Goal: Task Accomplishment & Management: Use online tool/utility

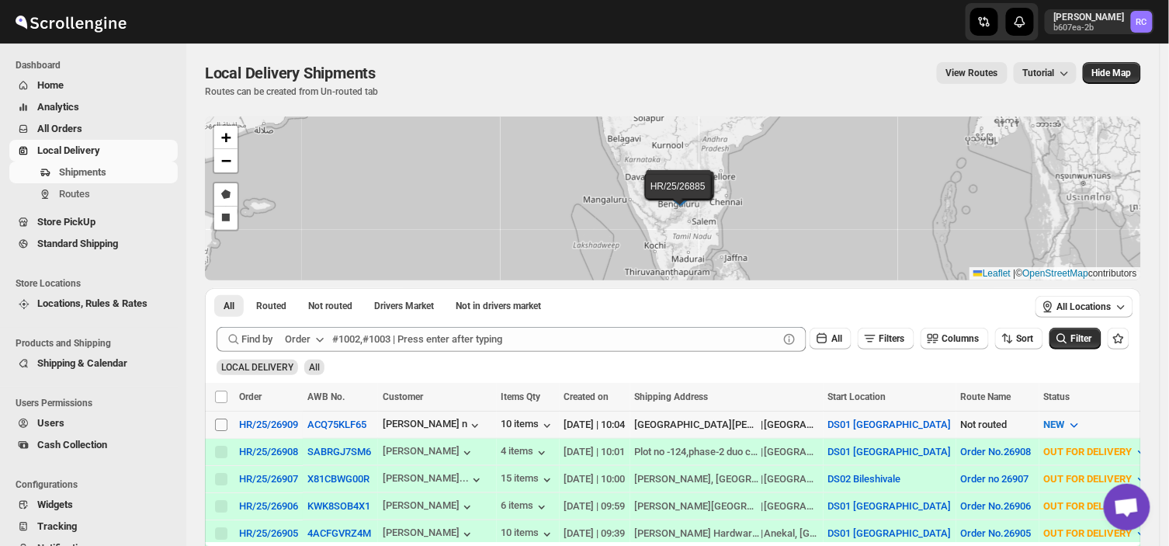
click at [223, 424] on input "Select shipment" at bounding box center [221, 424] width 12 height 12
checkbox input "true"
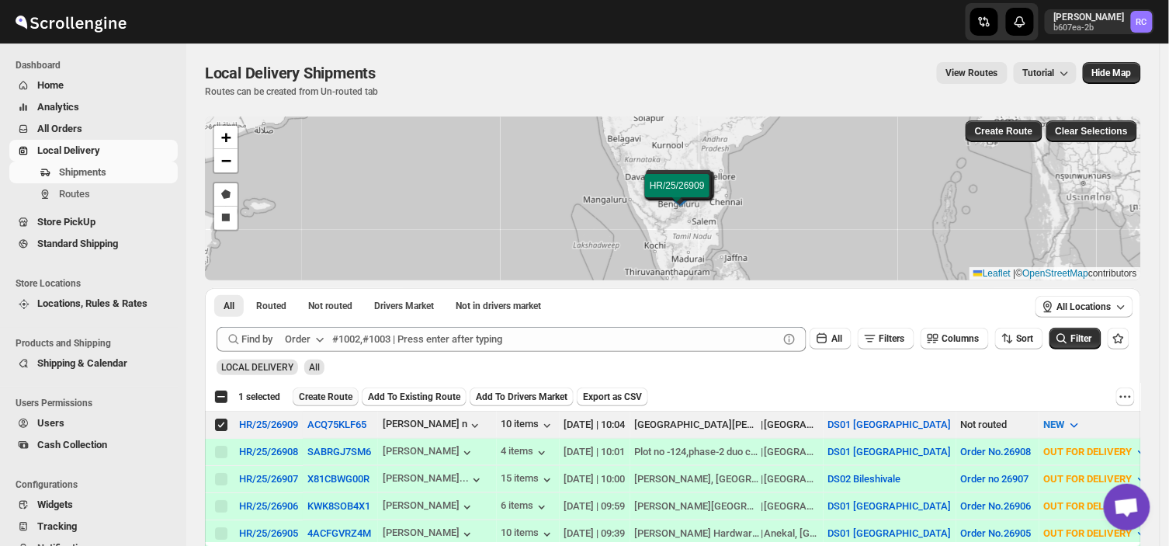
click at [314, 393] on span "Create Route" at bounding box center [326, 396] width 54 height 12
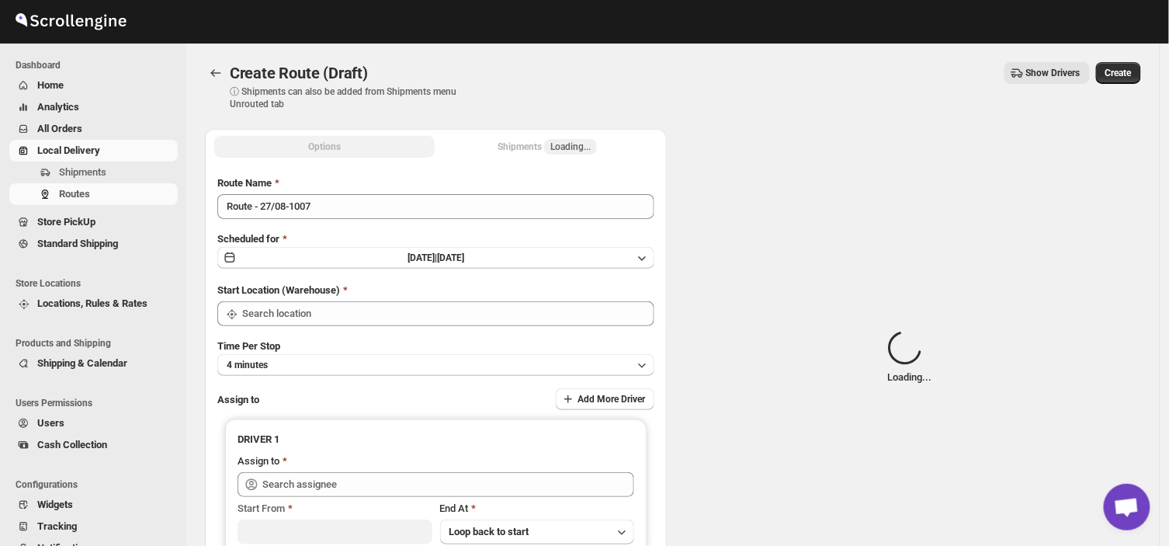
type input "DS01 [GEOGRAPHIC_DATA]"
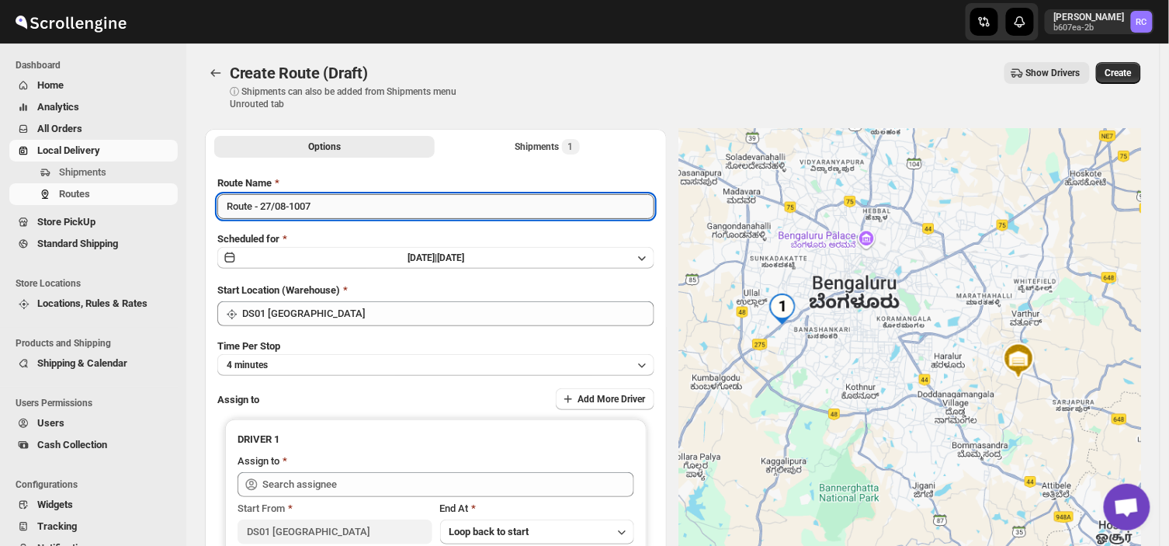
click at [324, 198] on input "Route - 27/08-1007" at bounding box center [435, 206] width 437 height 25
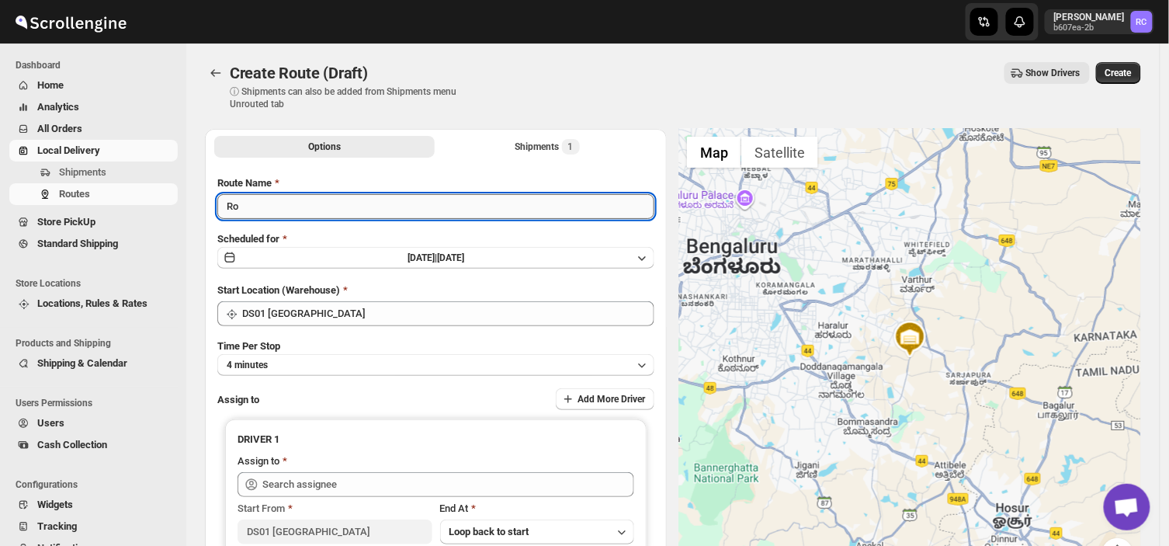
type input "R"
type input "Order no 26909"
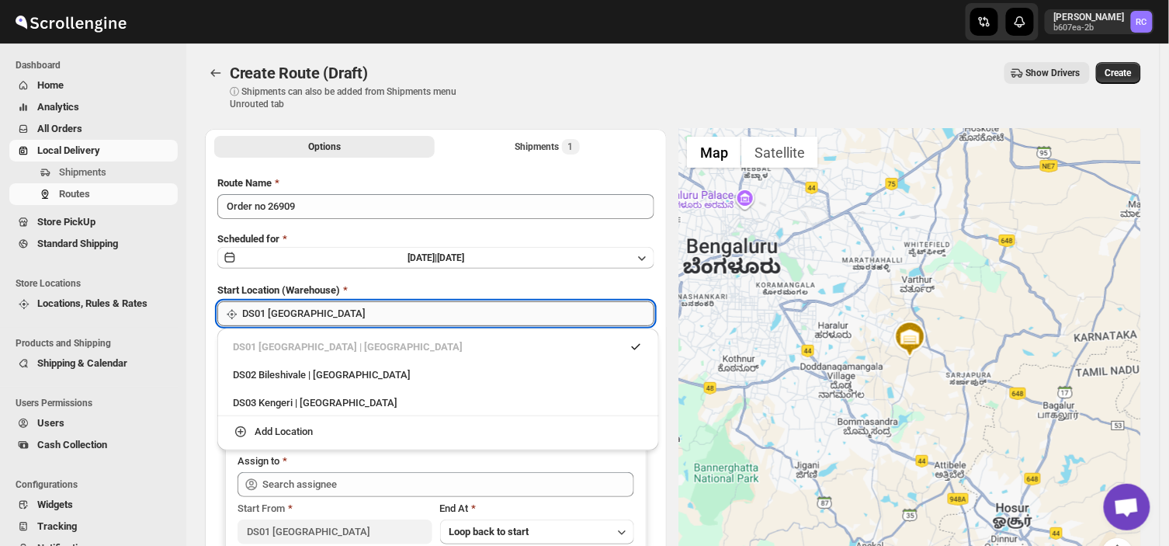
click at [324, 307] on input "DS01 [GEOGRAPHIC_DATA]" at bounding box center [448, 313] width 412 height 25
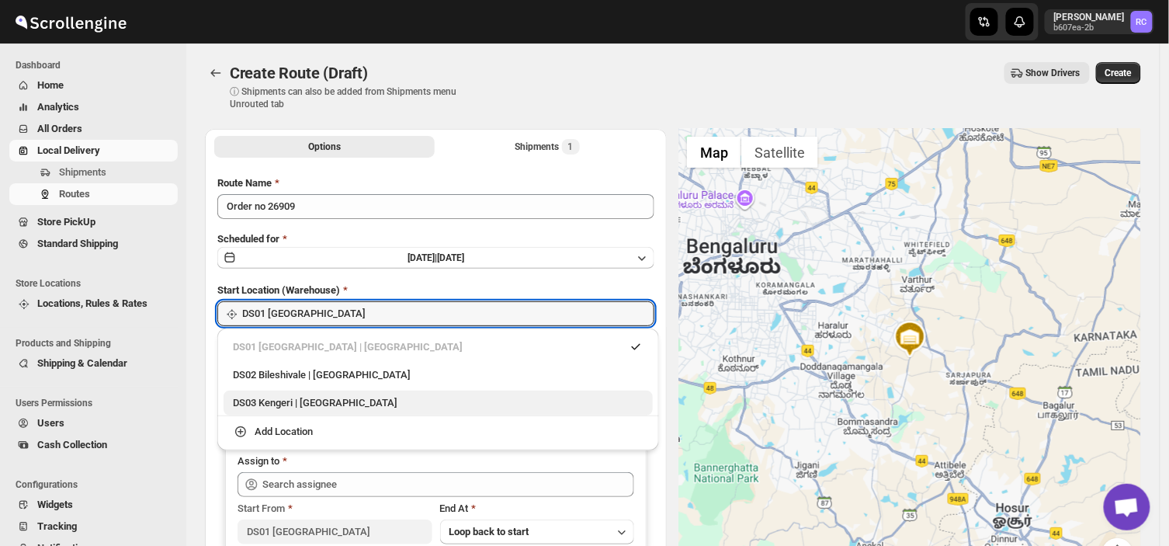
click at [256, 400] on div "DS03 Kengeri | Bengaluru" at bounding box center [438, 403] width 411 height 16
type input "DS03 Kengeri"
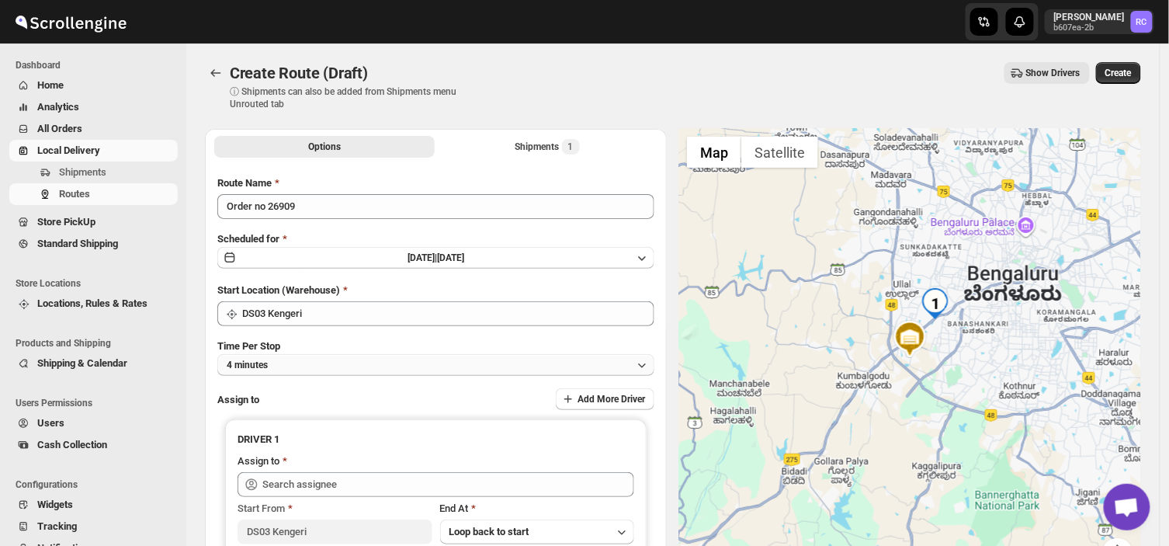
click at [275, 360] on button "4 minutes" at bounding box center [435, 365] width 437 height 22
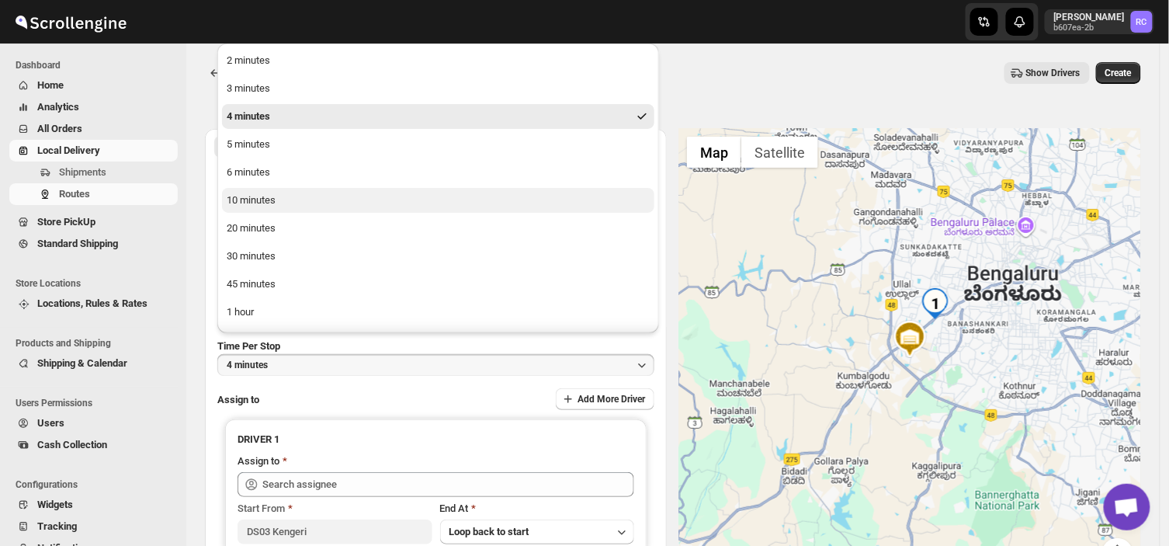
click at [265, 197] on div "10 minutes" at bounding box center [251, 200] width 49 height 16
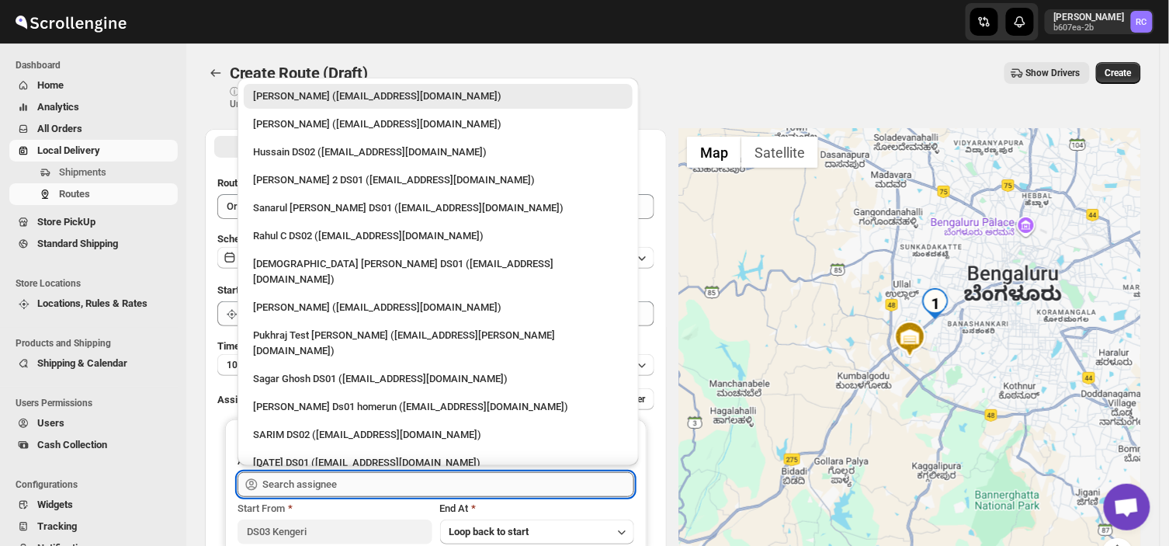
click at [366, 481] on input "text" at bounding box center [448, 484] width 372 height 25
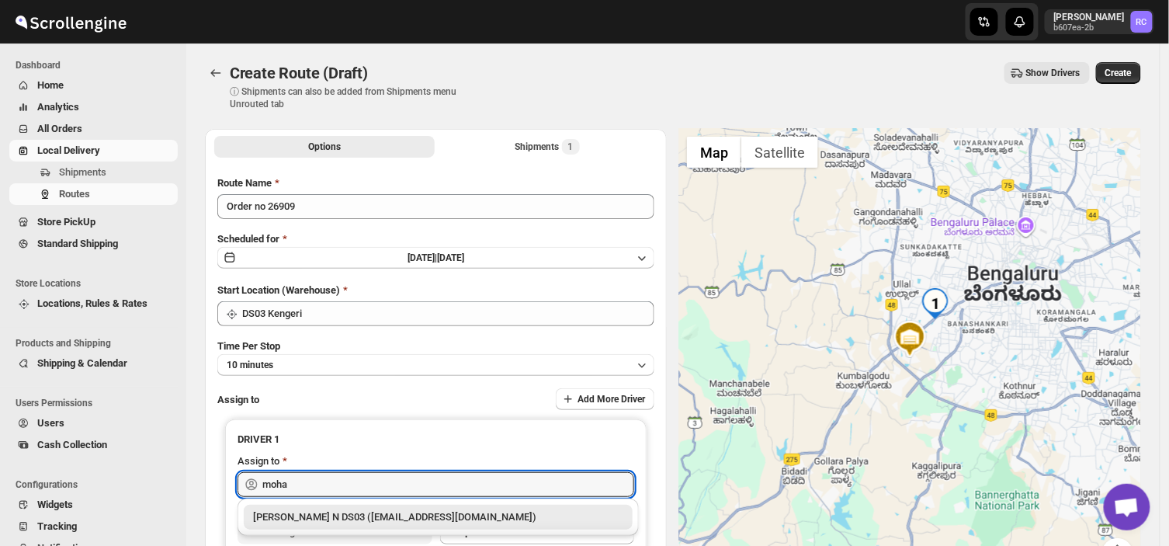
click at [386, 513] on div "Mohan Kumar N DS03 (tototi9961@ofacer.com)" at bounding box center [438, 517] width 370 height 16
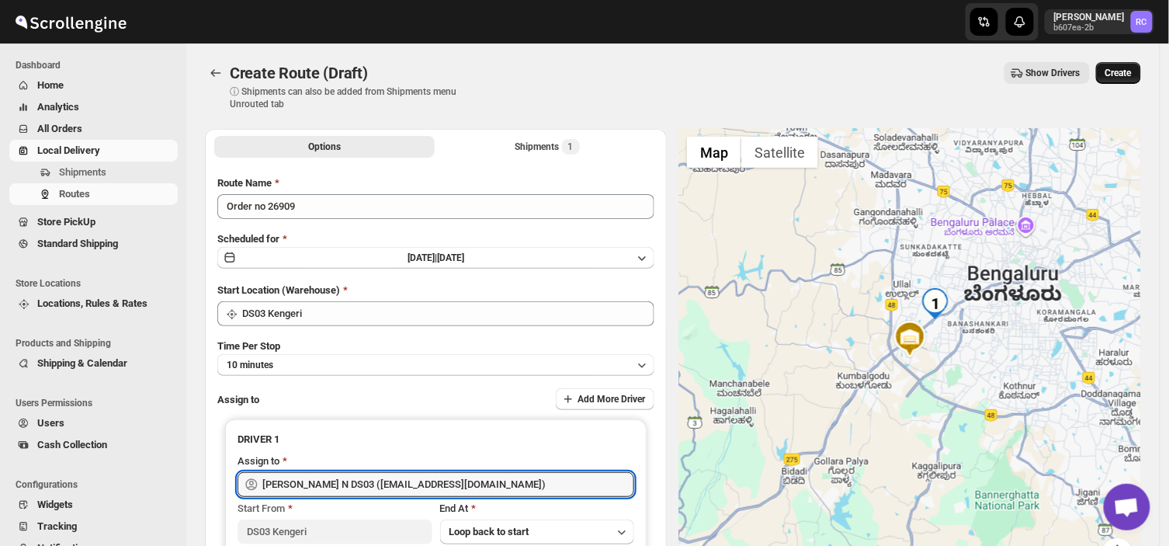
type input "Mohan Kumar N DS03 (tototi9961@ofacer.com)"
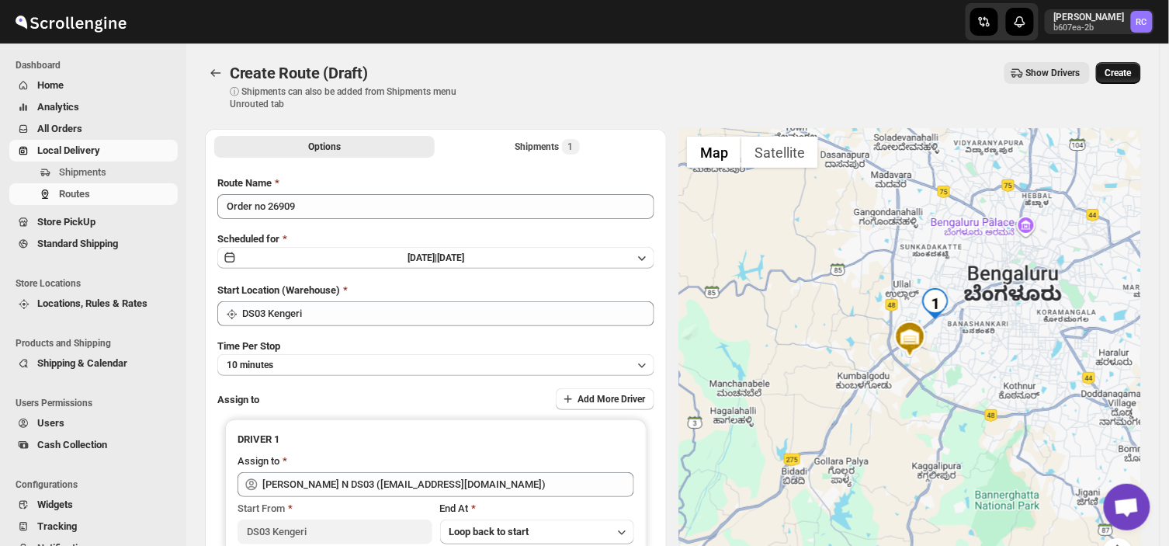
click at [1129, 71] on span "Create" at bounding box center [1118, 73] width 26 height 12
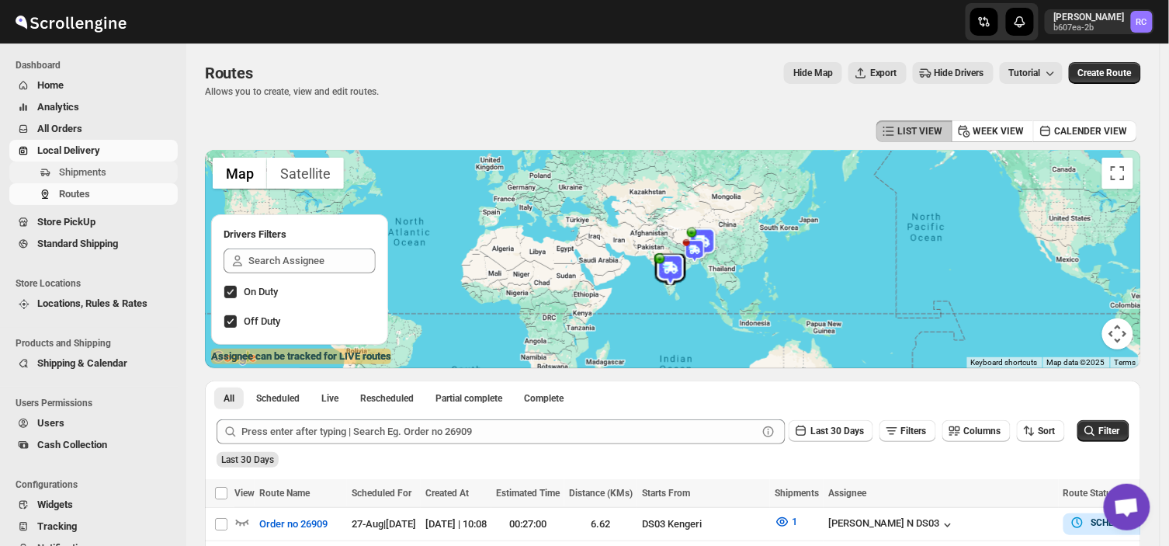
click at [97, 168] on span "Shipments" at bounding box center [82, 172] width 47 height 12
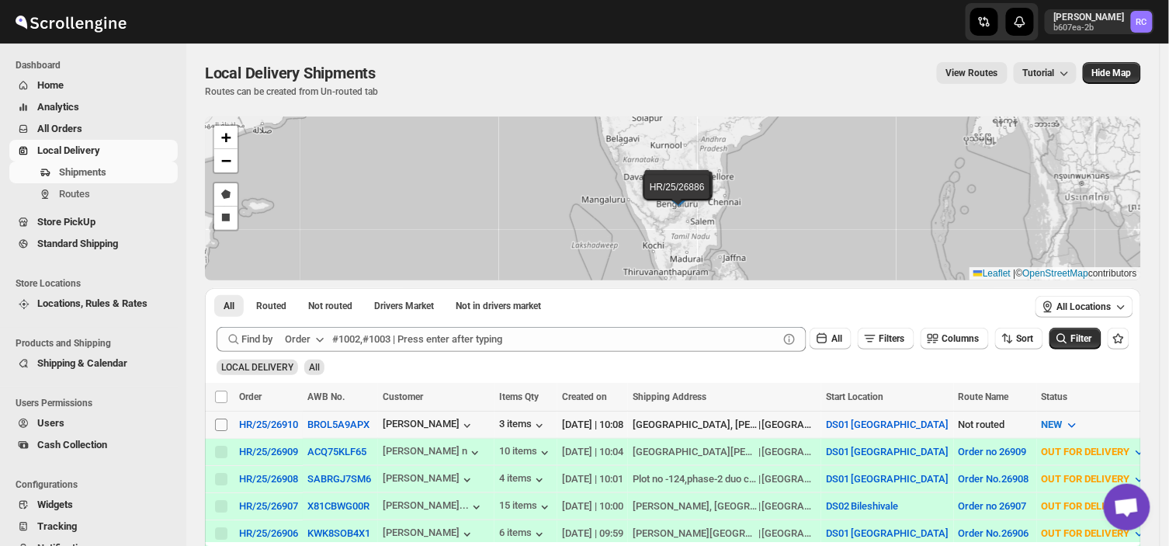
click at [221, 421] on input "Select shipment" at bounding box center [221, 424] width 12 height 12
checkbox input "true"
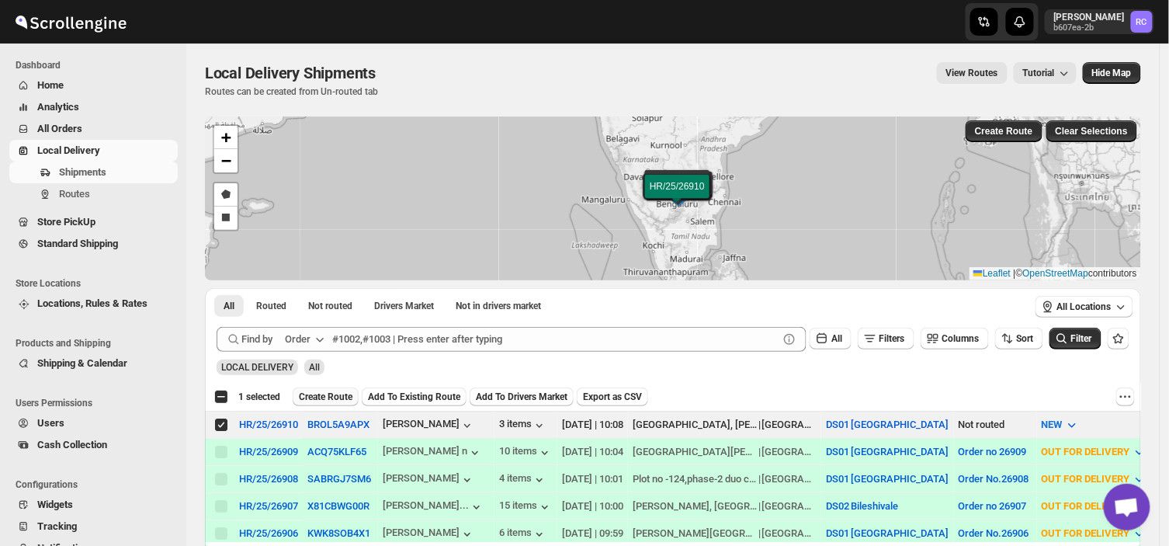
click at [334, 397] on span "Create Route" at bounding box center [326, 396] width 54 height 12
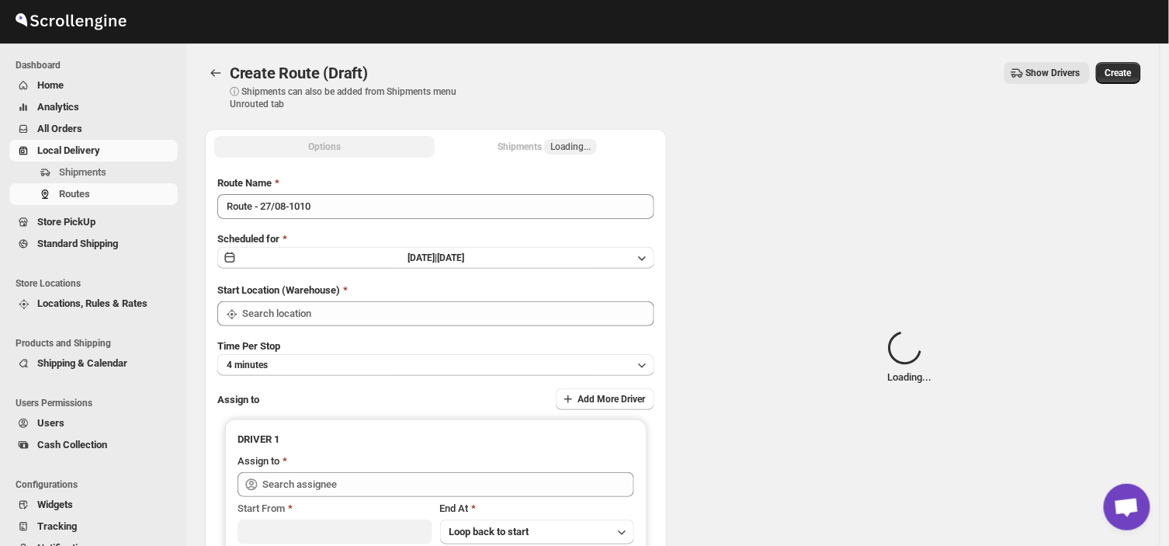
type input "DS01 [GEOGRAPHIC_DATA]"
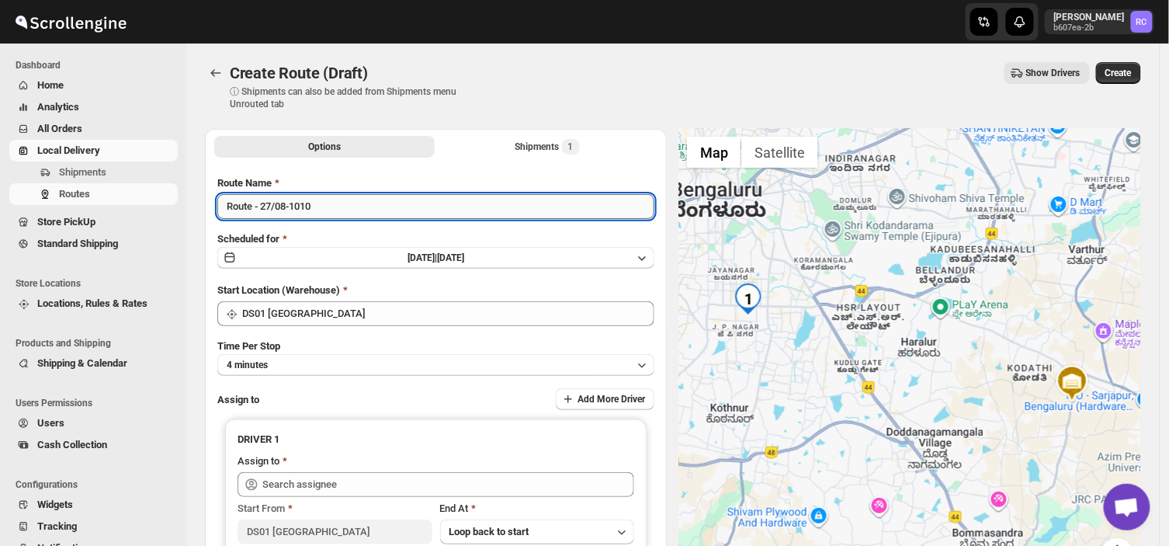
click at [322, 200] on input "Route - 27/08-1010" at bounding box center [435, 206] width 437 height 25
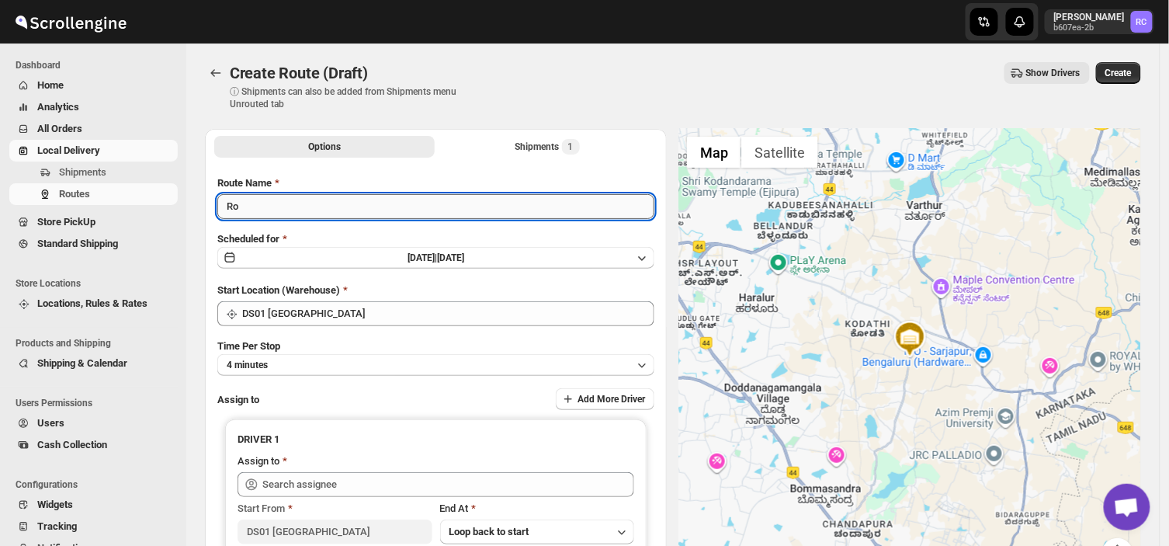
type input "R"
type input "Order no 26910"
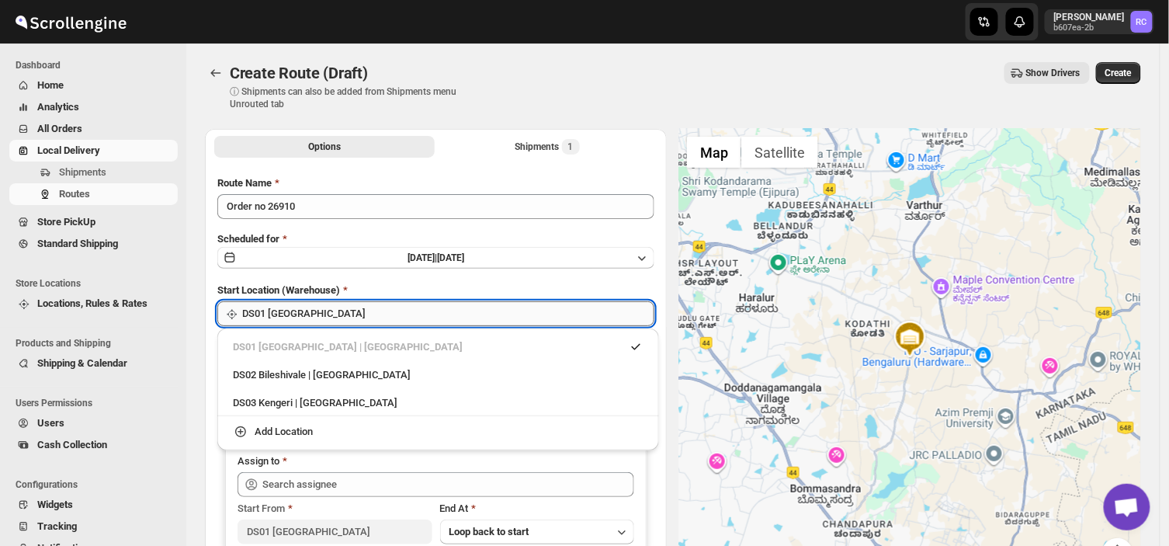
click at [345, 324] on div "Skip to content Rahul Chopra b607ea-2b RC Dashboard Home Analytics All Orders L…" at bounding box center [584, 362] width 1169 height 724
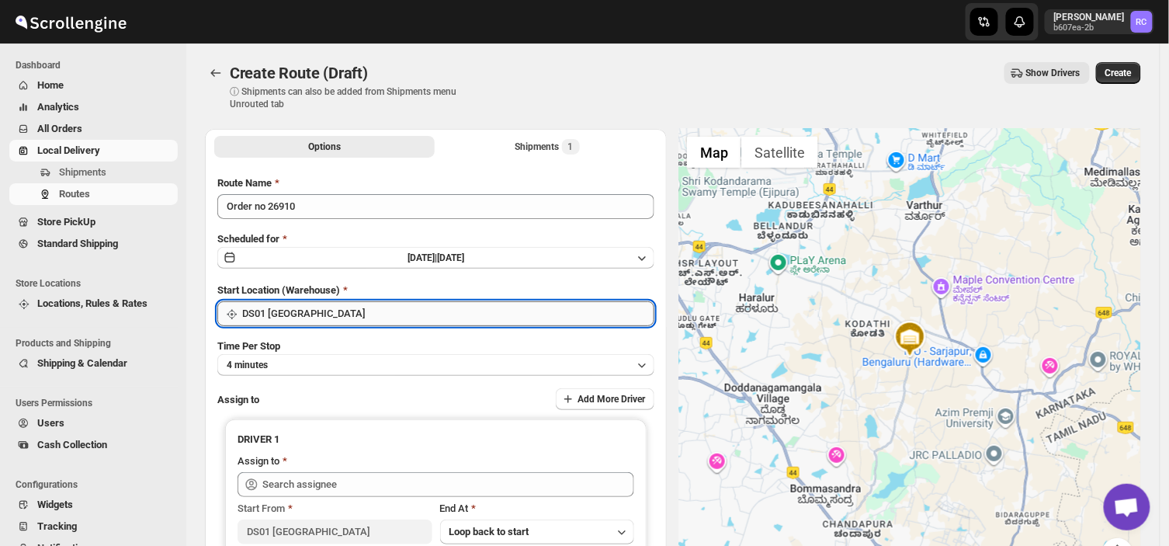
click at [342, 314] on input "DS01 [GEOGRAPHIC_DATA]" at bounding box center [448, 313] width 412 height 25
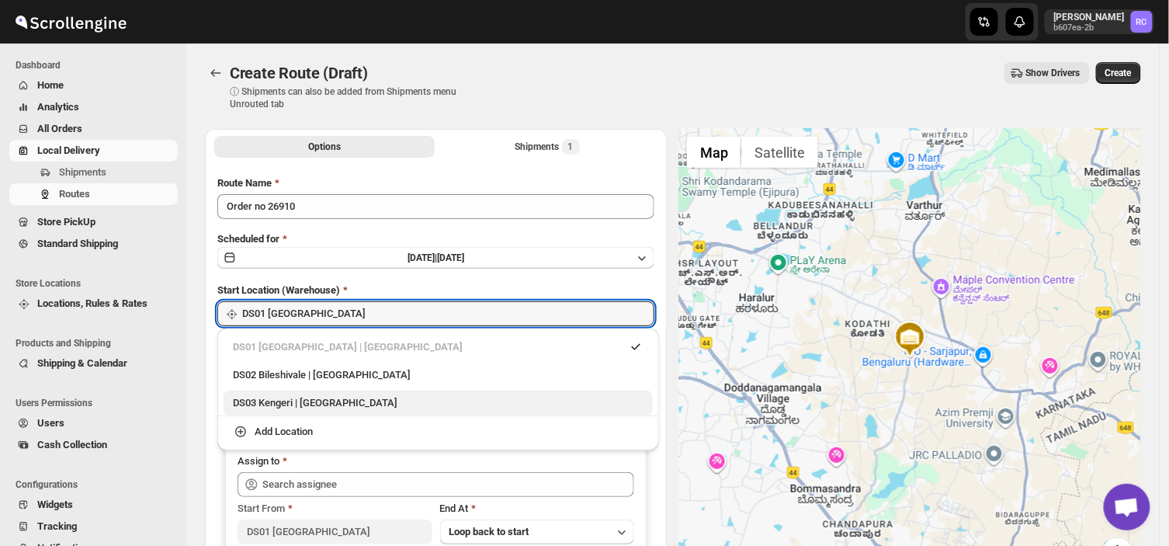
click at [269, 404] on div "DS03 Kengeri | Bengaluru" at bounding box center [438, 403] width 411 height 16
type input "DS03 Kengeri"
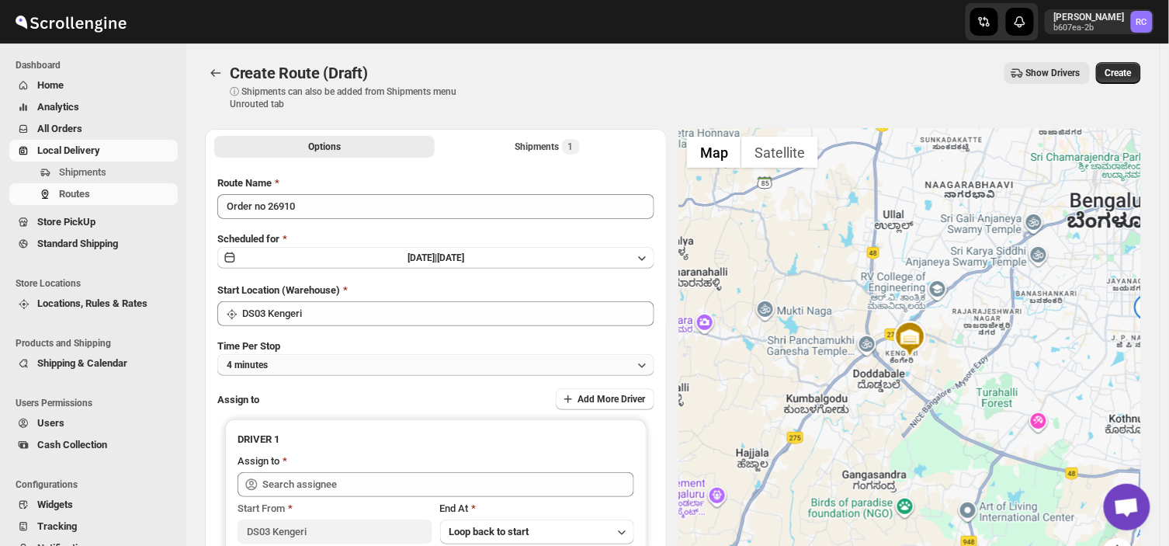
click at [289, 355] on button "4 minutes" at bounding box center [435, 365] width 437 height 22
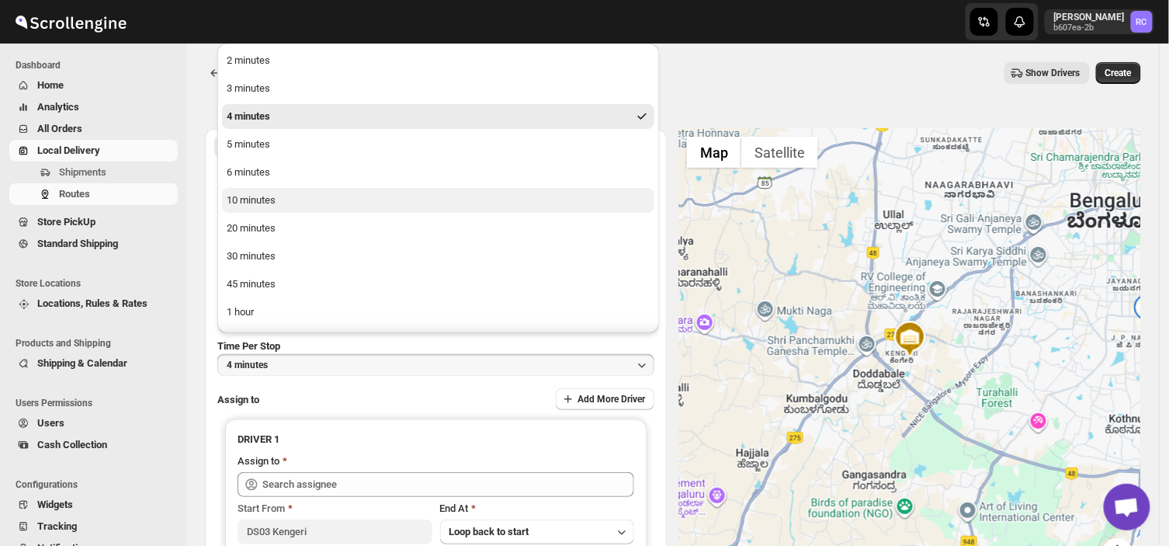
click at [265, 199] on div "10 minutes" at bounding box center [251, 200] width 49 height 16
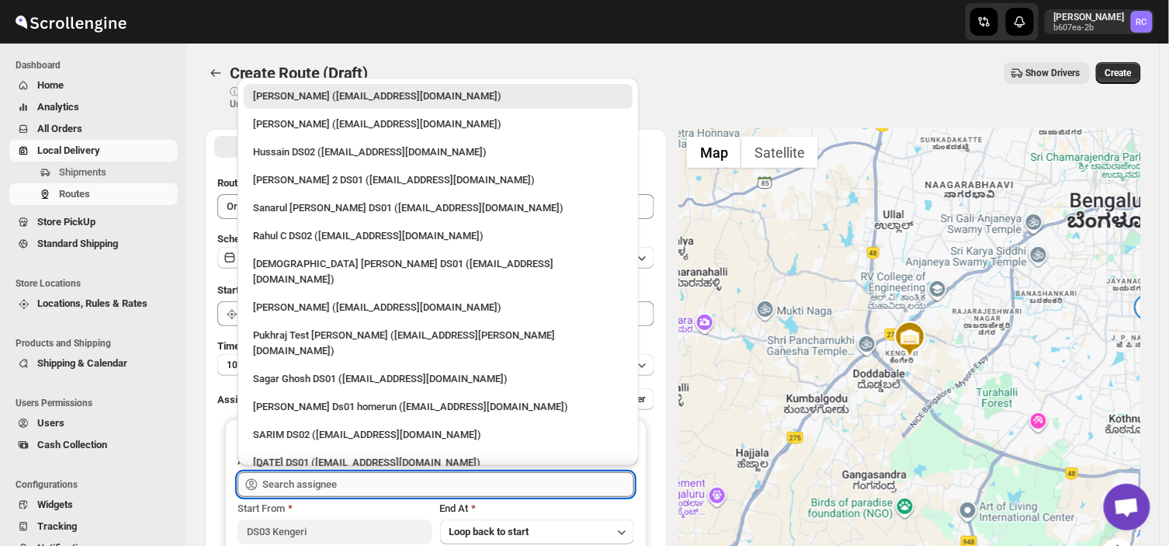
click at [376, 490] on input "text" at bounding box center [448, 484] width 372 height 25
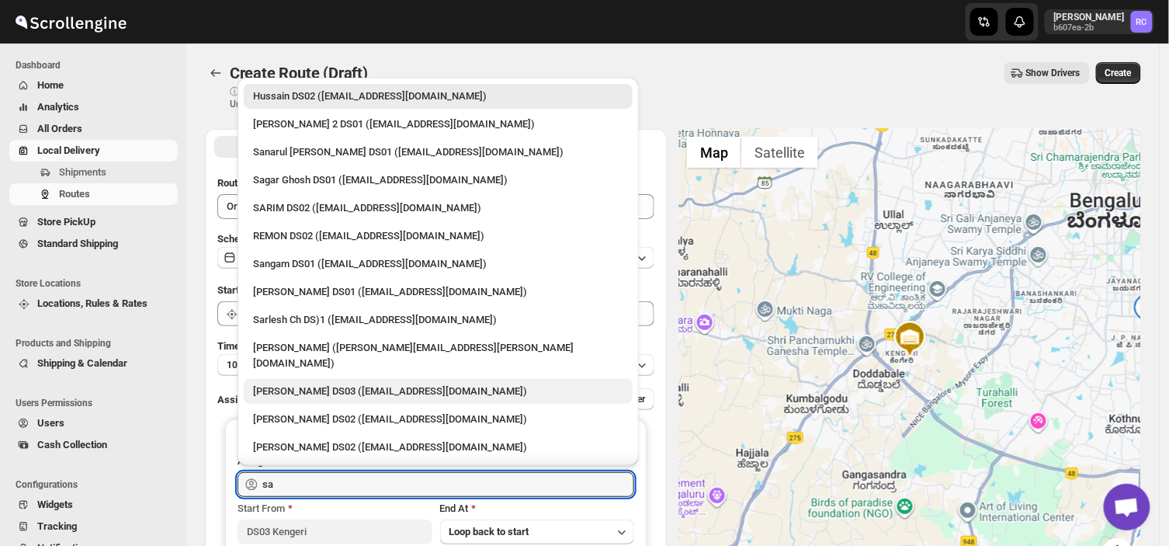
click at [342, 383] on div "Saibur Rahman DS03 (novenik154@ihnpo.com)" at bounding box center [438, 391] width 370 height 16
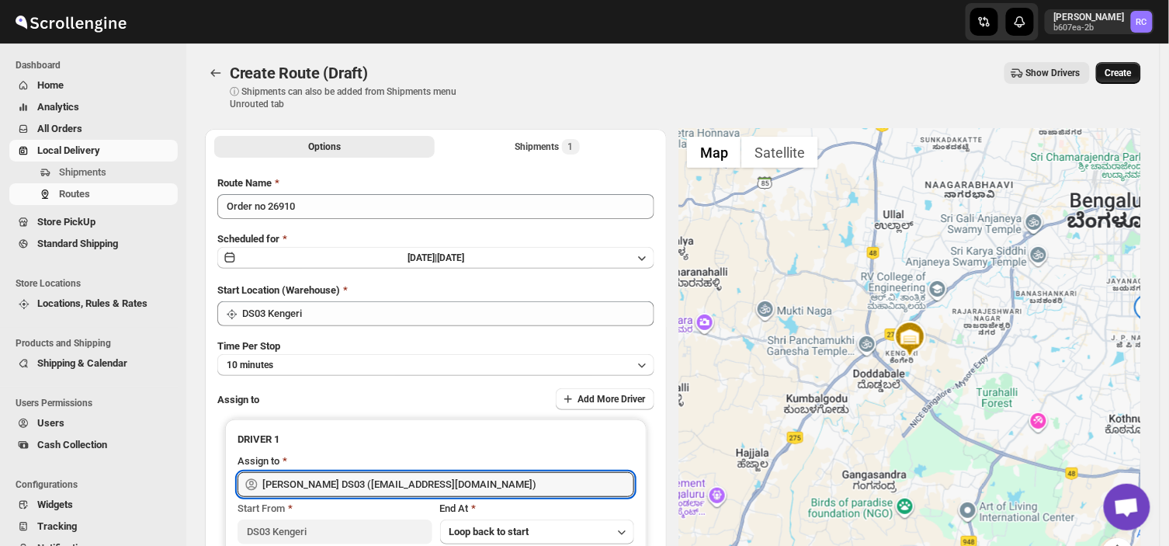
type input "Saibur Rahman DS03 (novenik154@ihnpo.com)"
click at [1125, 68] on span "Create" at bounding box center [1118, 73] width 26 height 12
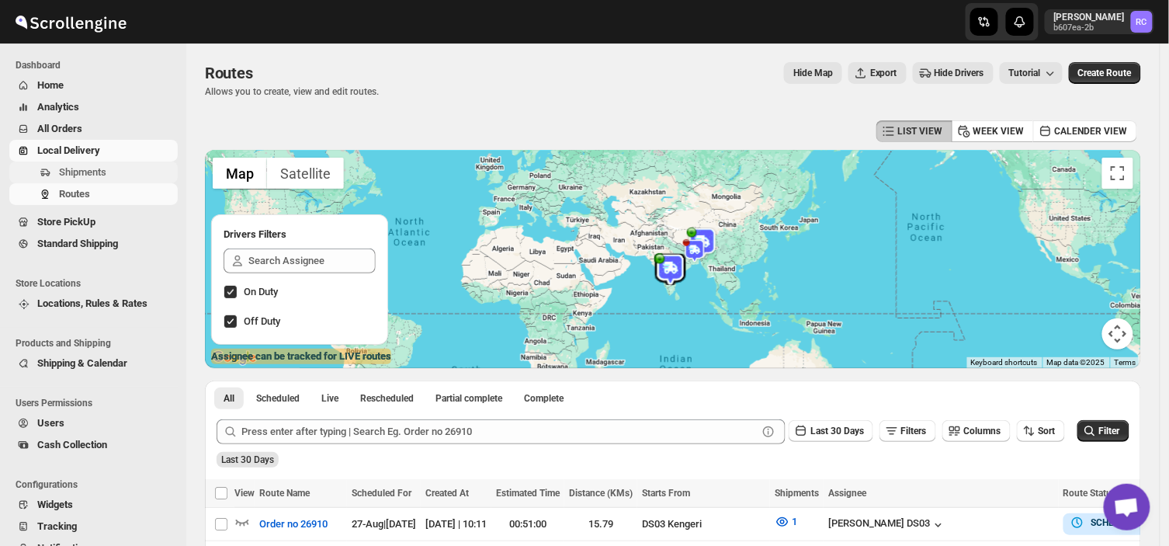
click at [113, 168] on span "Shipments" at bounding box center [117, 173] width 116 height 16
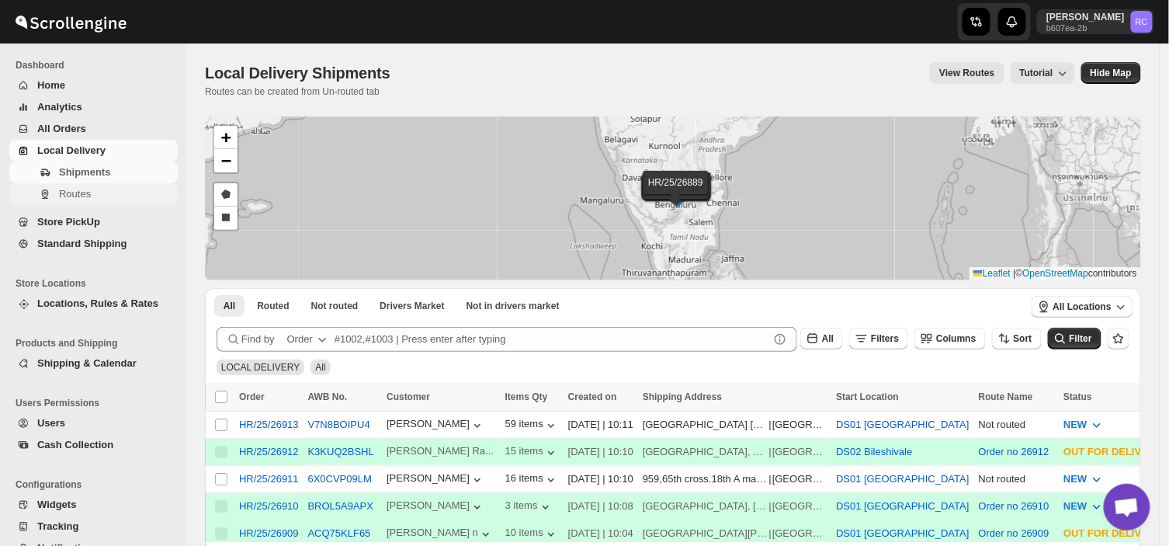
click at [83, 192] on span "Routes" at bounding box center [75, 194] width 32 height 12
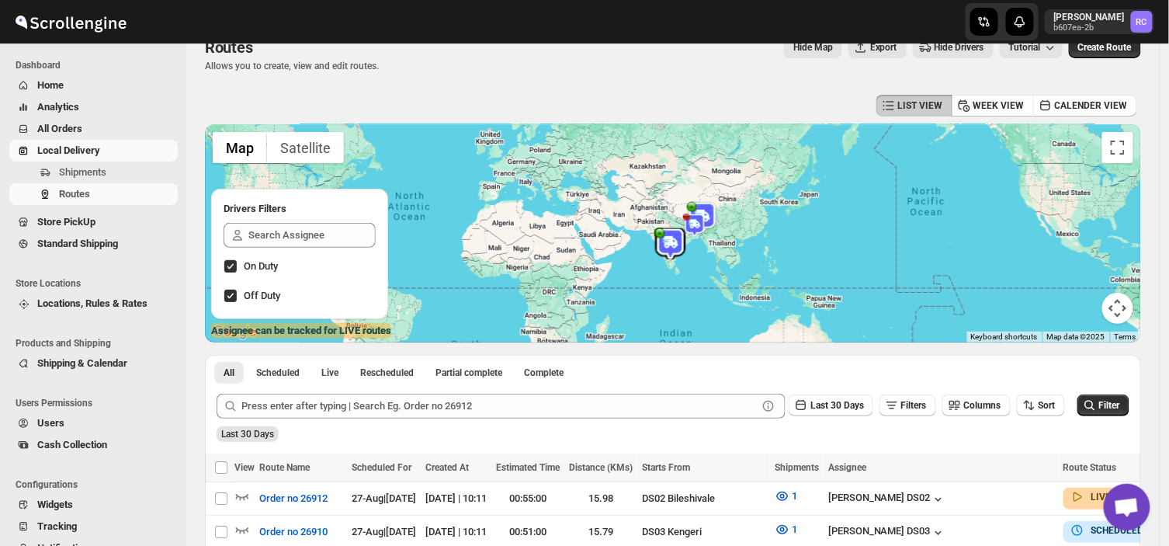
scroll to position [25, 0]
click at [109, 173] on span "Shipments" at bounding box center [117, 173] width 116 height 16
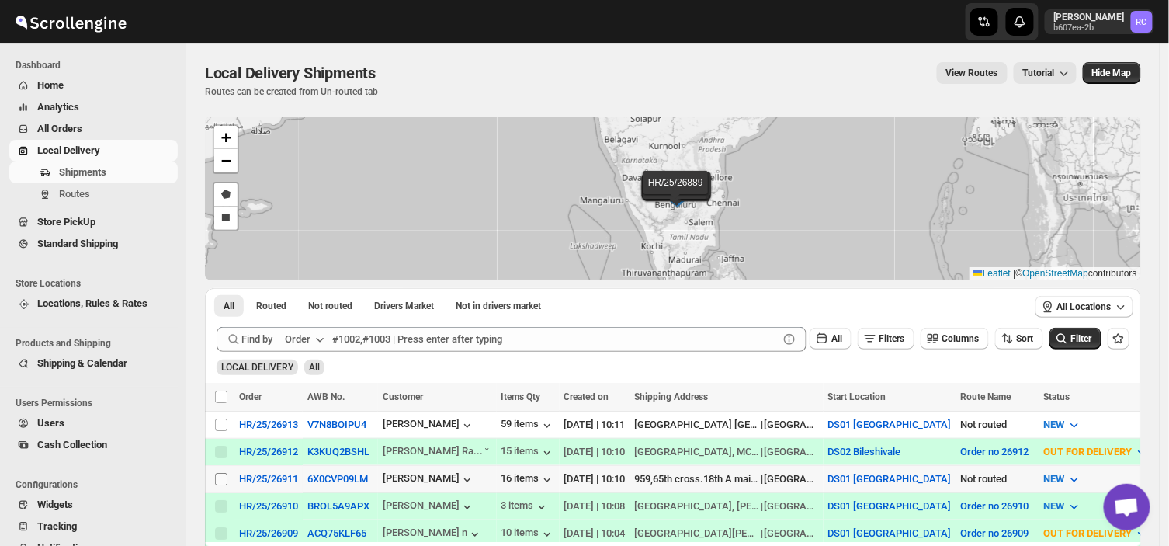
click at [220, 474] on input "Select shipment" at bounding box center [221, 479] width 12 height 12
checkbox input "true"
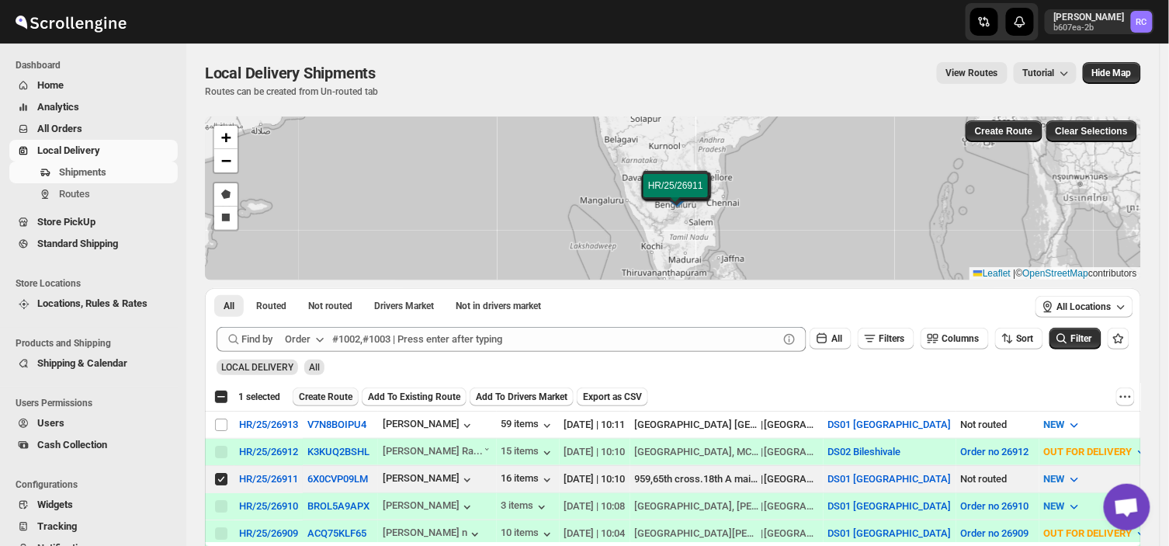
click at [327, 391] on span "Create Route" at bounding box center [326, 396] width 54 height 12
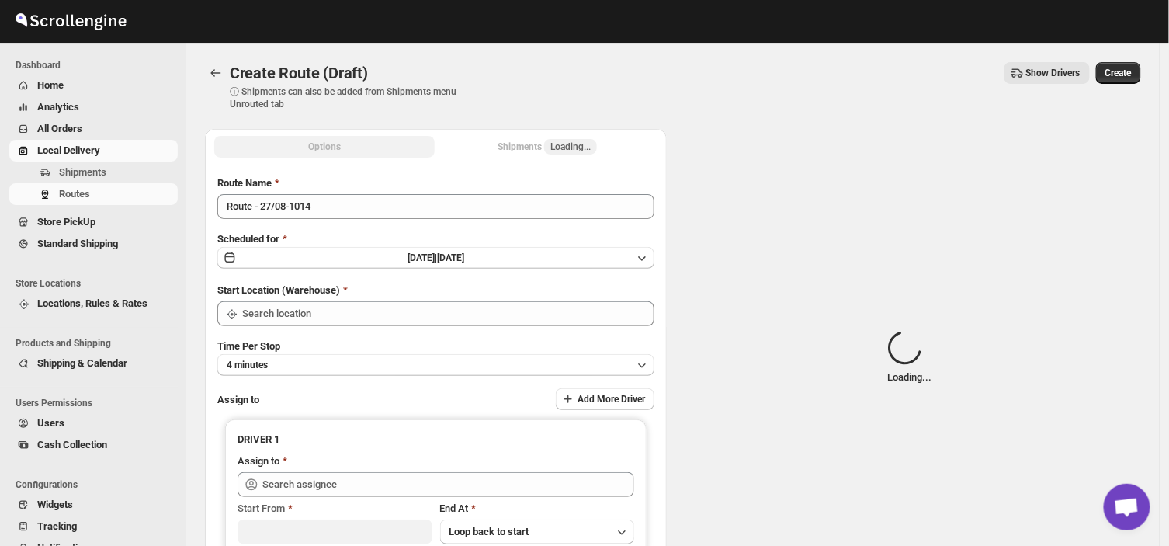
type input "DS01 [GEOGRAPHIC_DATA]"
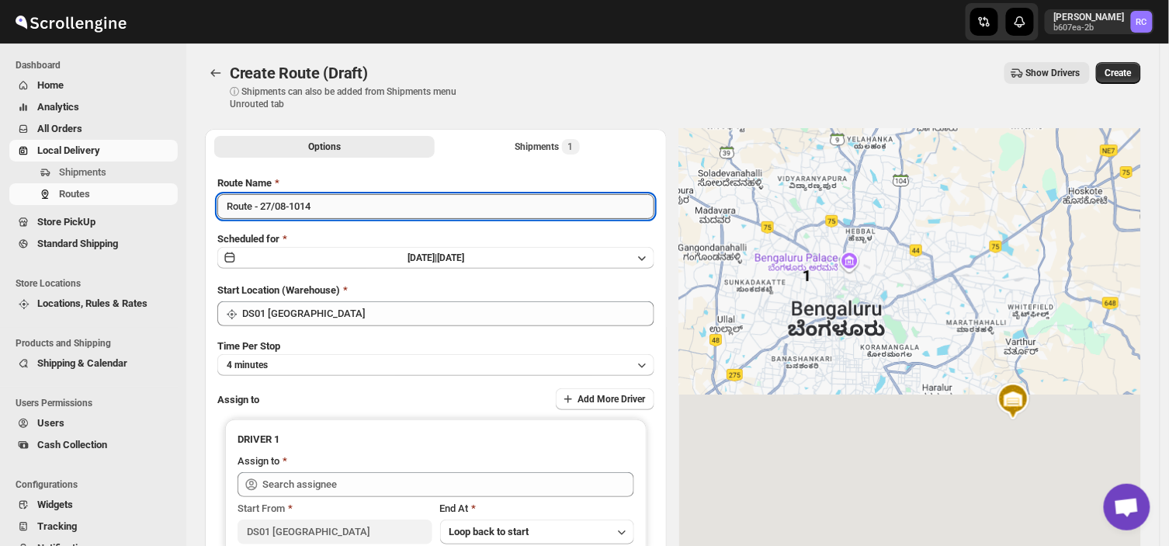
click at [326, 203] on input "Route - 27/08-1014" at bounding box center [435, 206] width 437 height 25
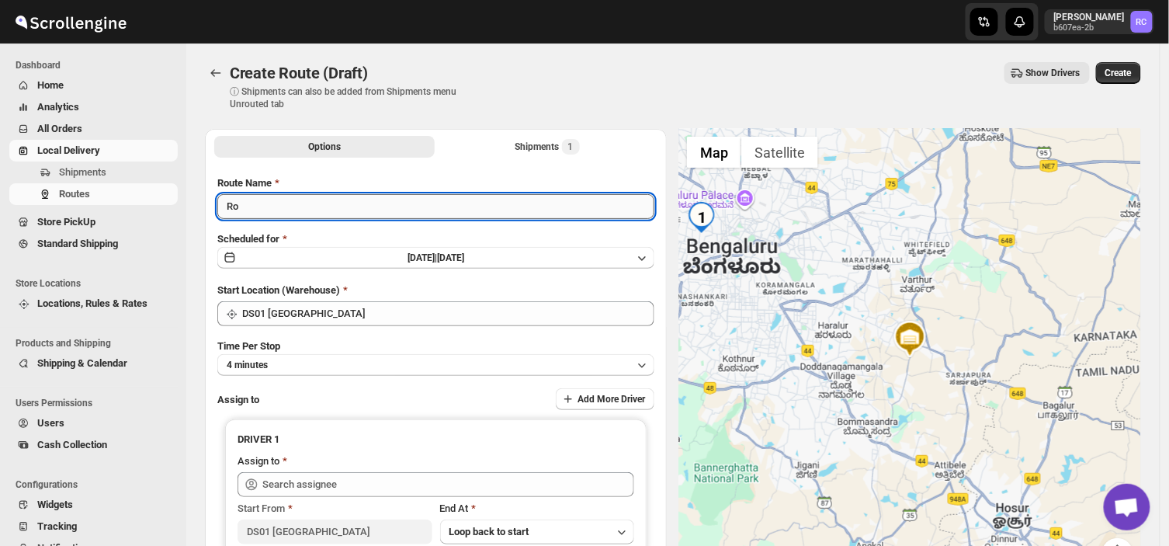
type input "R"
type input "Order no 26911"
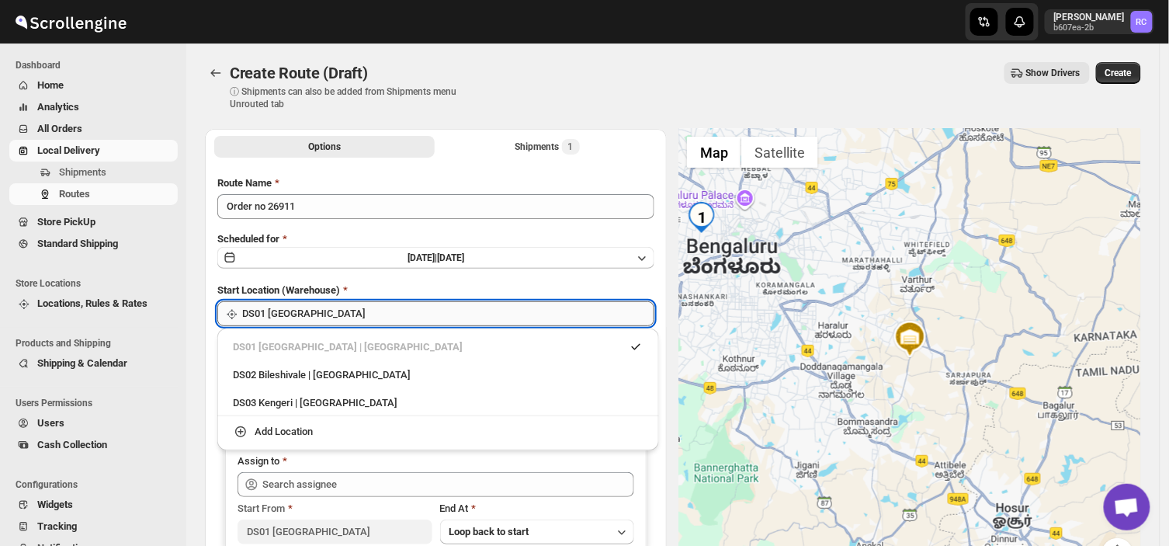
click at [332, 306] on input "DS01 [GEOGRAPHIC_DATA]" at bounding box center [448, 313] width 412 height 25
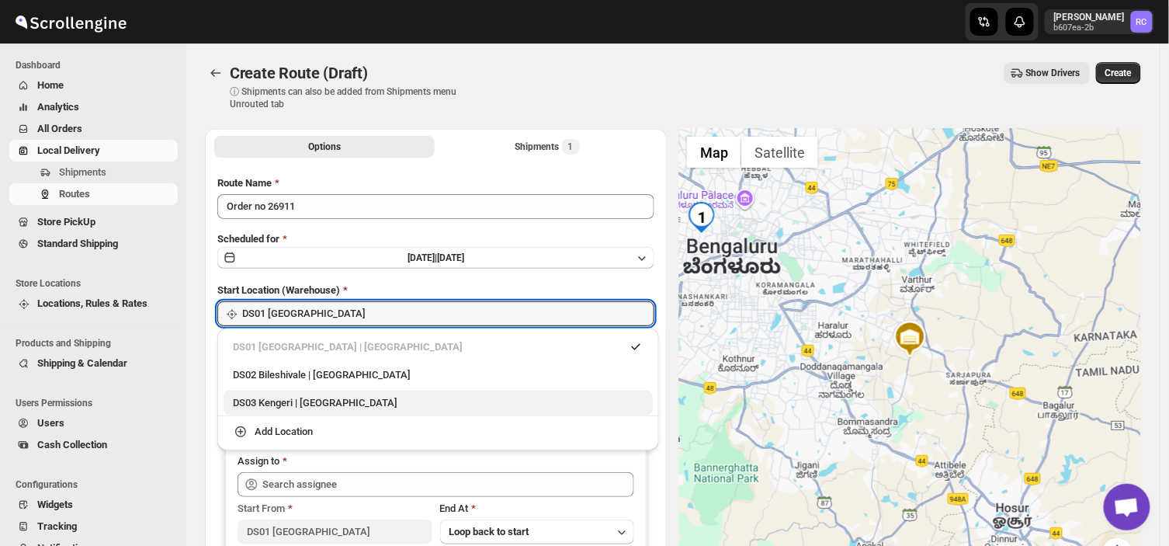
click at [250, 400] on div "DS03 Kengeri | Bengaluru" at bounding box center [438, 403] width 411 height 16
type input "DS03 Kengeri"
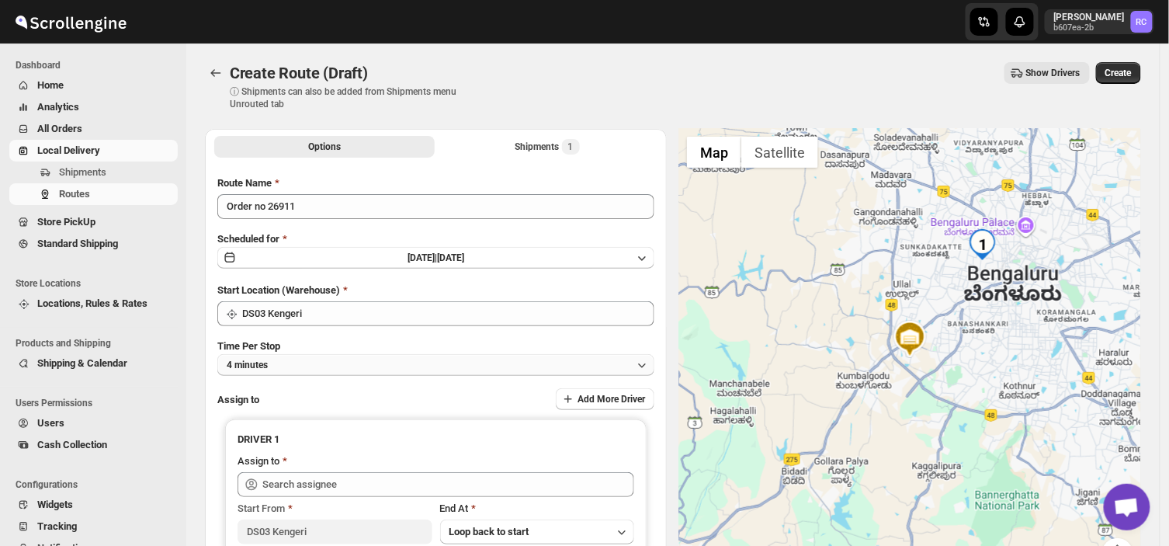
click at [298, 358] on button "4 minutes" at bounding box center [435, 365] width 437 height 22
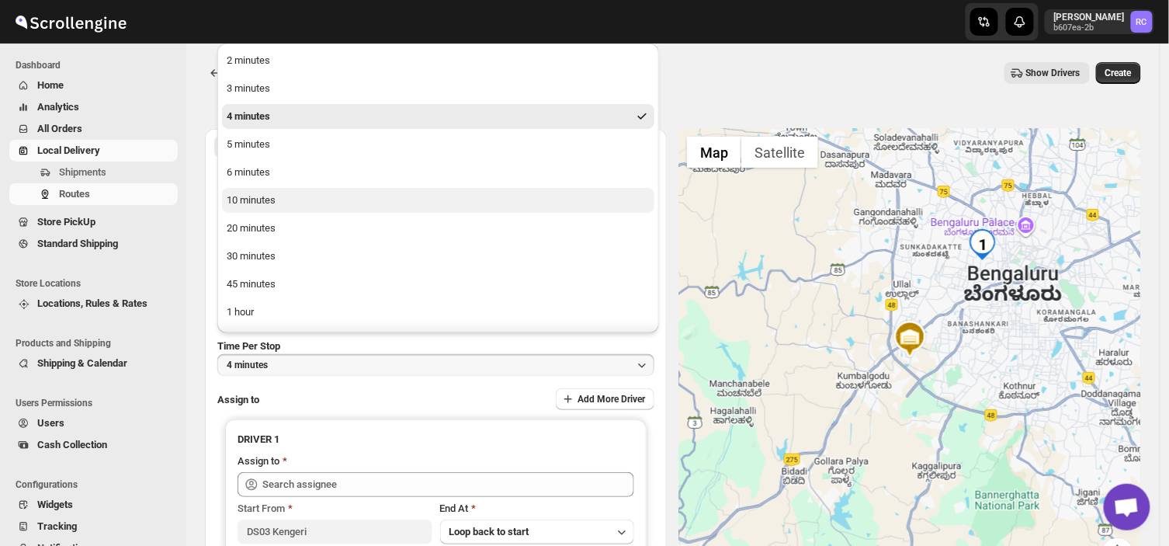
click at [255, 200] on div "10 minutes" at bounding box center [251, 200] width 49 height 16
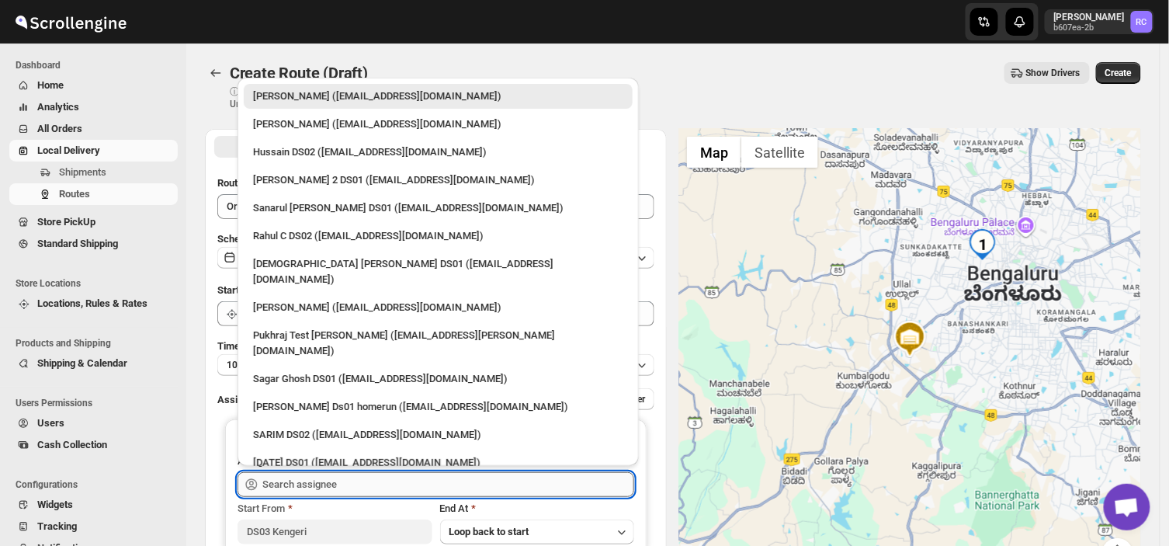
click at [355, 480] on input "text" at bounding box center [448, 484] width 372 height 25
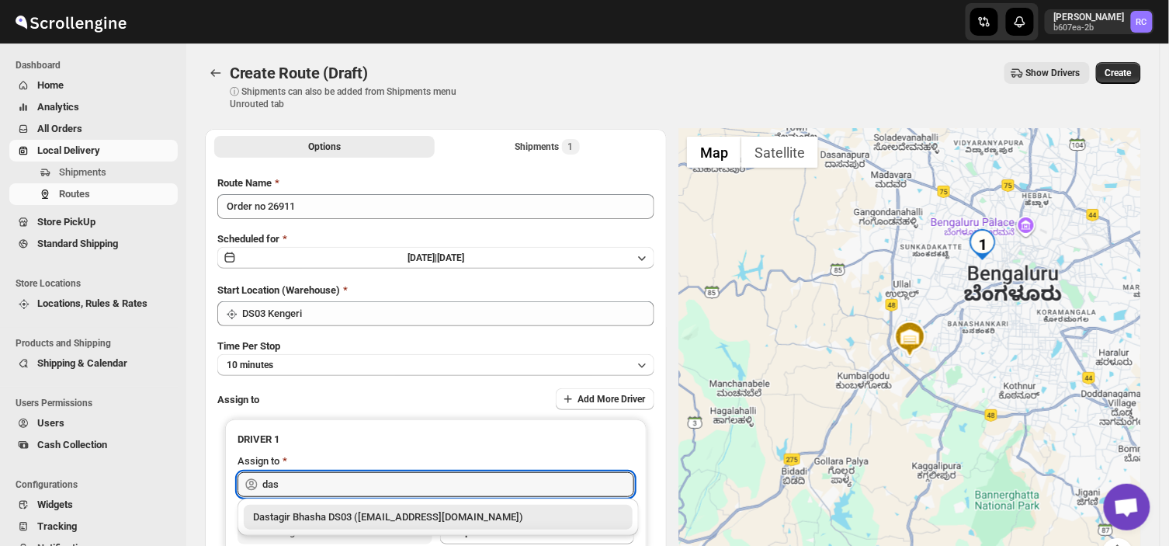
click at [335, 511] on div "Dastagir Bhasha DS03 (vebah85426@fuasha.com)" at bounding box center [438, 517] width 370 height 16
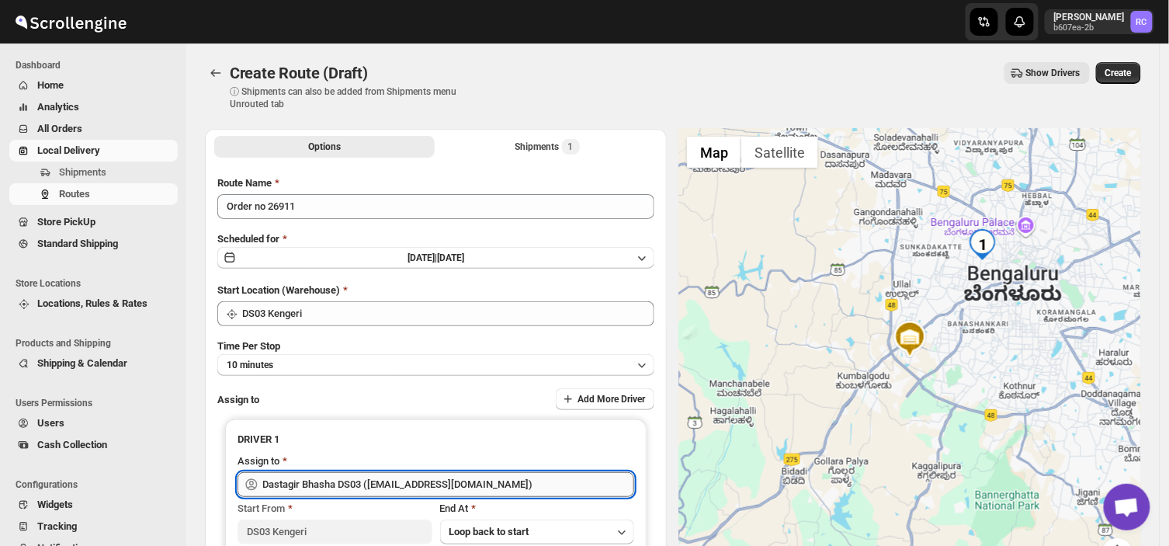
click at [485, 482] on input "Dastagir Bhasha DS03 (vebah85426@fuasha.com)" at bounding box center [448, 484] width 372 height 25
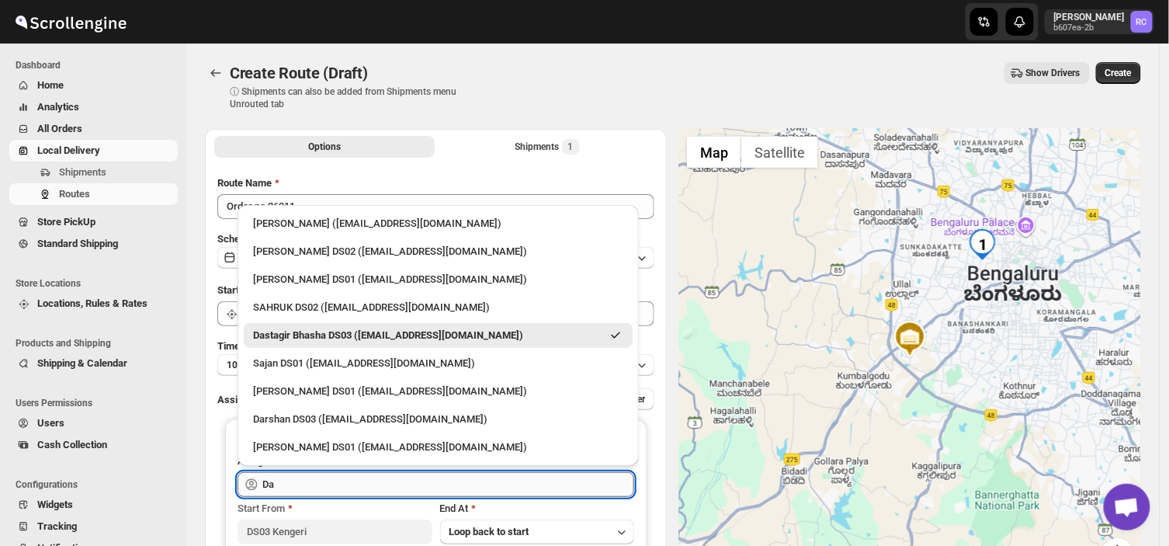
type input "D"
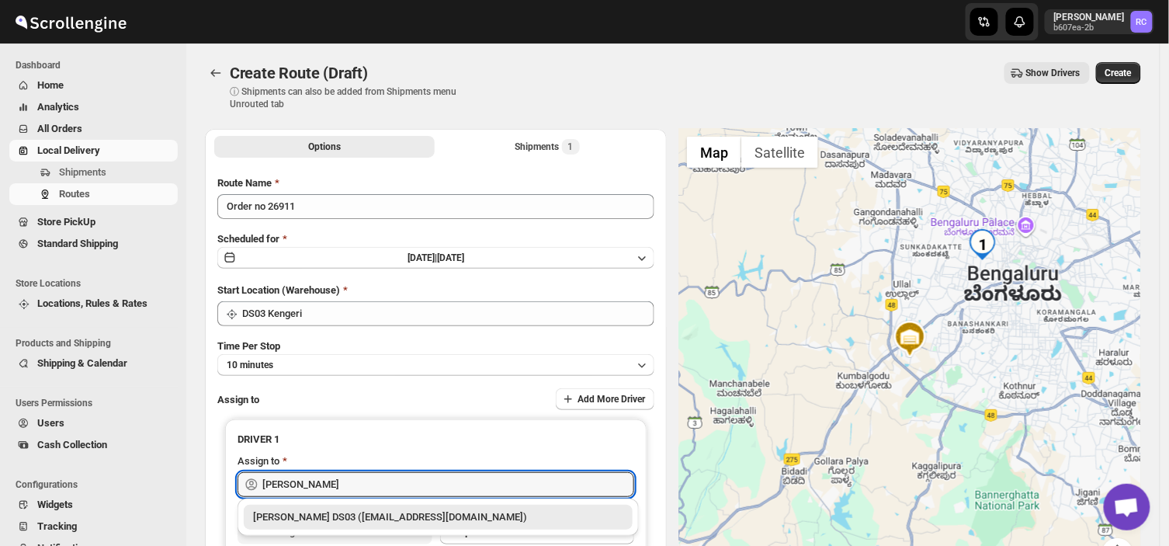
click at [493, 515] on div "Joseph Krishna DS03 (rirego4281@kimdyn.com)" at bounding box center [438, 517] width 370 height 16
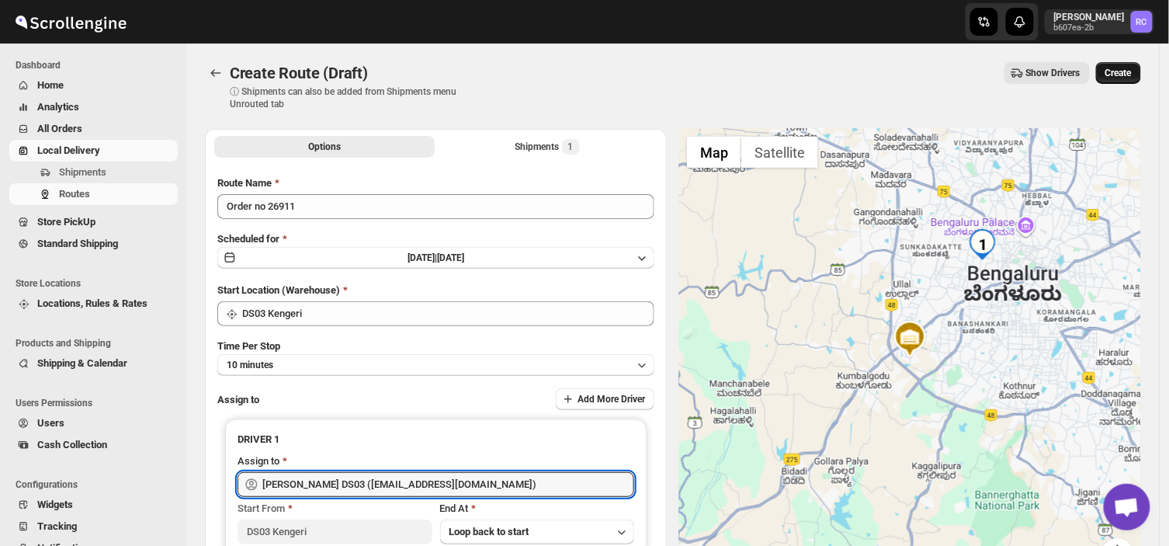
type input "Joseph Krishna DS03 (rirego4281@kimdyn.com)"
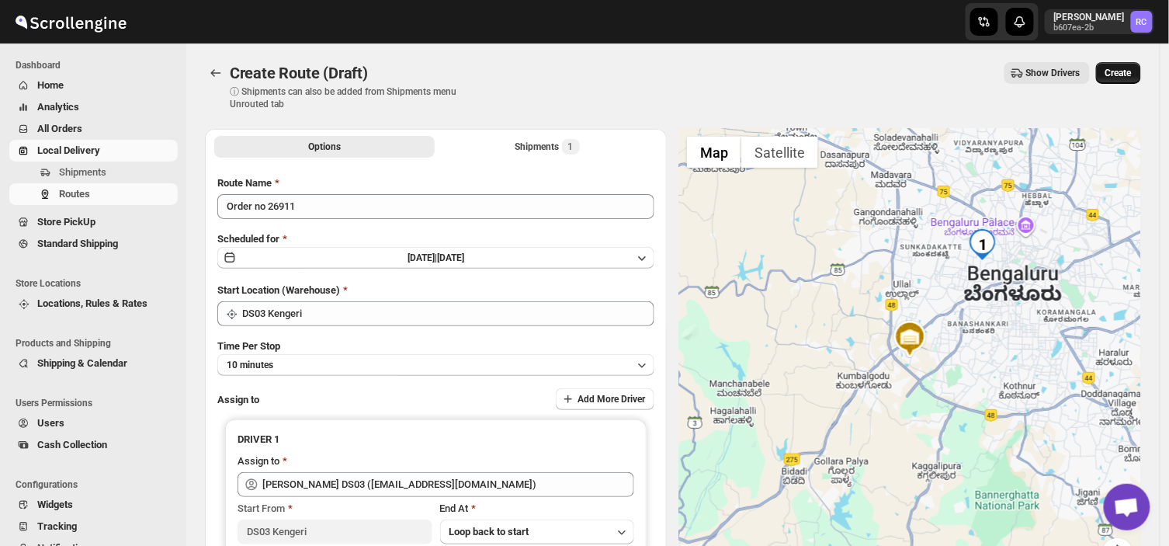
click at [1122, 67] on span "Create" at bounding box center [1118, 73] width 26 height 12
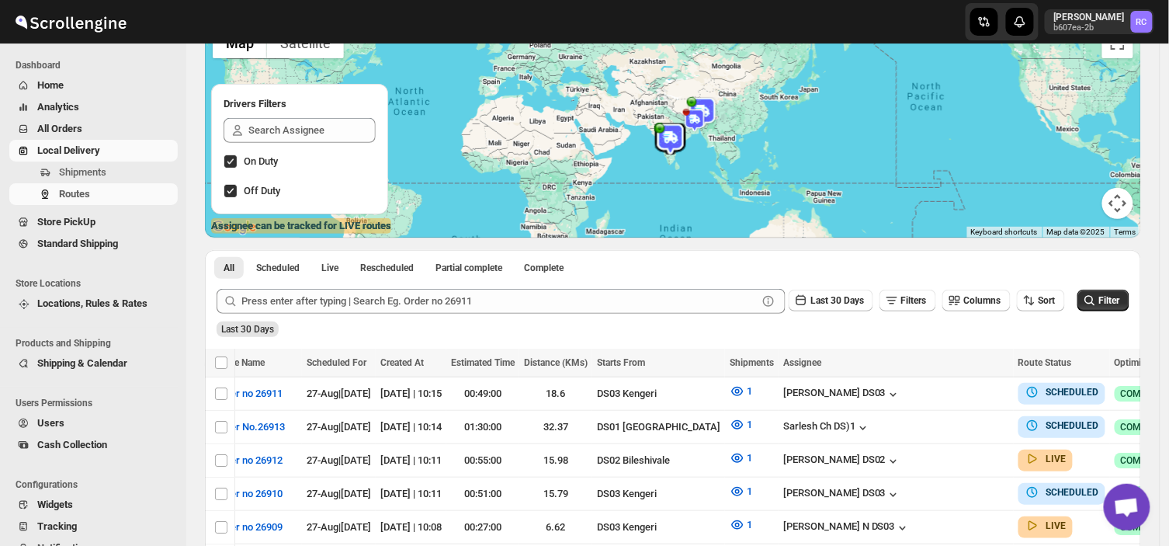
scroll to position [195, 0]
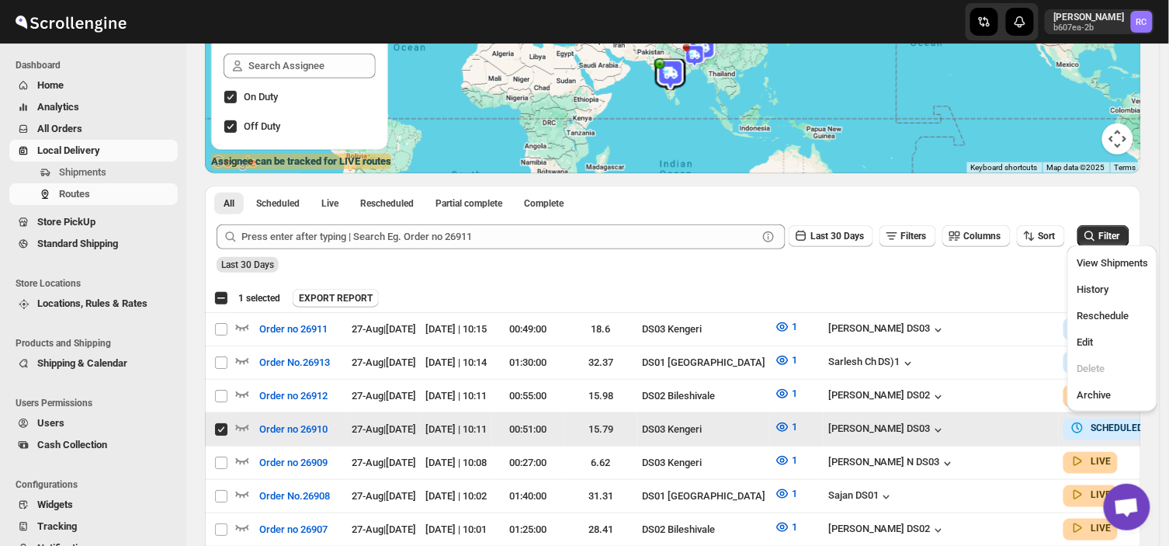
scroll to position [0, 0]
click at [1092, 338] on span "Edit" at bounding box center [1084, 342] width 16 height 12
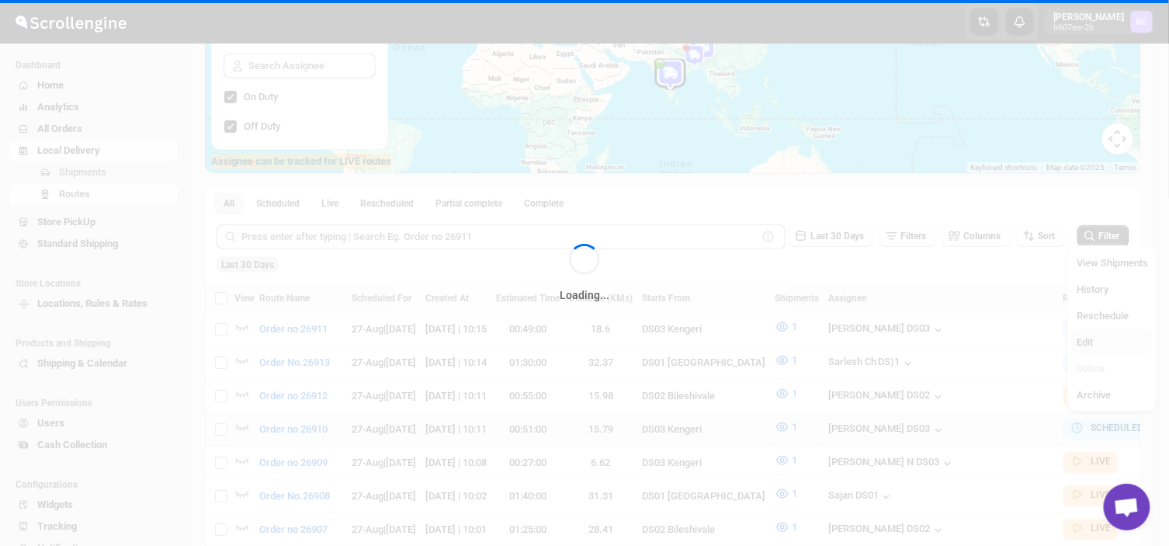
checkbox input "false"
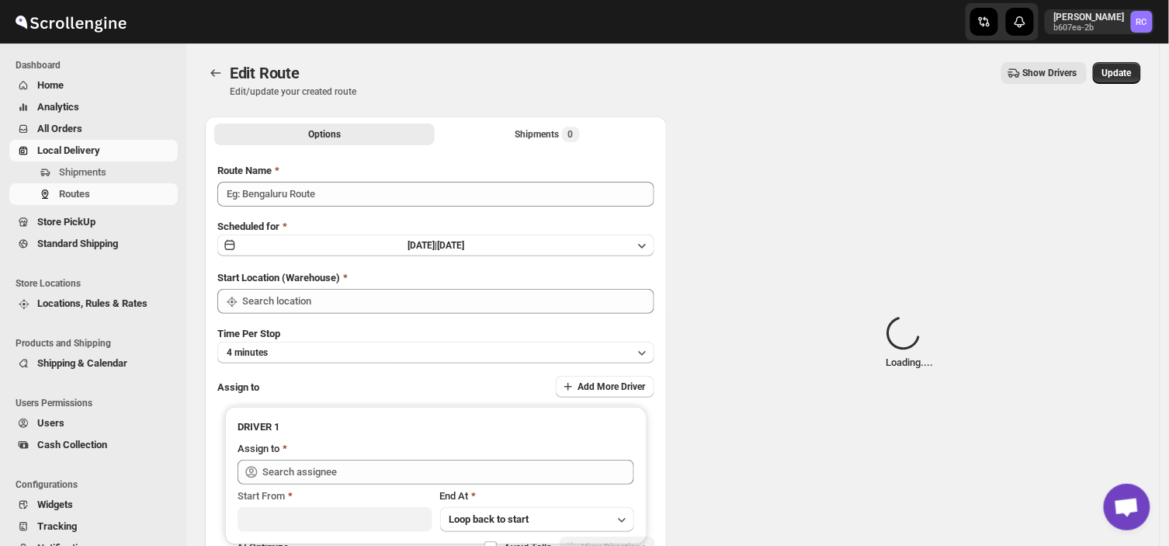
type input "Order no 26910"
type input "DS03 Kengeri"
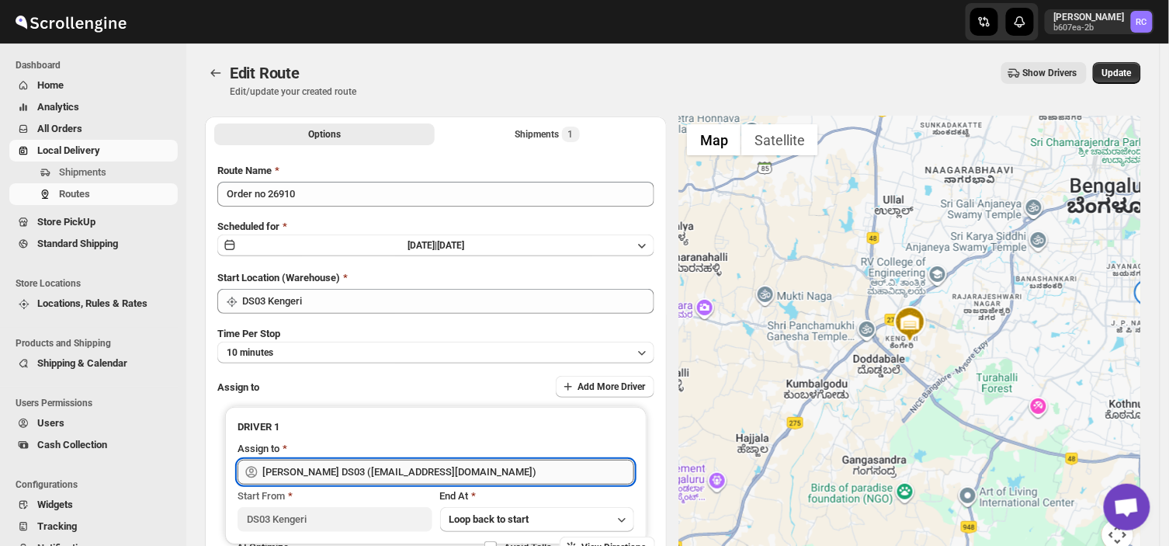
click at [483, 469] on input "Saibur Rahman DS03 (novenik154@ihnpo.com)" at bounding box center [448, 471] width 372 height 25
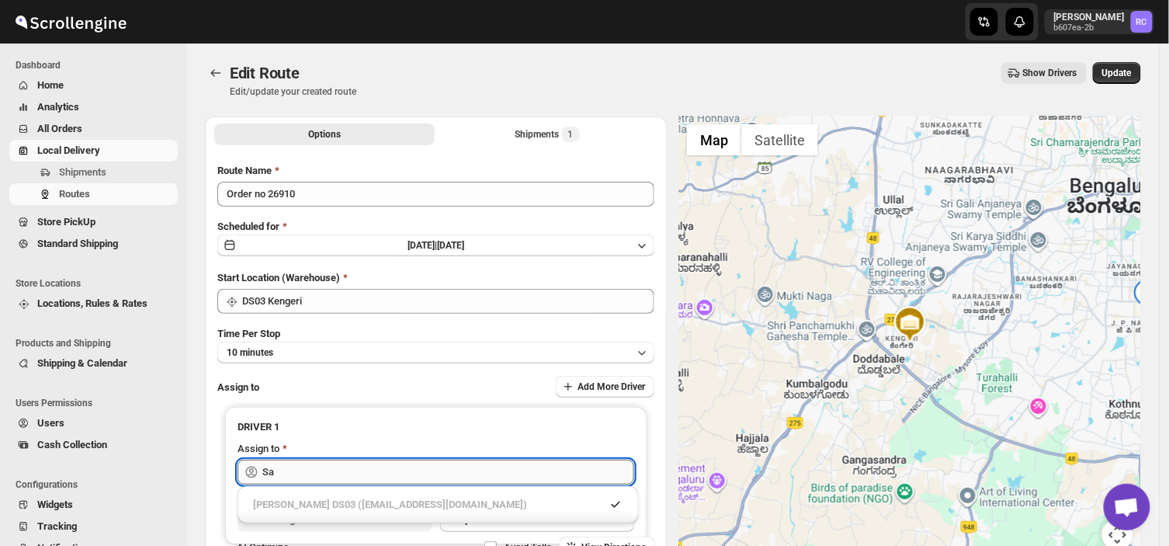
type input "S"
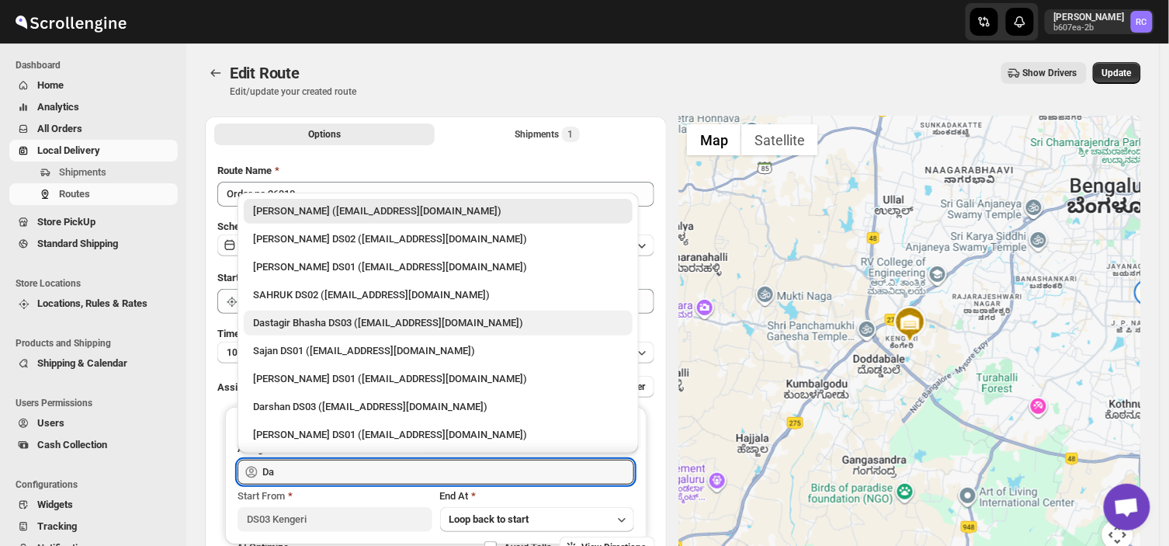
click at [319, 324] on div "Dastagir Bhasha DS03 (vebah85426@fuasha.com)" at bounding box center [438, 323] width 370 height 16
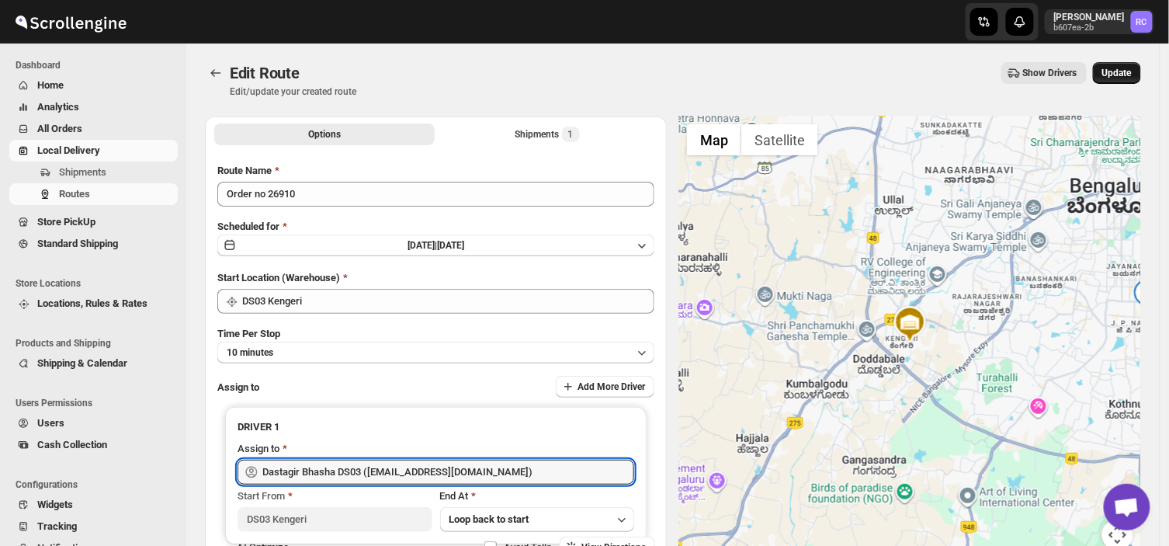
type input "Dastagir Bhasha DS03 (vebah85426@fuasha.com)"
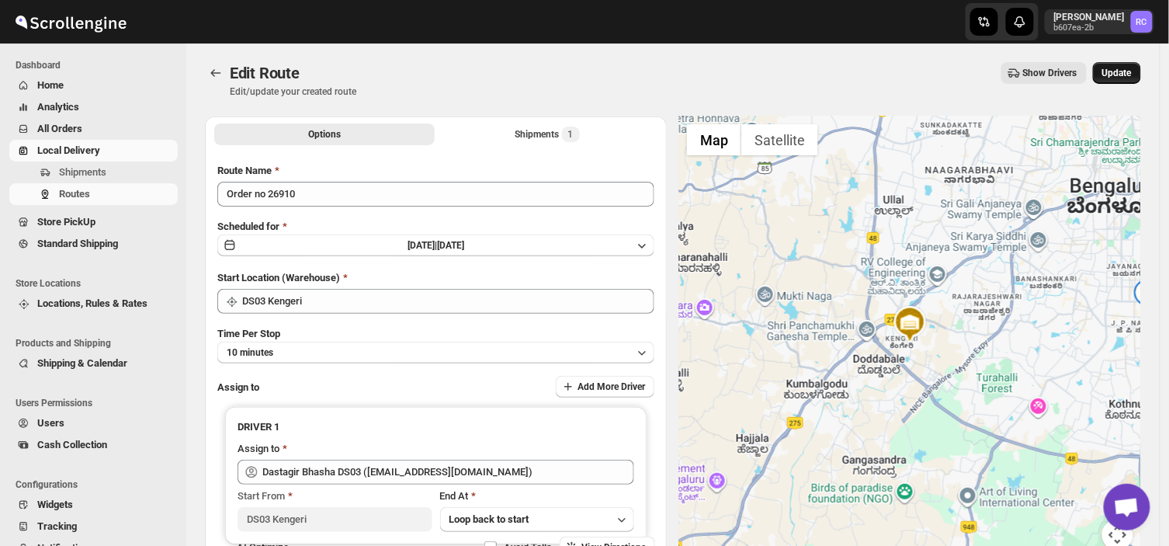
click at [1126, 67] on span "Update" at bounding box center [1116, 73] width 29 height 12
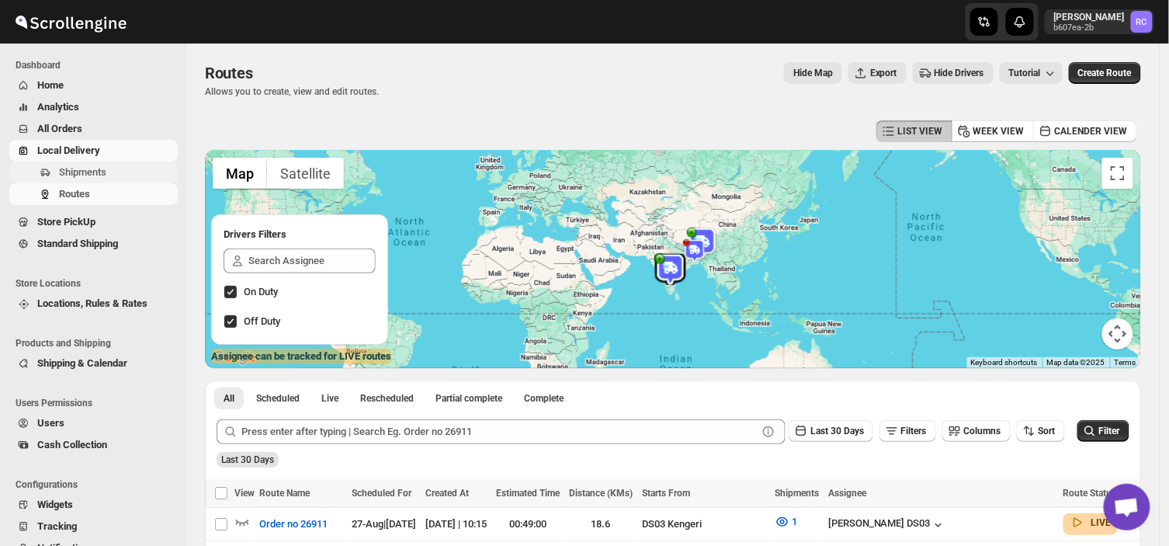
click at [104, 173] on span "Shipments" at bounding box center [82, 172] width 47 height 12
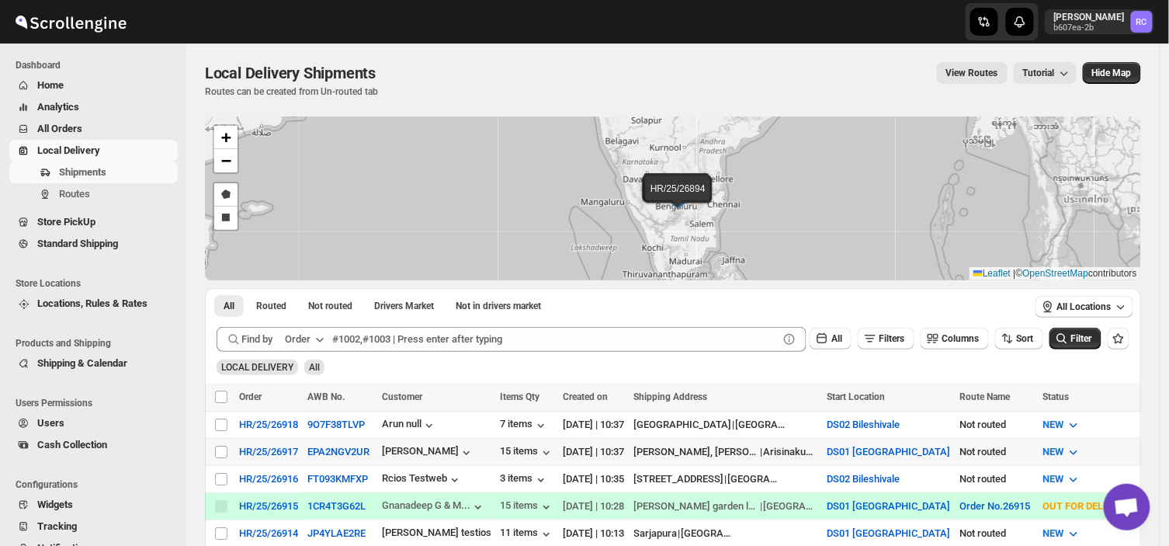
click at [219, 460] on td "Select shipment" at bounding box center [219, 451] width 29 height 27
checkbox input "true"
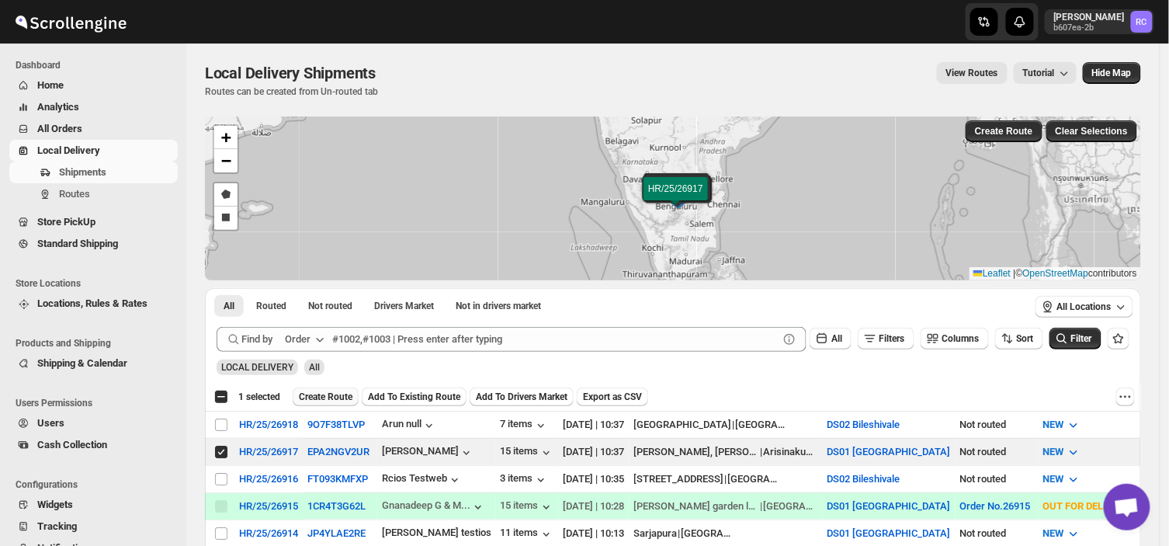
click at [331, 392] on span "Create Route" at bounding box center [326, 396] width 54 height 12
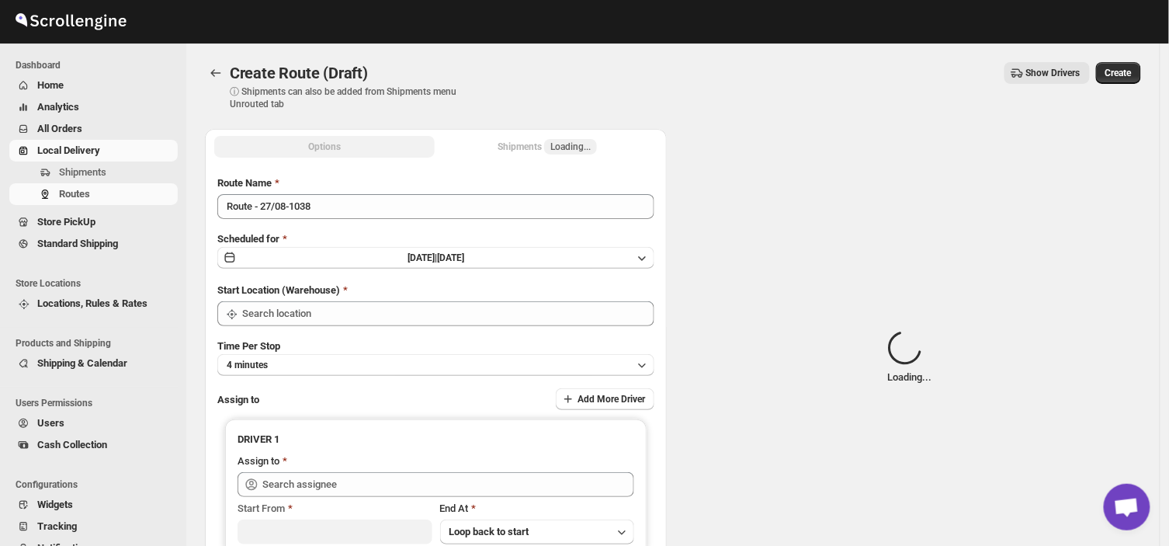
type input "DS01 [GEOGRAPHIC_DATA]"
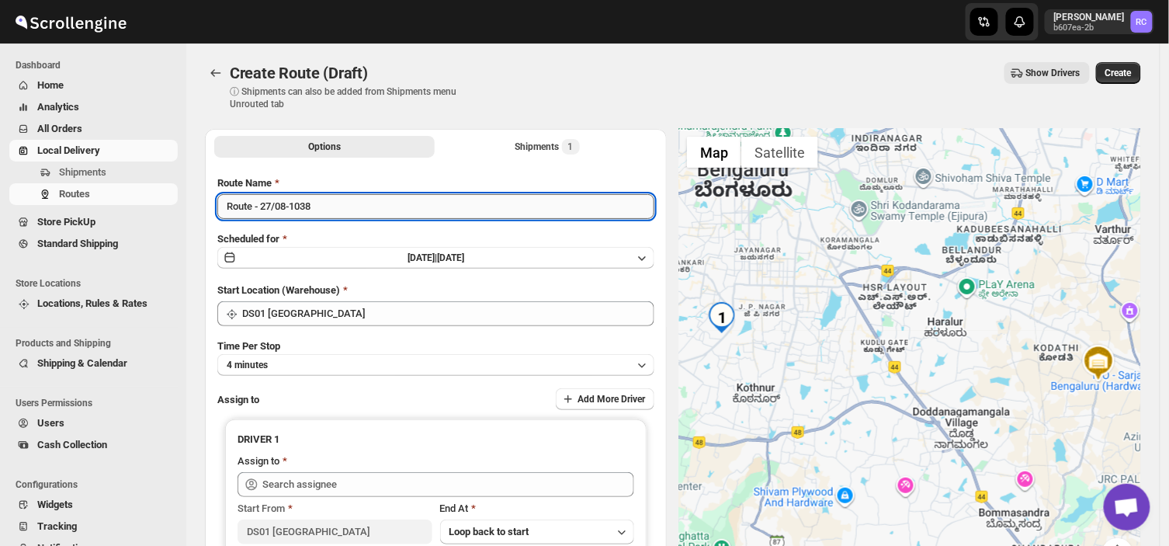
click at [322, 210] on input "Route - 27/08-1038" at bounding box center [435, 206] width 437 height 25
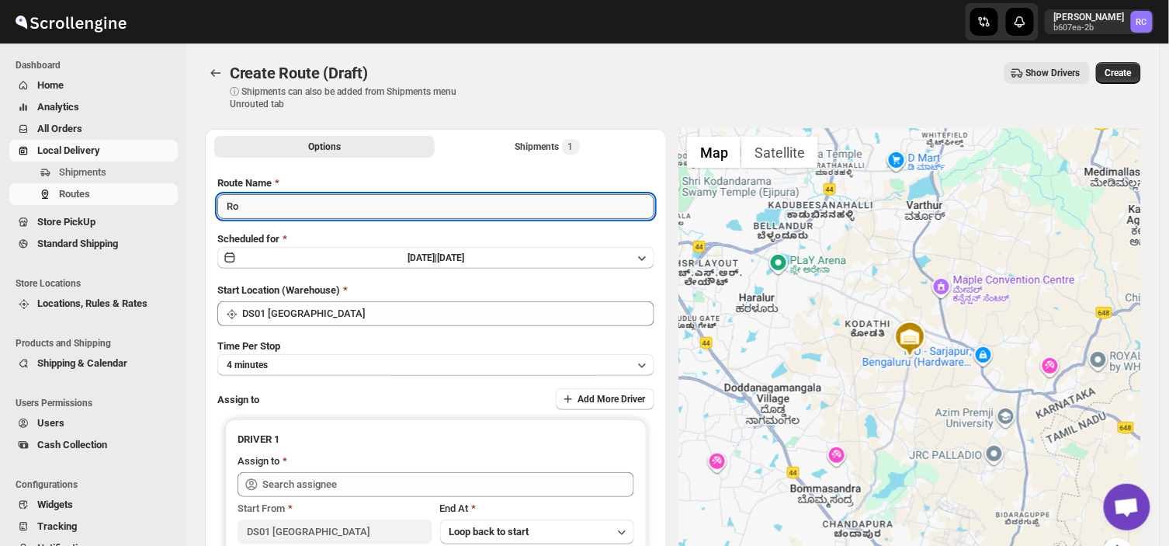
type input "R"
type input "Order no 26917"
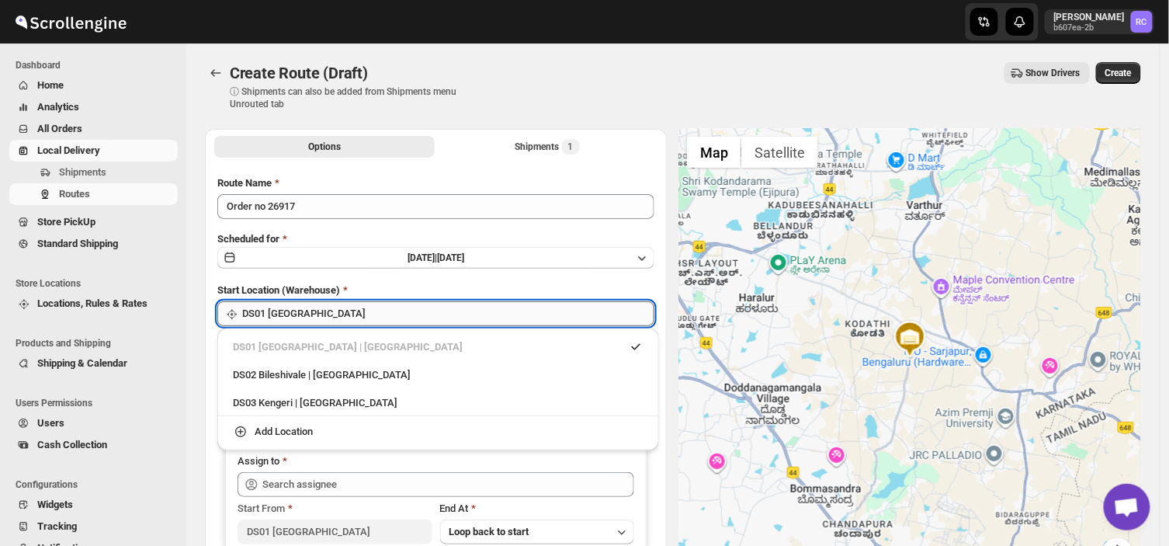
click at [330, 314] on input "DS01 [GEOGRAPHIC_DATA]" at bounding box center [448, 313] width 412 height 25
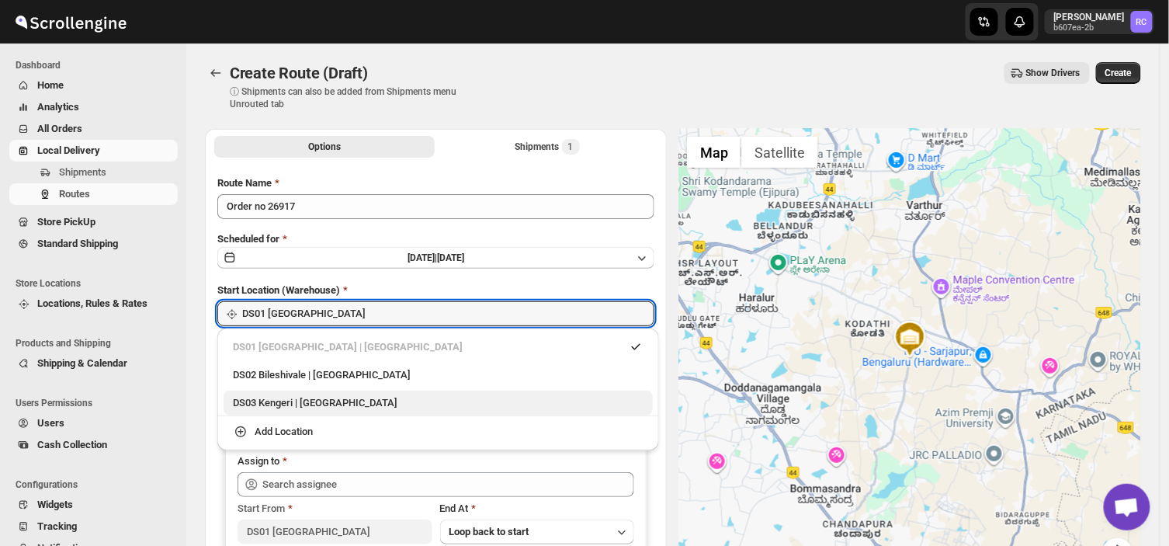
click at [253, 406] on div "DS03 Kengeri | Bengaluru" at bounding box center [438, 403] width 411 height 16
type input "DS03 Kengeri"
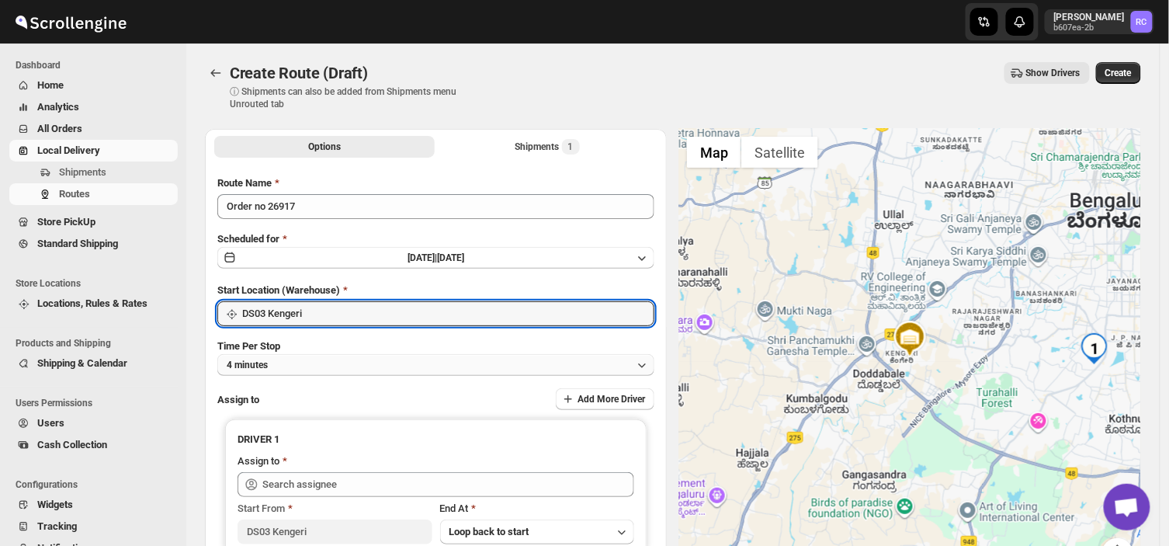
click at [275, 365] on button "4 minutes" at bounding box center [435, 365] width 437 height 22
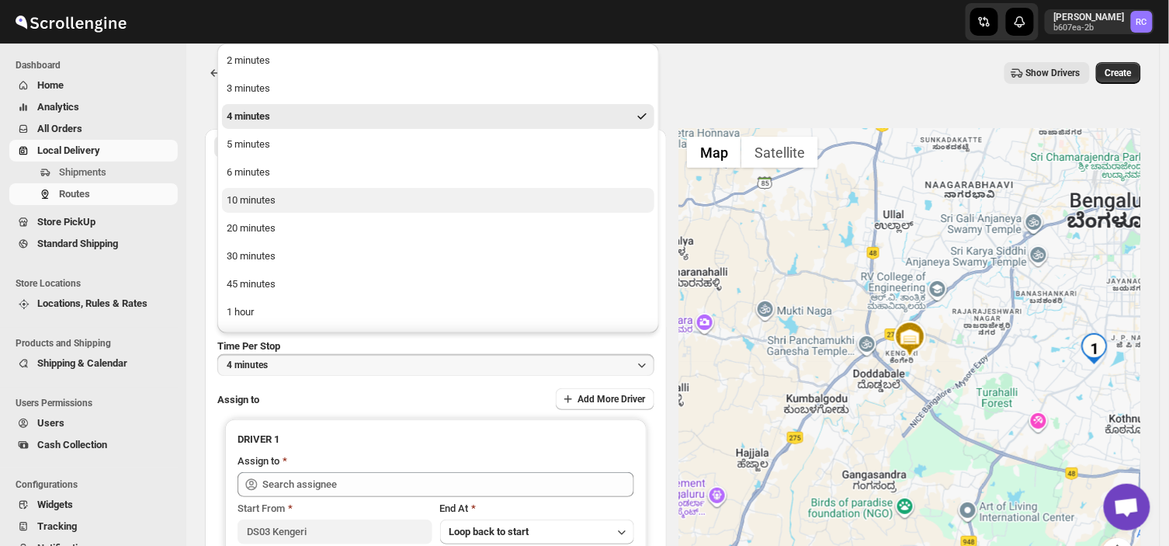
click at [264, 203] on div "10 minutes" at bounding box center [251, 200] width 49 height 16
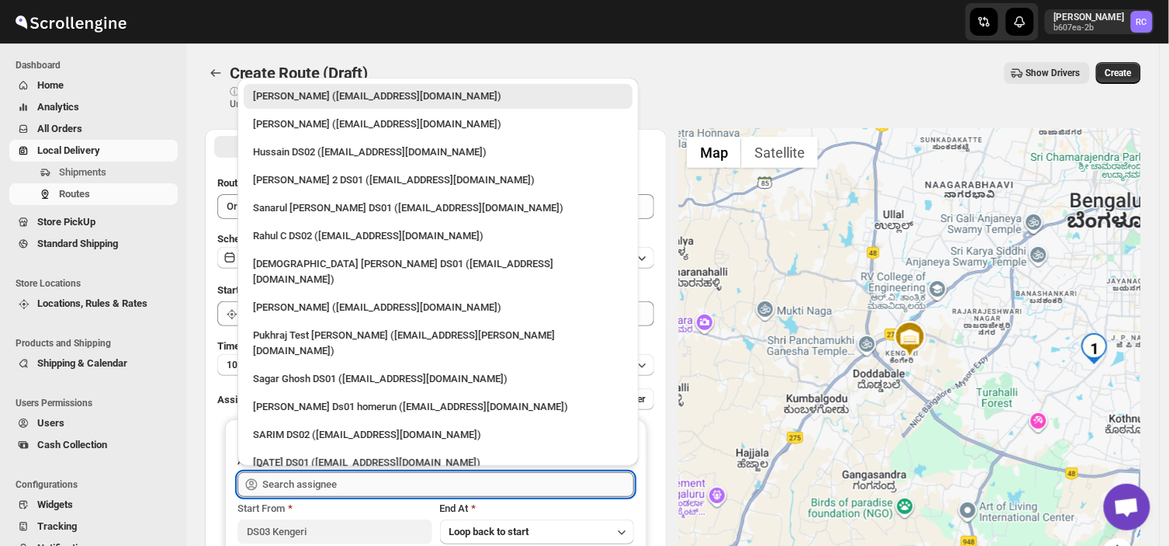
click at [357, 476] on input "text" at bounding box center [448, 484] width 372 height 25
click at [397, 486] on input "text" at bounding box center [448, 484] width 372 height 25
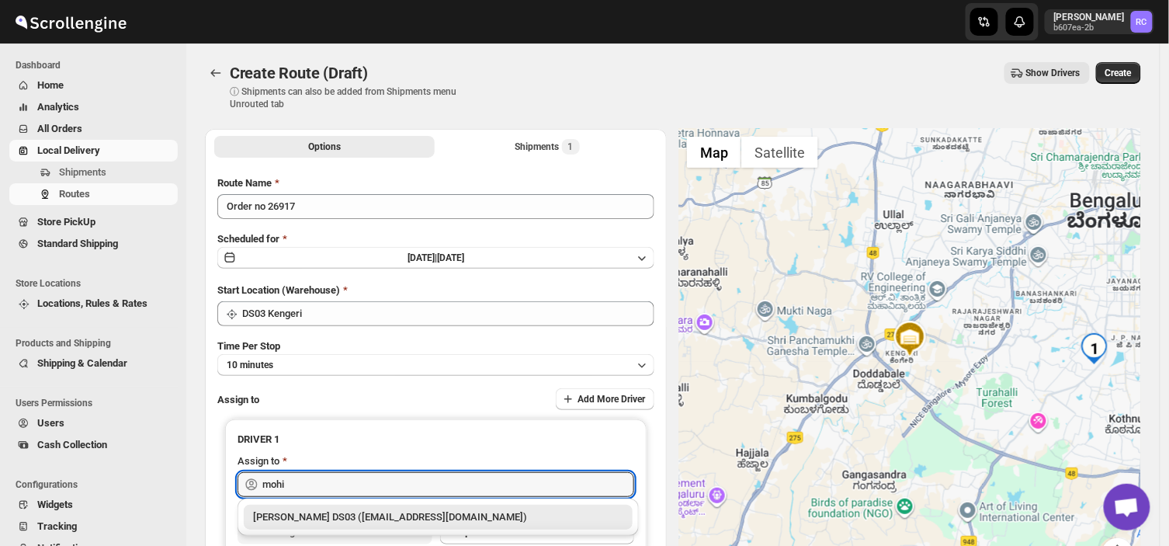
click at [399, 510] on div "Mohim uddin DS03 (veyanal843@bizmud.com)" at bounding box center [438, 517] width 370 height 16
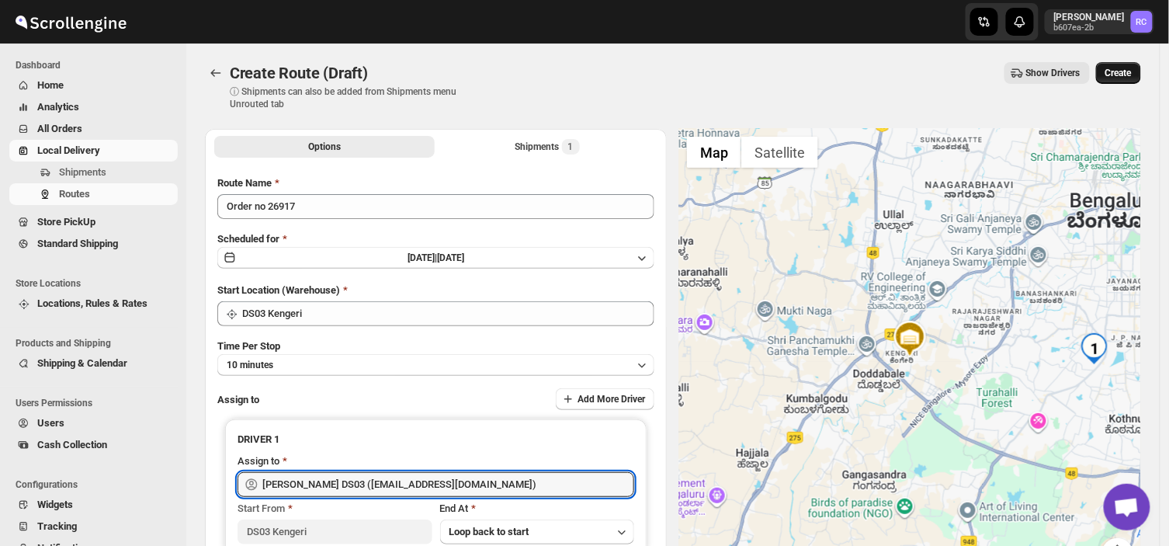
type input "Mohim uddin DS03 (veyanal843@bizmud.com)"
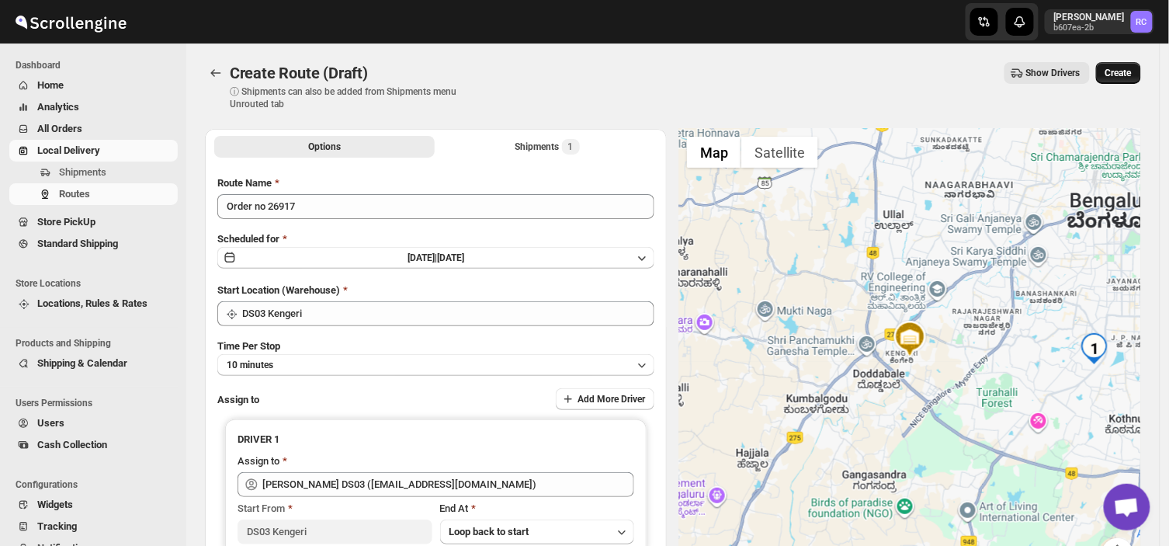
click at [1128, 68] on span "Create" at bounding box center [1118, 73] width 26 height 12
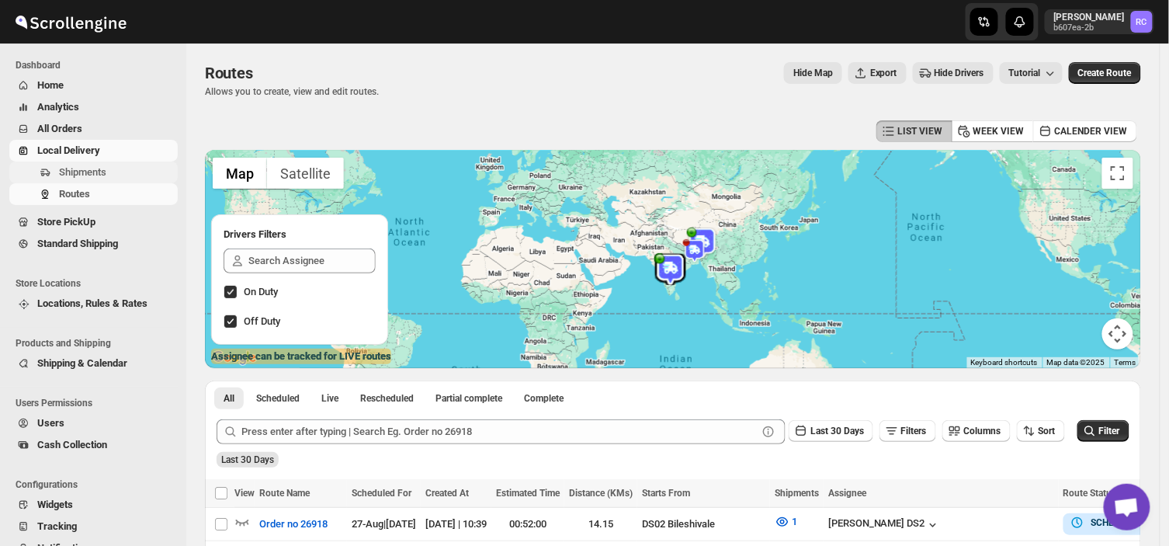
click at [91, 174] on span "Shipments" at bounding box center [82, 172] width 47 height 12
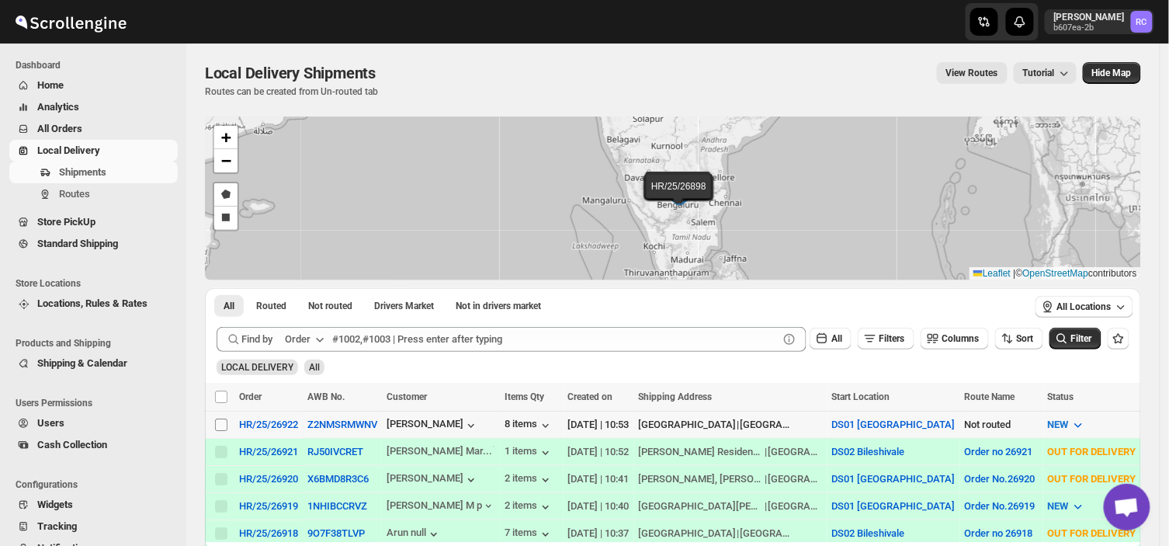
click at [221, 422] on input "Select shipment" at bounding box center [221, 424] width 12 height 12
checkbox input "true"
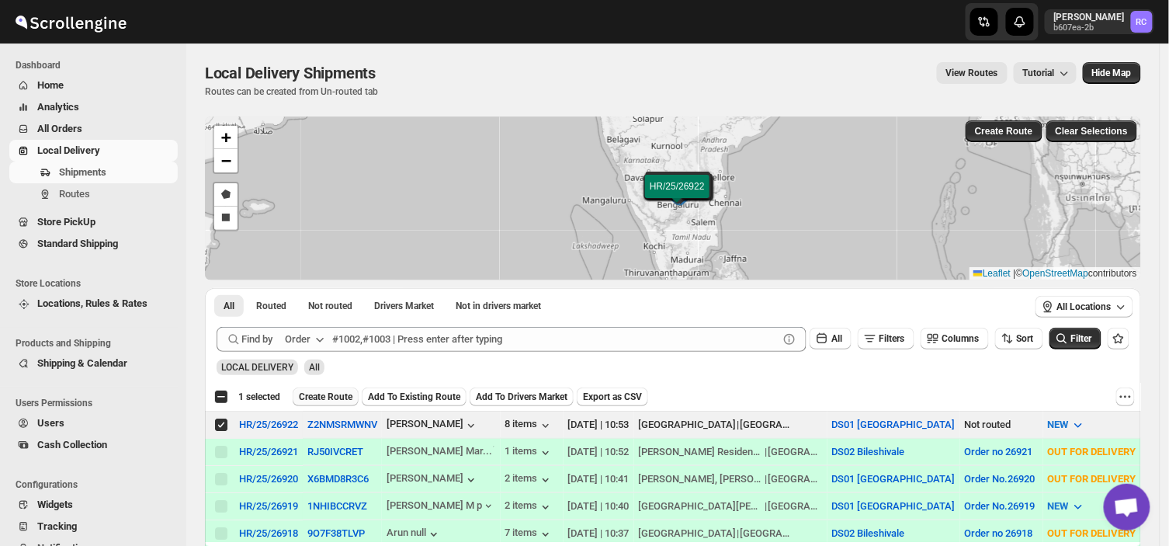
click at [317, 393] on span "Create Route" at bounding box center [326, 396] width 54 height 12
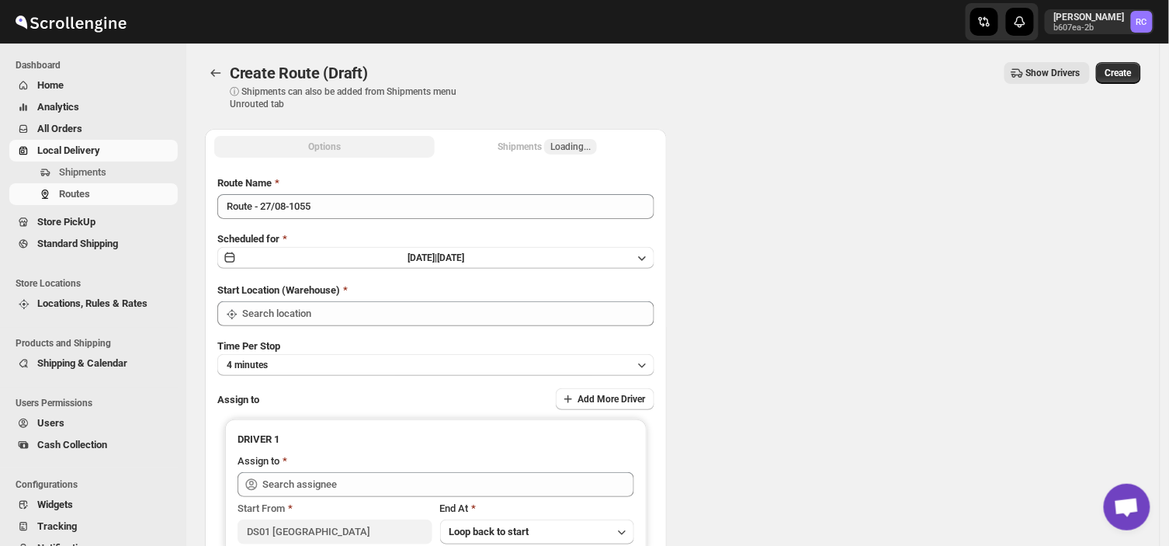
type input "DS01 [GEOGRAPHIC_DATA]"
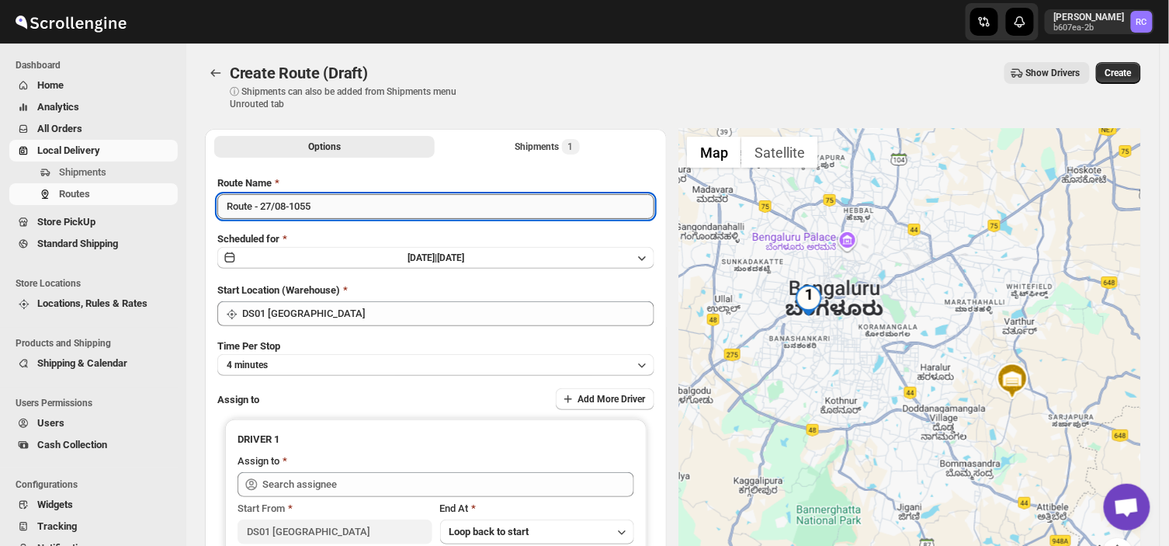
click at [323, 202] on input "Route - 27/08-1055" at bounding box center [435, 206] width 437 height 25
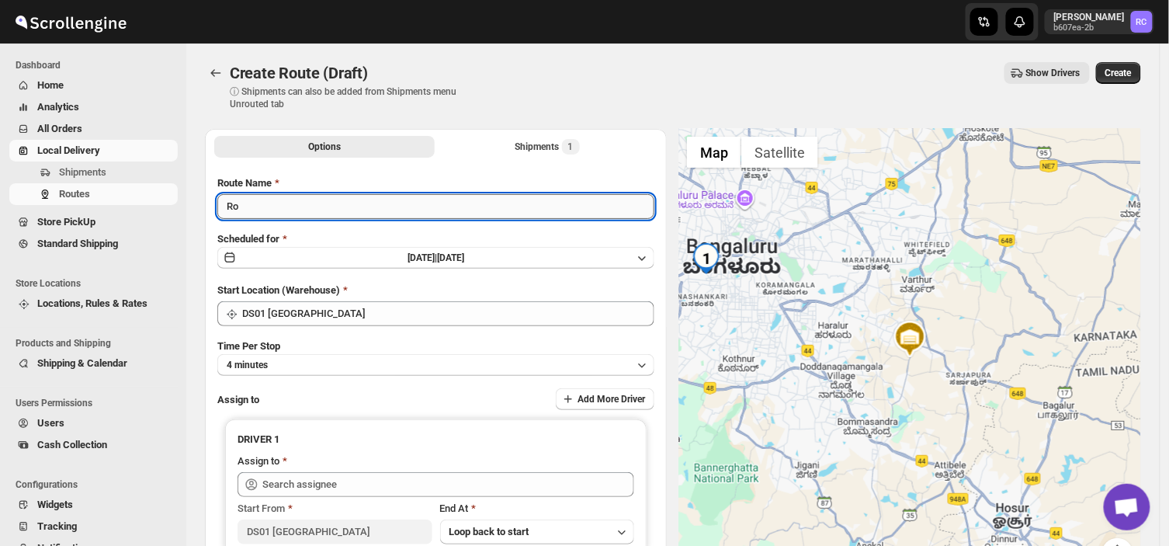
type input "R"
type input "Order no 26922"
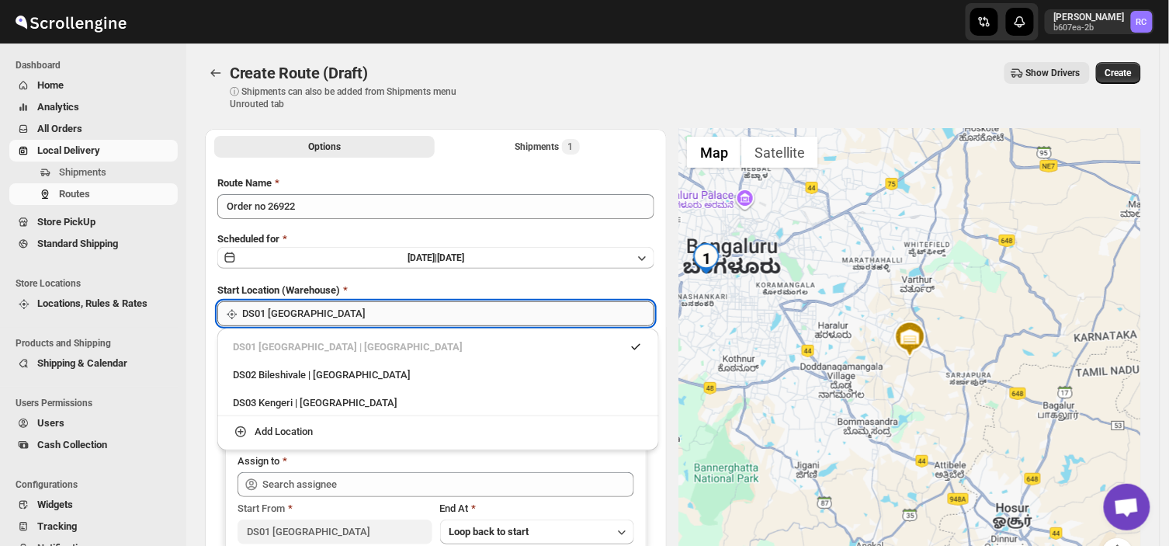
click at [331, 306] on input "DS01 [GEOGRAPHIC_DATA]" at bounding box center [448, 313] width 412 height 25
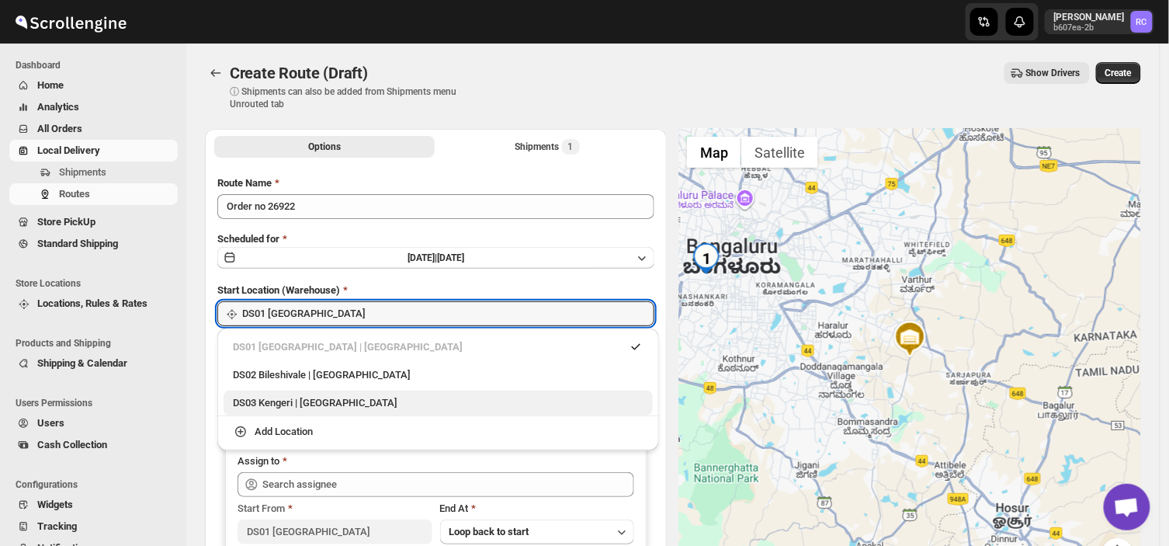
click at [246, 397] on div "DS03 Kengeri | Bengaluru" at bounding box center [438, 403] width 411 height 16
type input "DS03 Kengeri"
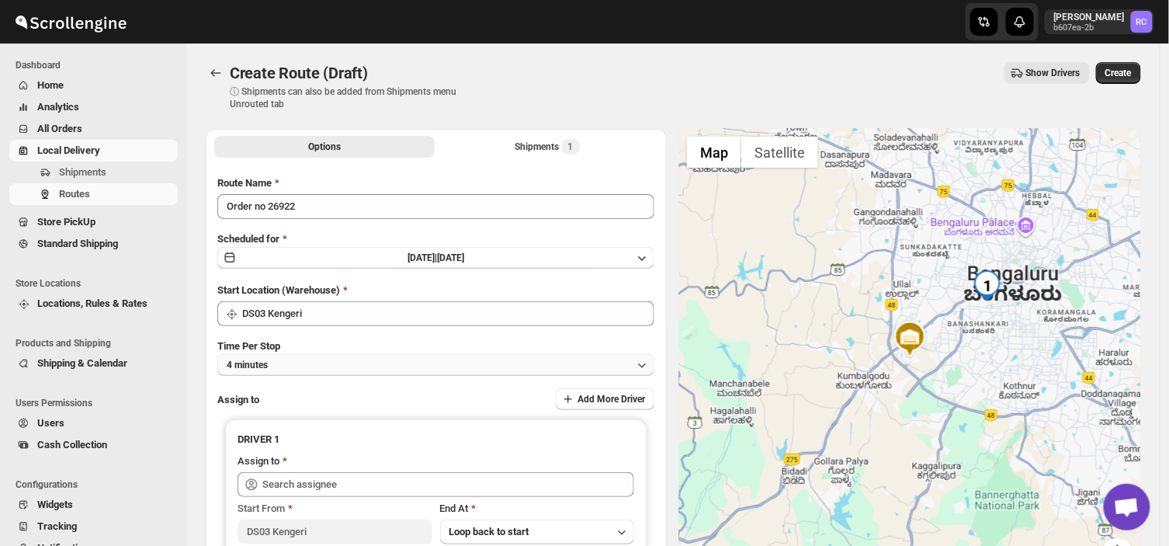
click at [300, 368] on button "4 minutes" at bounding box center [435, 365] width 437 height 22
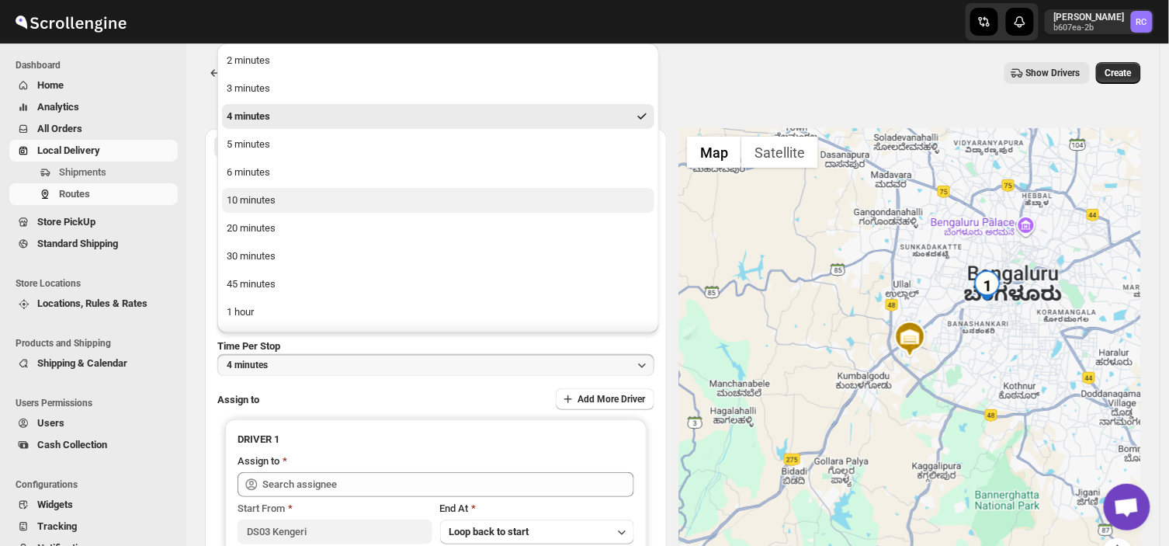
click at [261, 199] on div "10 minutes" at bounding box center [251, 200] width 49 height 16
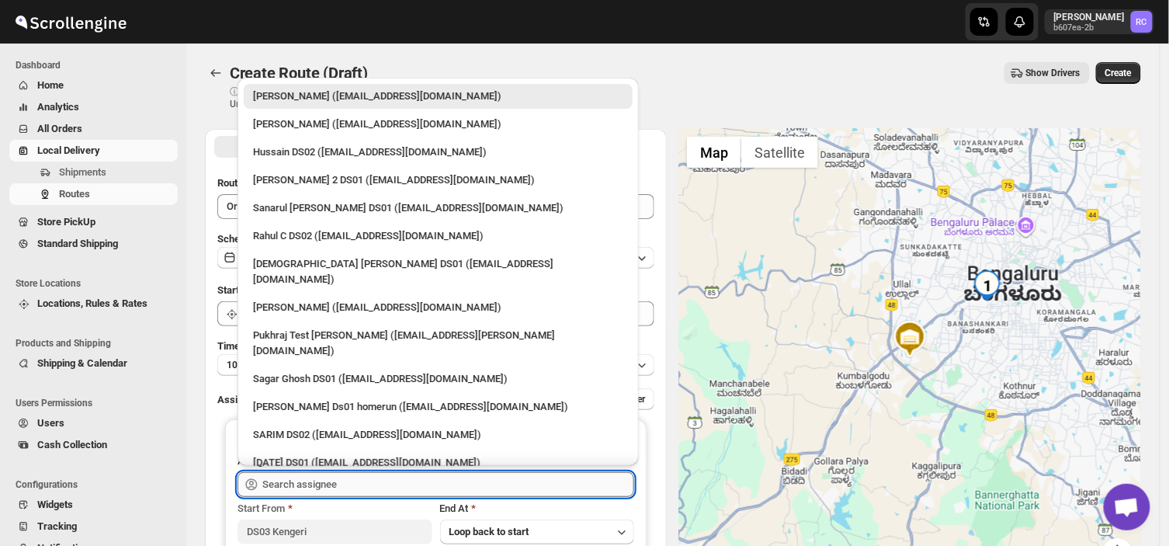
click at [343, 483] on input "text" at bounding box center [448, 484] width 372 height 25
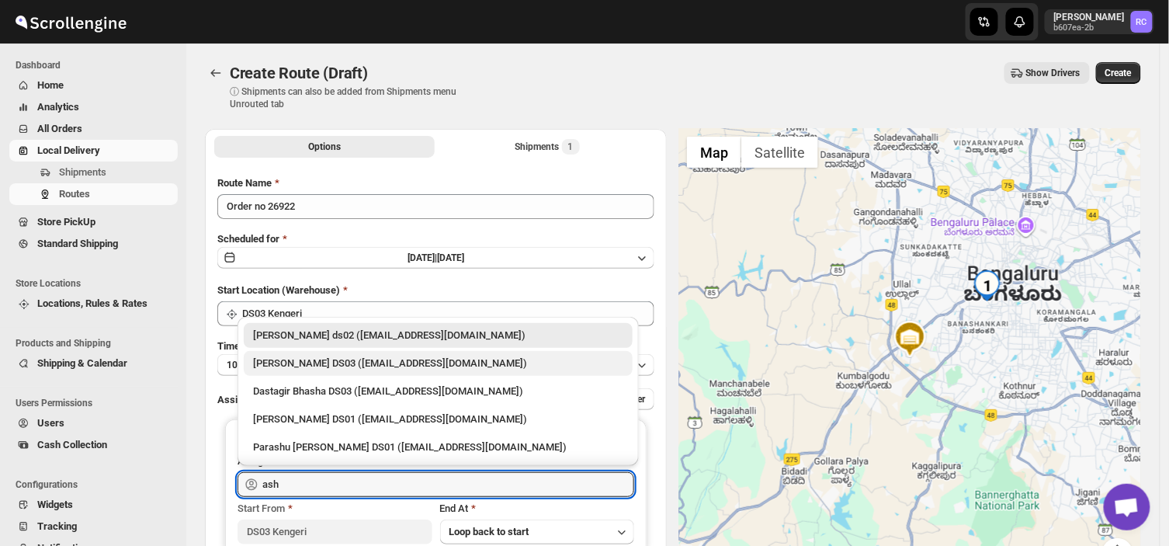
click at [307, 363] on div "ashik uddin DS03 (katiri8361@kimdyn.com)" at bounding box center [438, 363] width 370 height 16
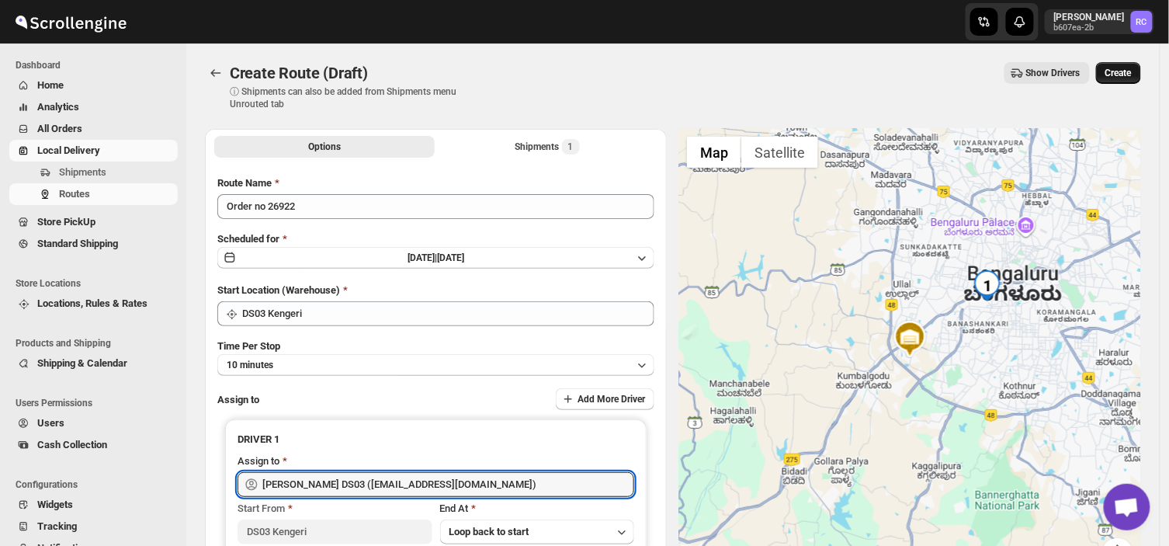
type input "ashik uddin DS03 (katiri8361@kimdyn.com)"
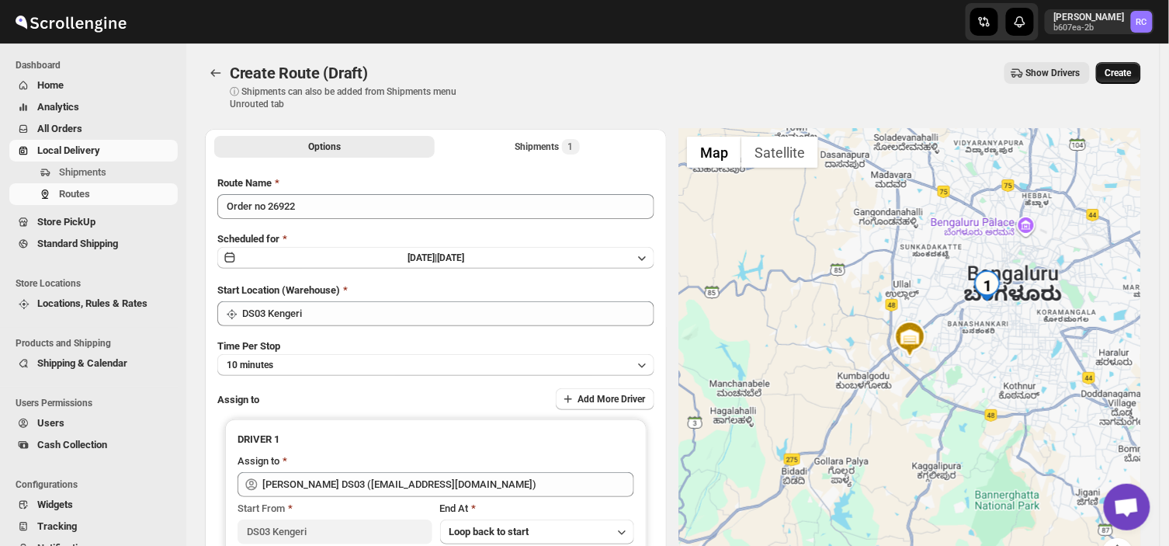
click at [1123, 68] on span "Create" at bounding box center [1118, 73] width 26 height 12
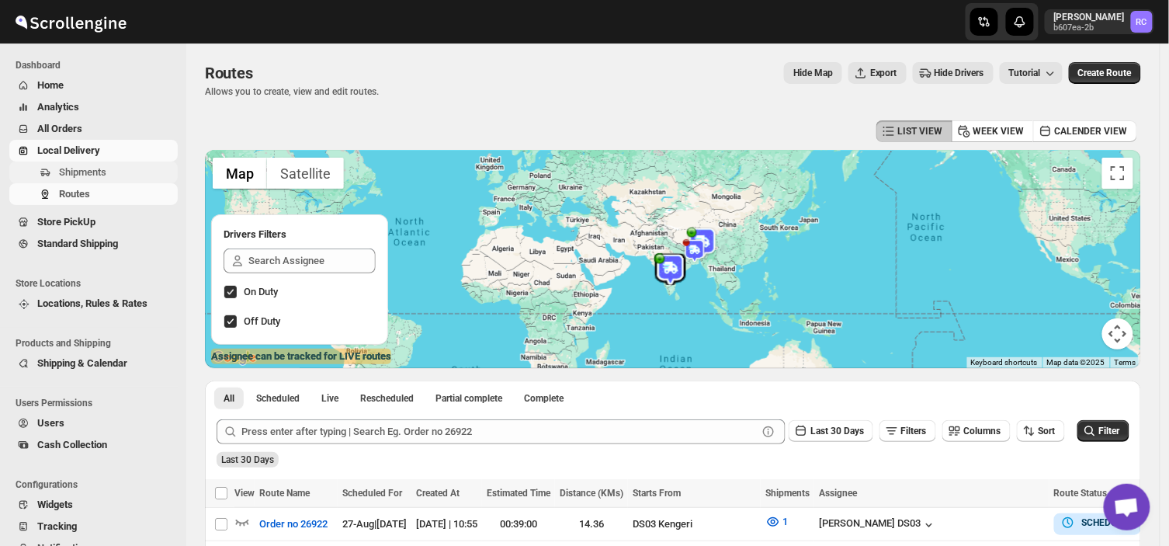
click at [99, 168] on span "Shipments" at bounding box center [82, 172] width 47 height 12
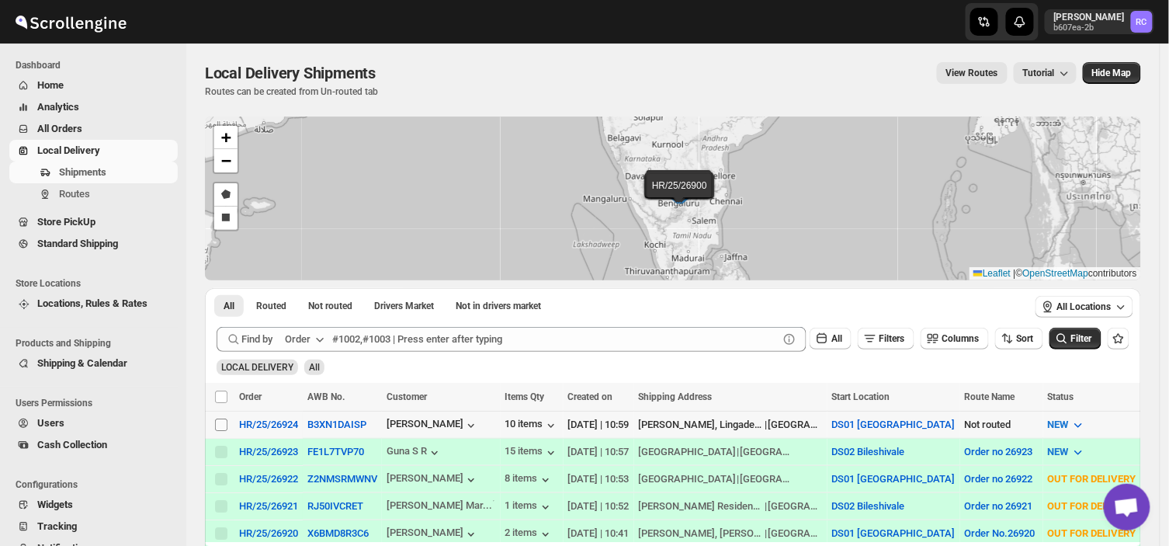
click at [218, 427] on input "Select shipment" at bounding box center [221, 424] width 12 height 12
checkbox input "true"
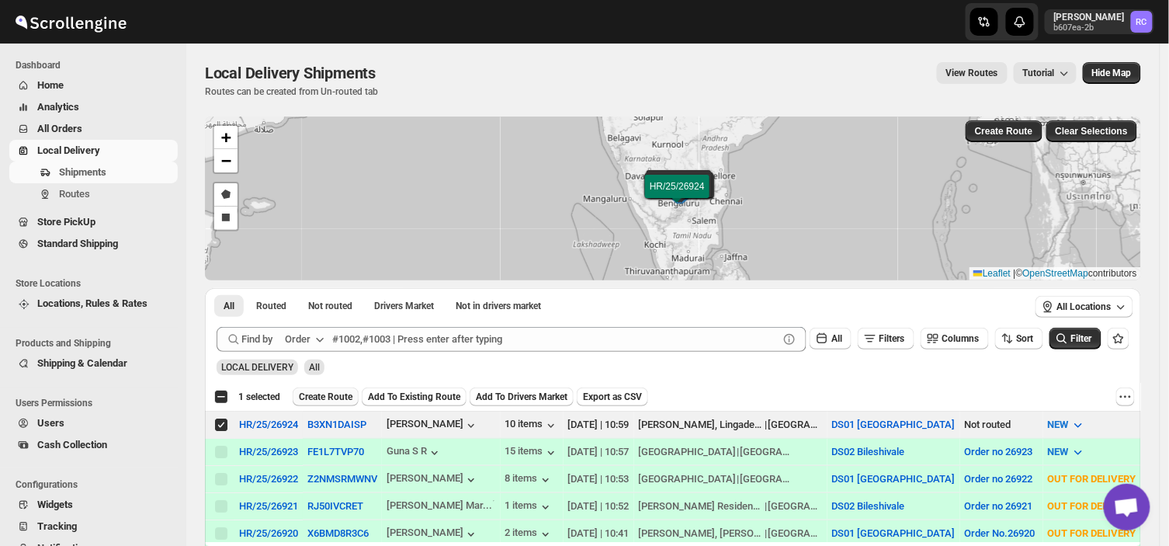
click at [339, 394] on span "Create Route" at bounding box center [326, 396] width 54 height 12
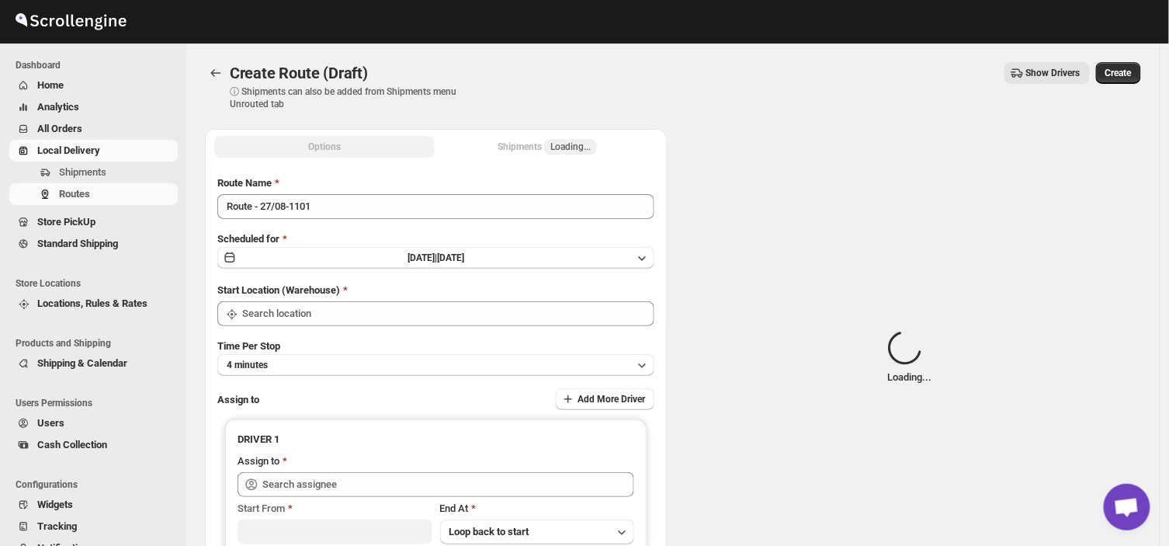
type input "DS01 [GEOGRAPHIC_DATA]"
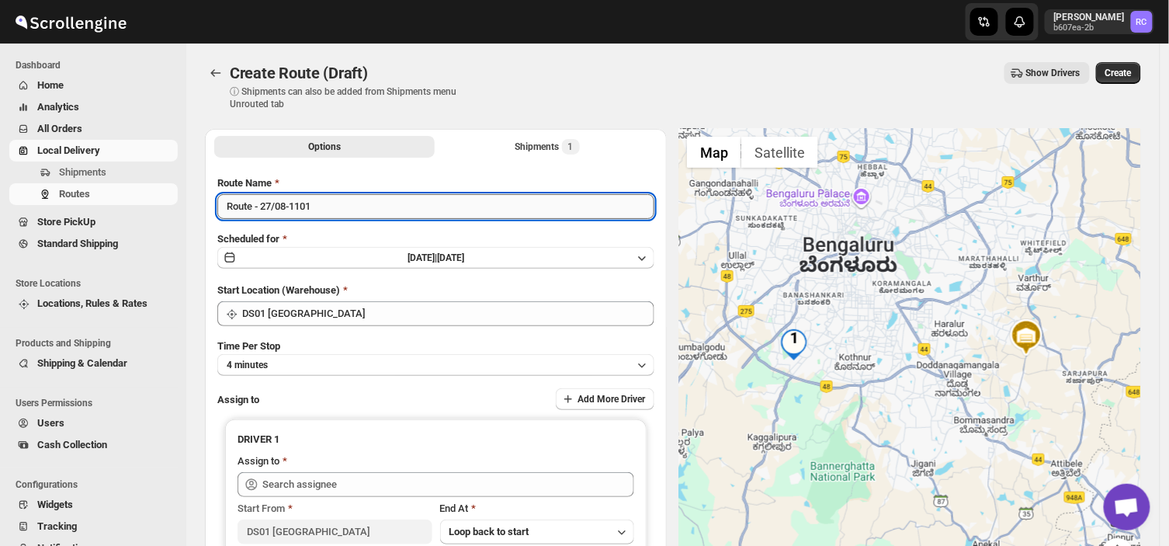
click at [334, 207] on input "Route - 27/08-1101" at bounding box center [435, 206] width 437 height 25
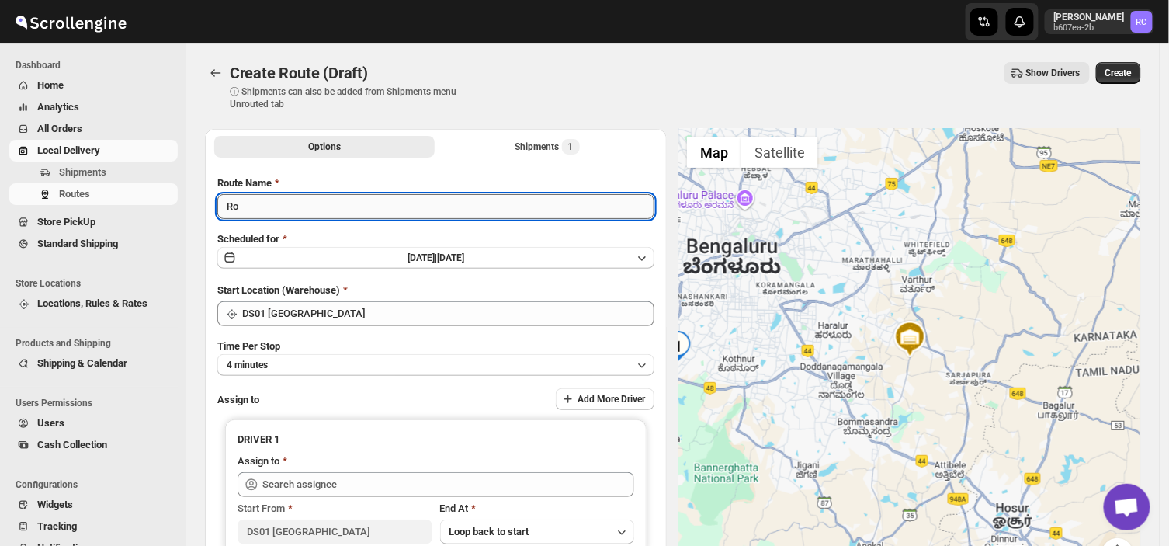
type input "R"
type input "Order no 26924"
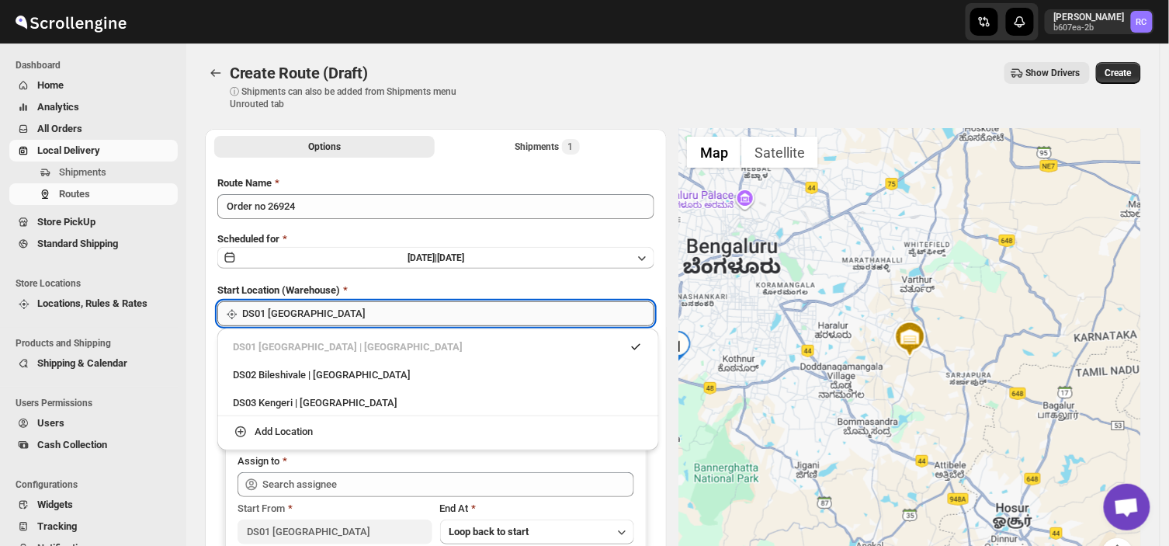
click at [318, 310] on input "DS01 [GEOGRAPHIC_DATA]" at bounding box center [448, 313] width 412 height 25
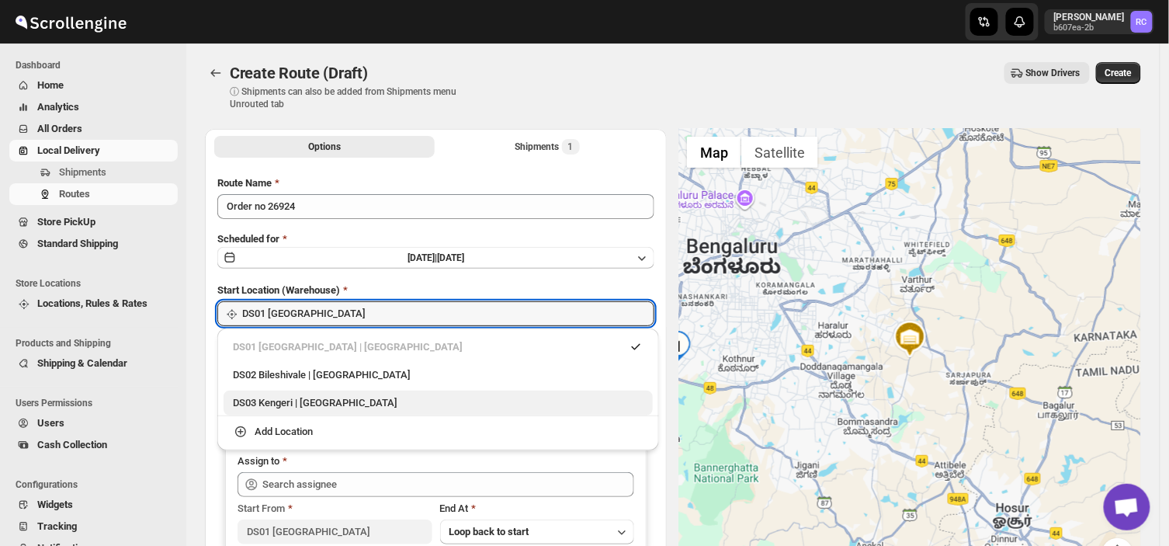
click at [265, 404] on div "DS03 Kengeri | Bengaluru" at bounding box center [438, 403] width 411 height 16
type input "DS03 Kengeri"
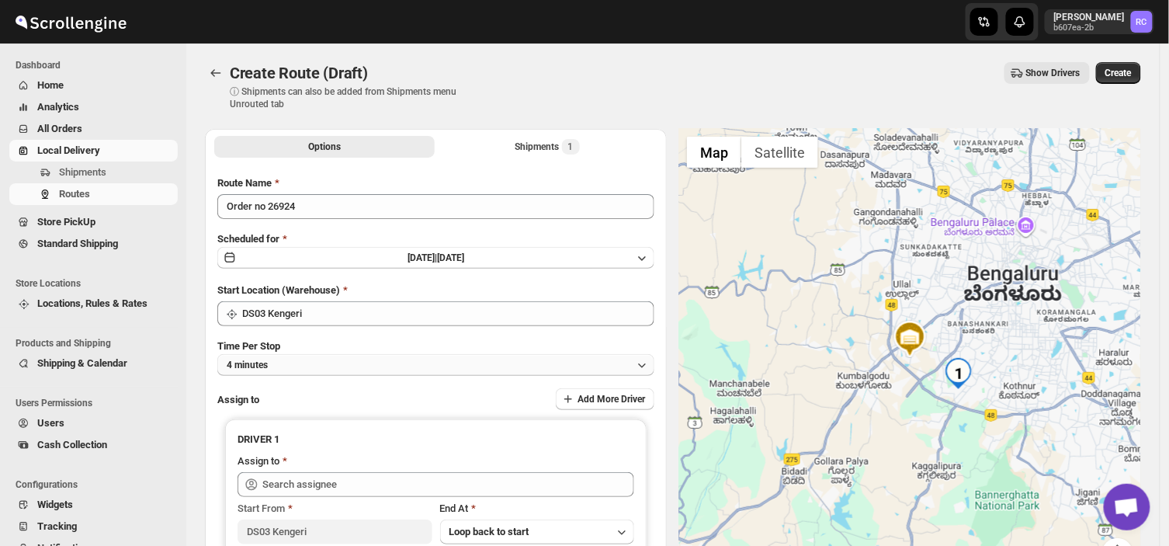
click at [288, 371] on button "4 minutes" at bounding box center [435, 365] width 437 height 22
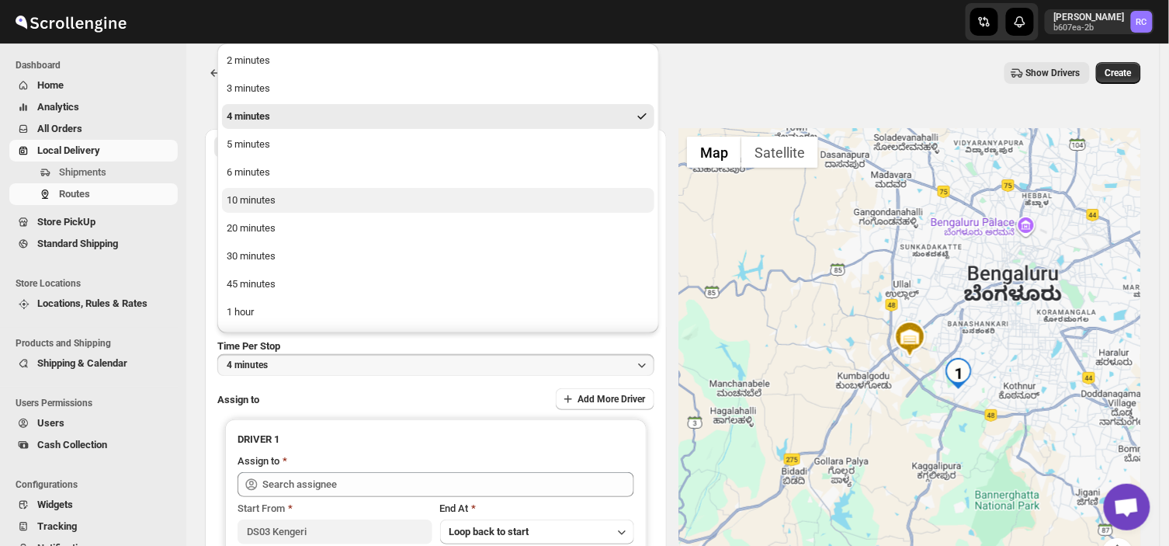
click at [258, 198] on div "10 minutes" at bounding box center [251, 200] width 49 height 16
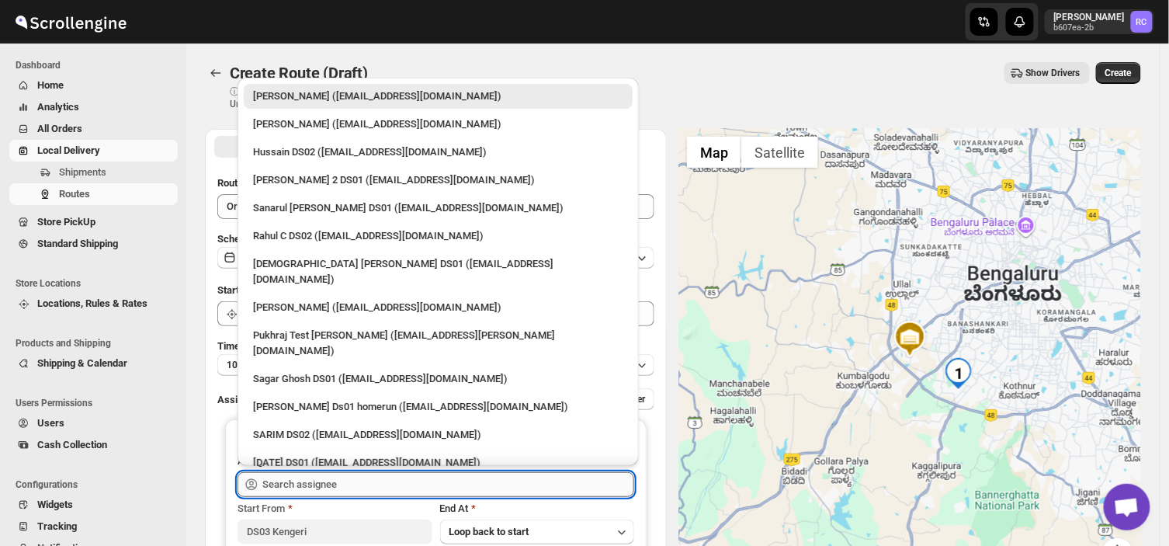
click at [351, 484] on input "text" at bounding box center [448, 484] width 372 height 25
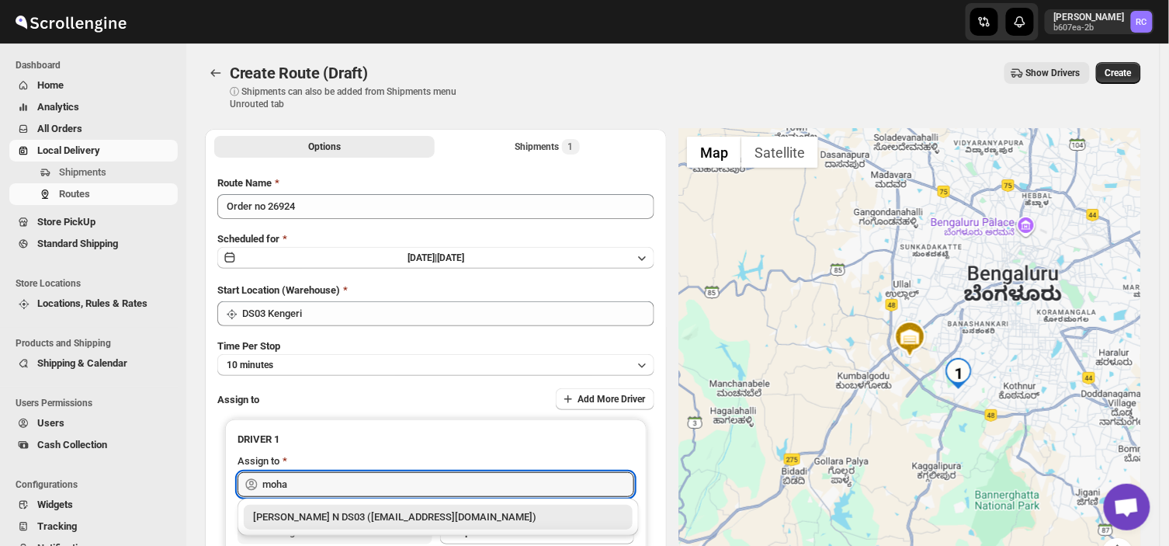
click at [354, 516] on div "Mohan Kumar N DS03 (tototi9961@ofacer.com)" at bounding box center [438, 517] width 370 height 16
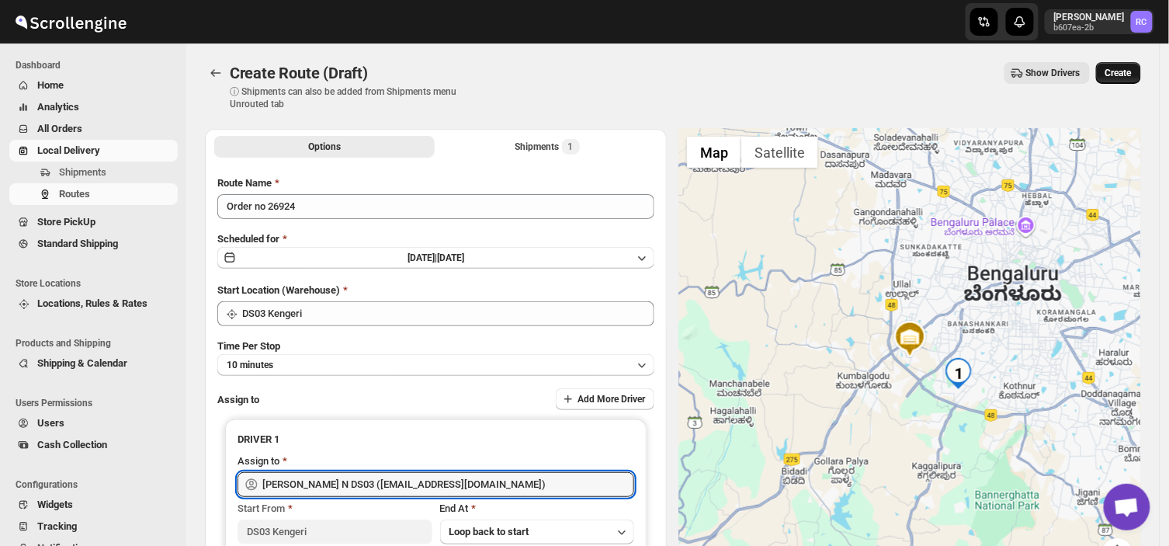
type input "Mohan Kumar N DS03 (tototi9961@ofacer.com)"
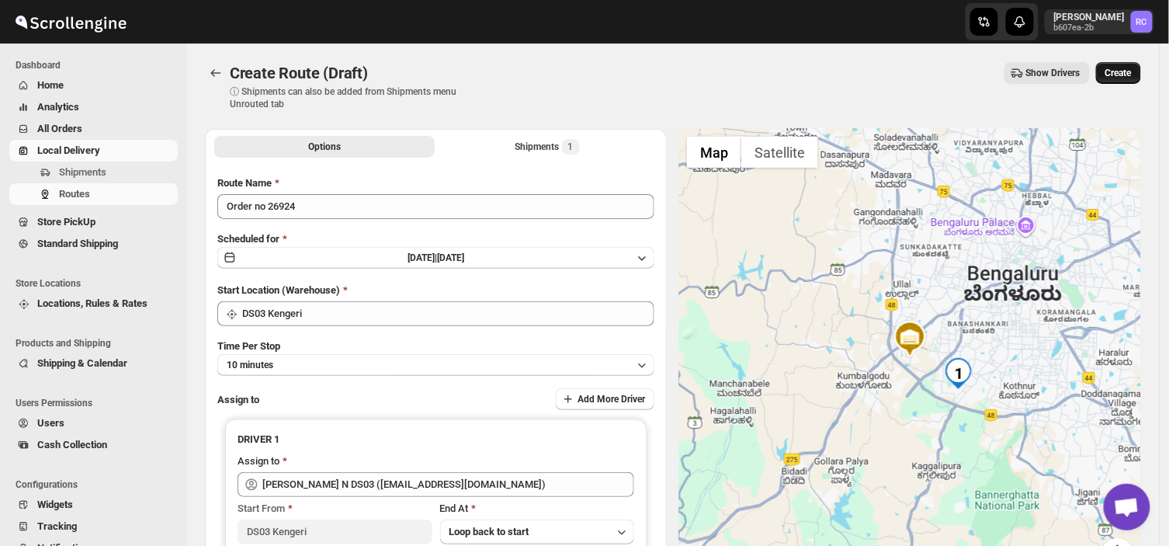
click at [1121, 75] on span "Create" at bounding box center [1118, 73] width 26 height 12
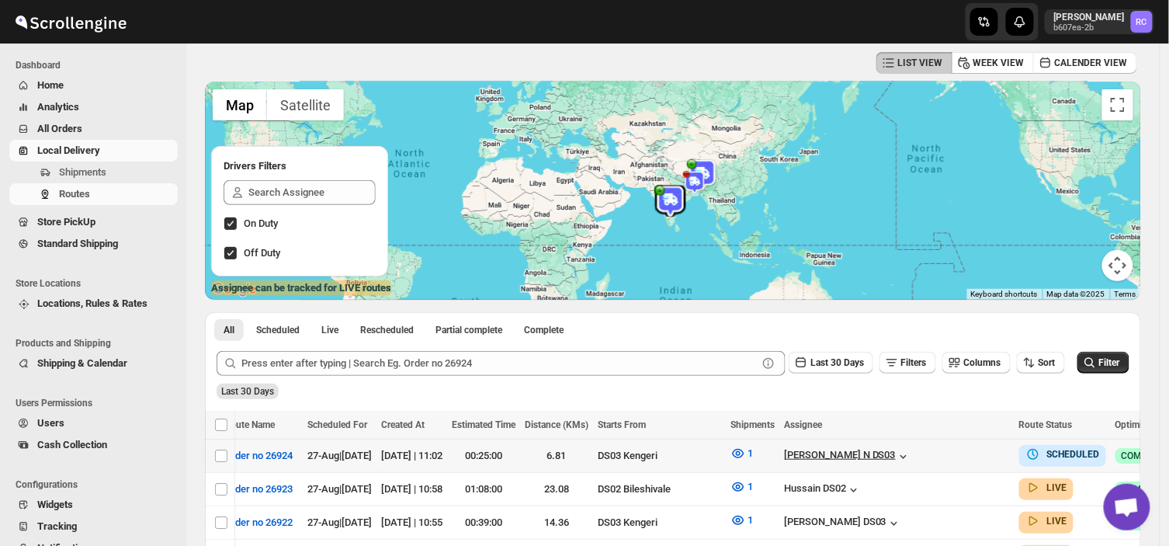
scroll to position [0, 34]
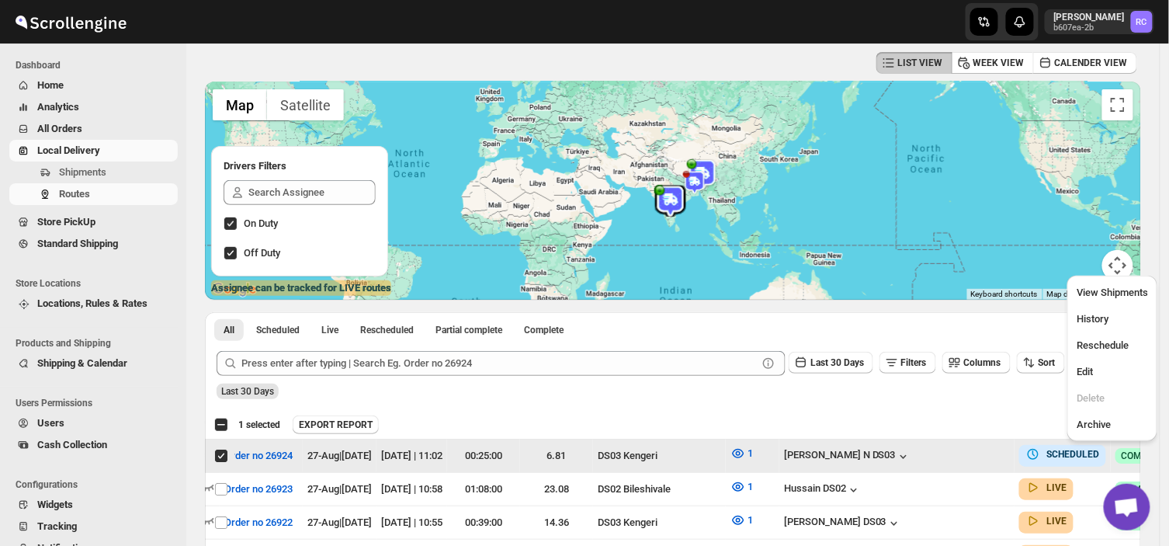
scroll to position [0, 0]
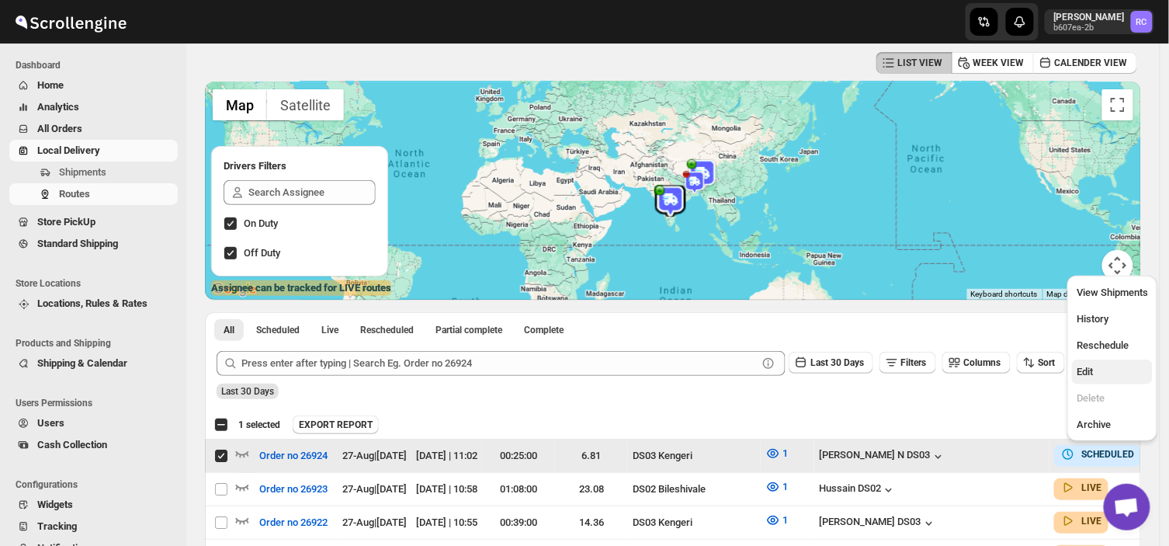
click at [1085, 367] on span "Edit" at bounding box center [1084, 372] width 16 height 12
checkbox input "false"
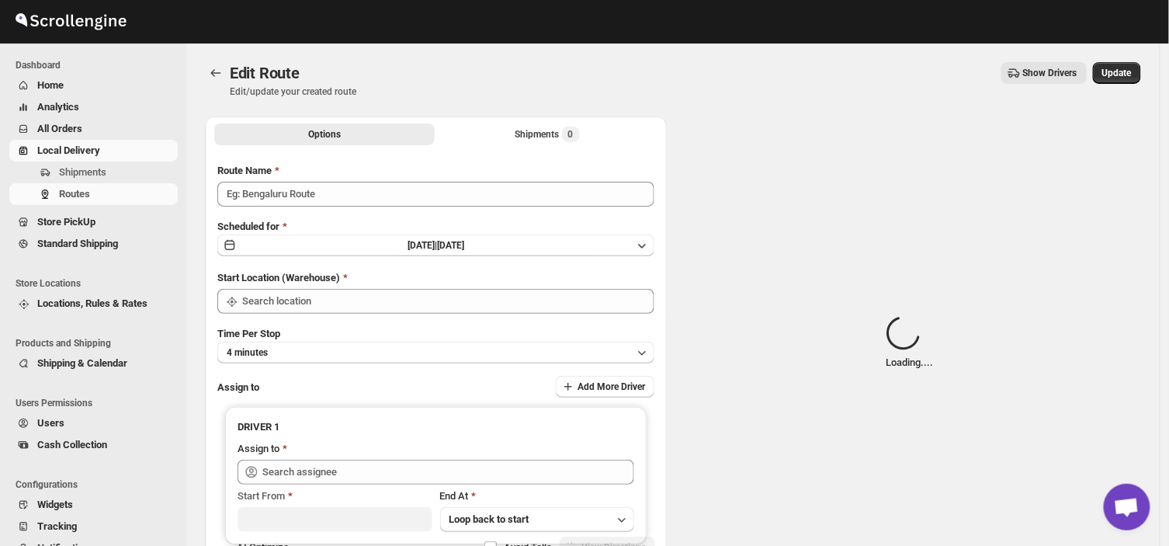
type input "Order no 26924"
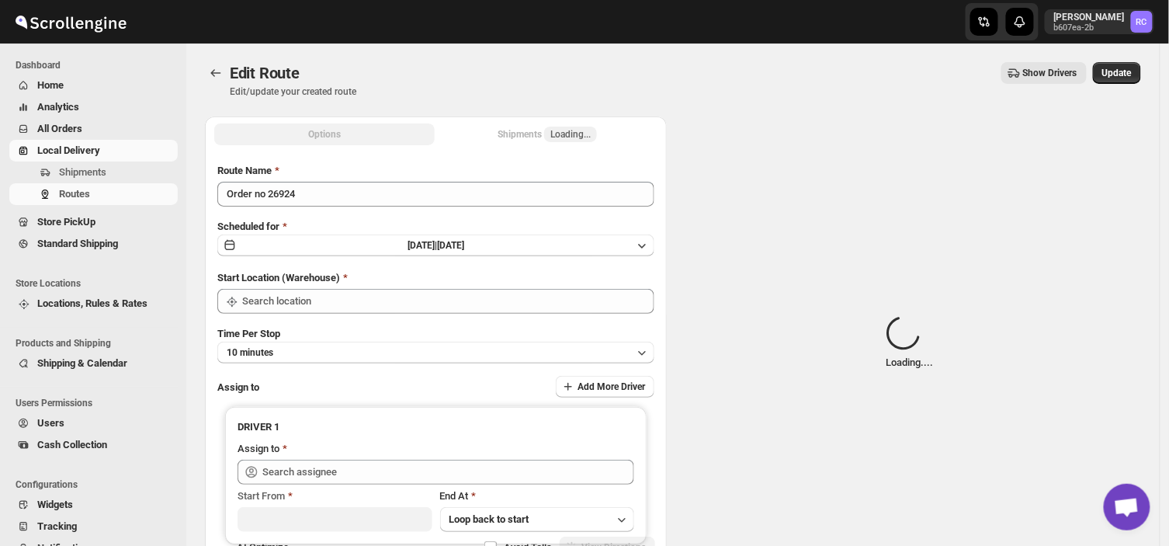
type input "DS03 Kengeri"
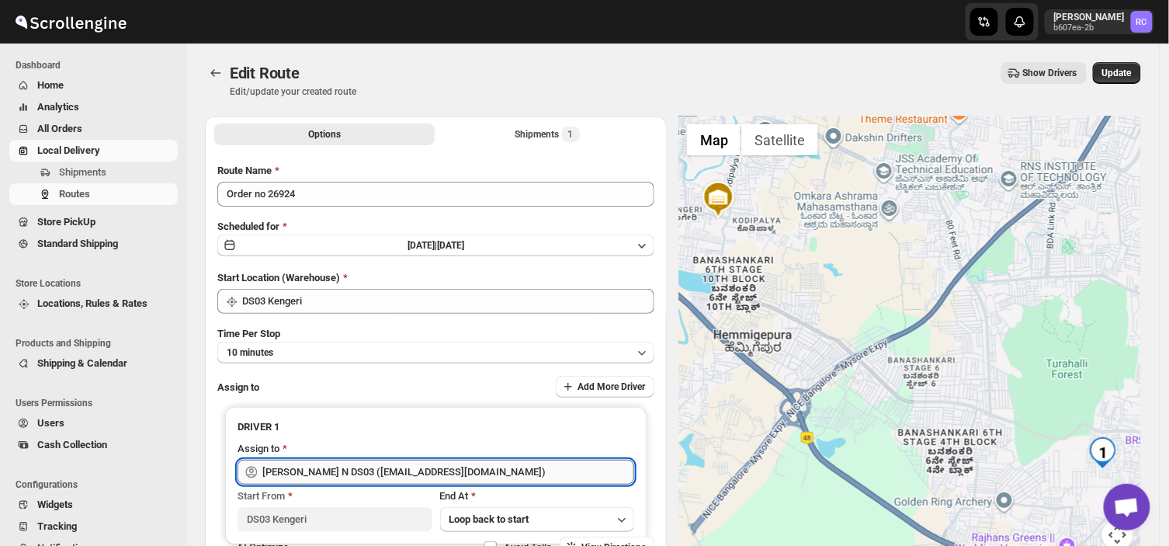
click at [481, 467] on input "Mohan Kumar N DS03 (tototi9961@ofacer.com)" at bounding box center [448, 471] width 372 height 25
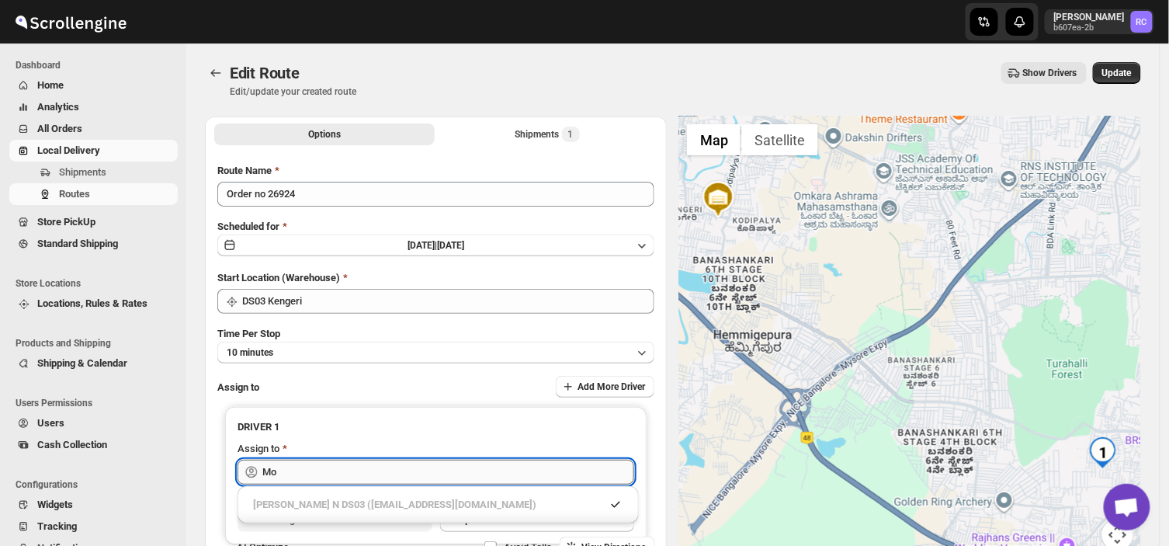
type input "M"
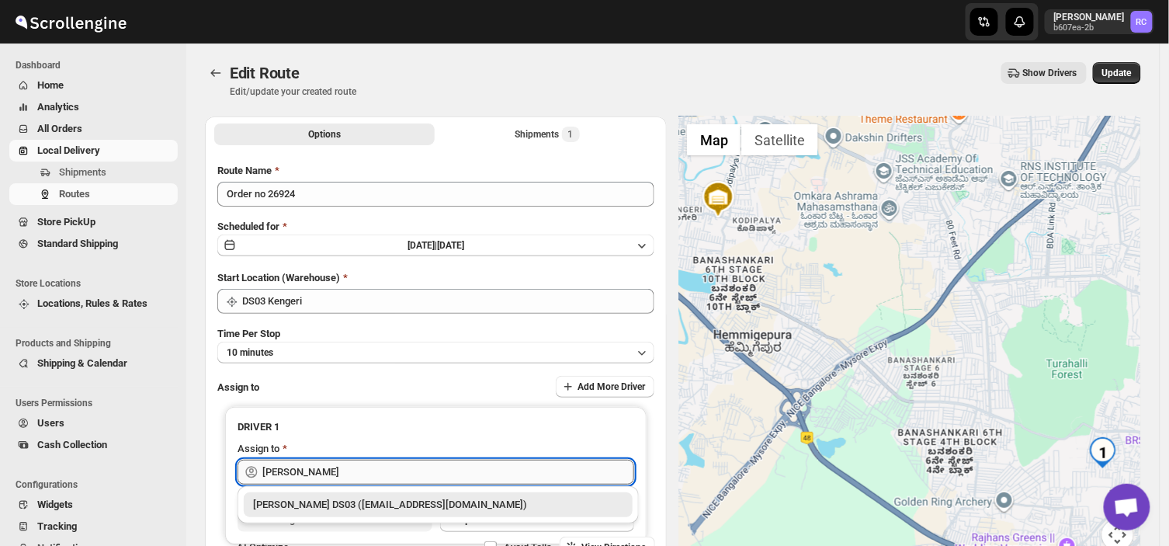
click at [293, 474] on input "rubel" at bounding box center [448, 471] width 372 height 25
type input "r"
click at [314, 498] on div "RUBEL DS03 (tavejad825@hikuhu.com)" at bounding box center [438, 505] width 370 height 16
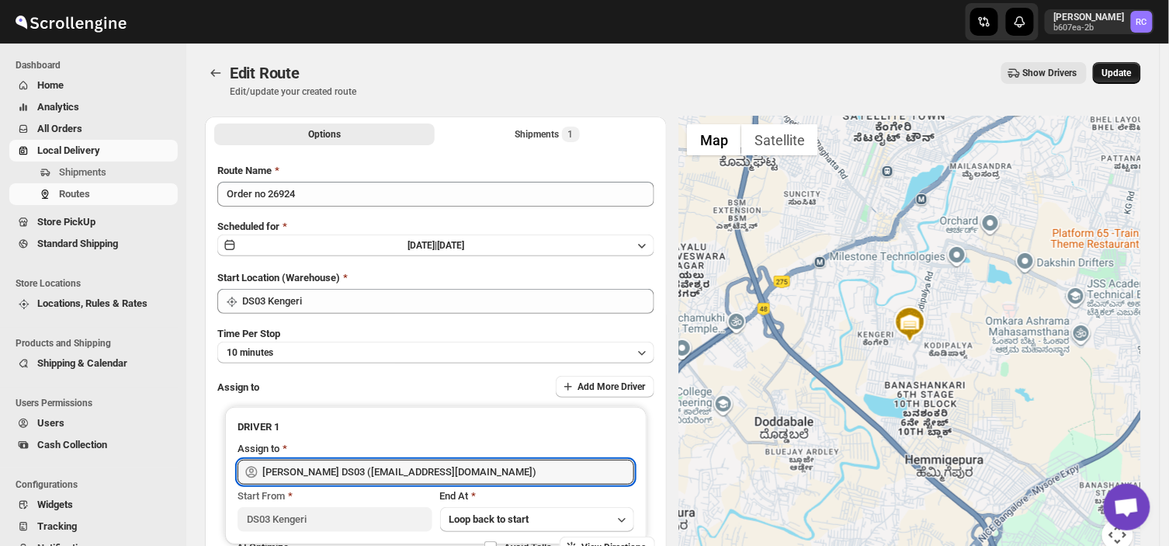
type input "RUBEL DS03 (tavejad825@hikuhu.com)"
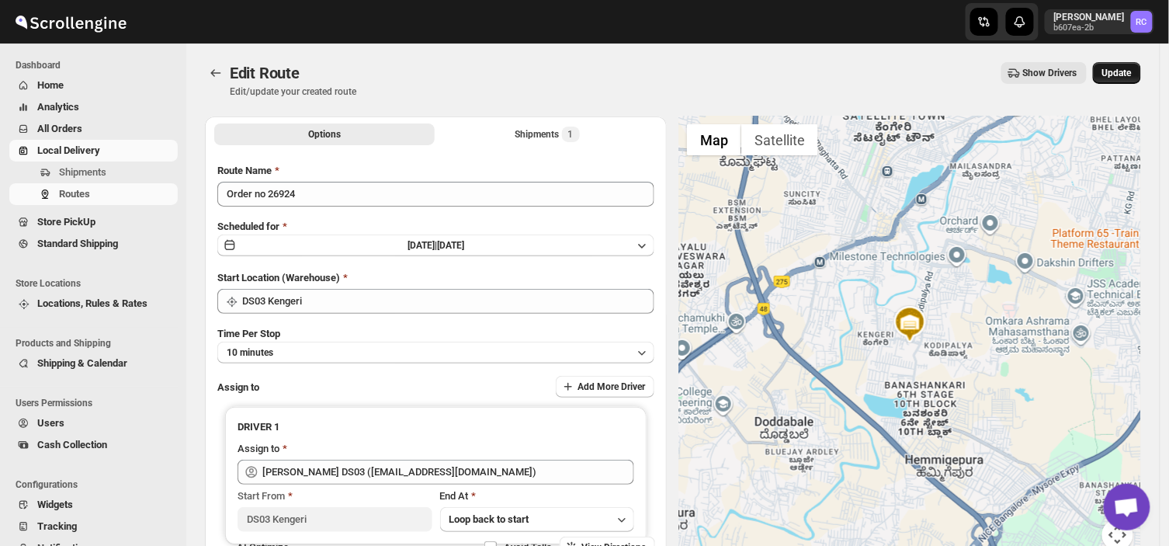
click at [1123, 71] on span "Update" at bounding box center [1116, 73] width 29 height 12
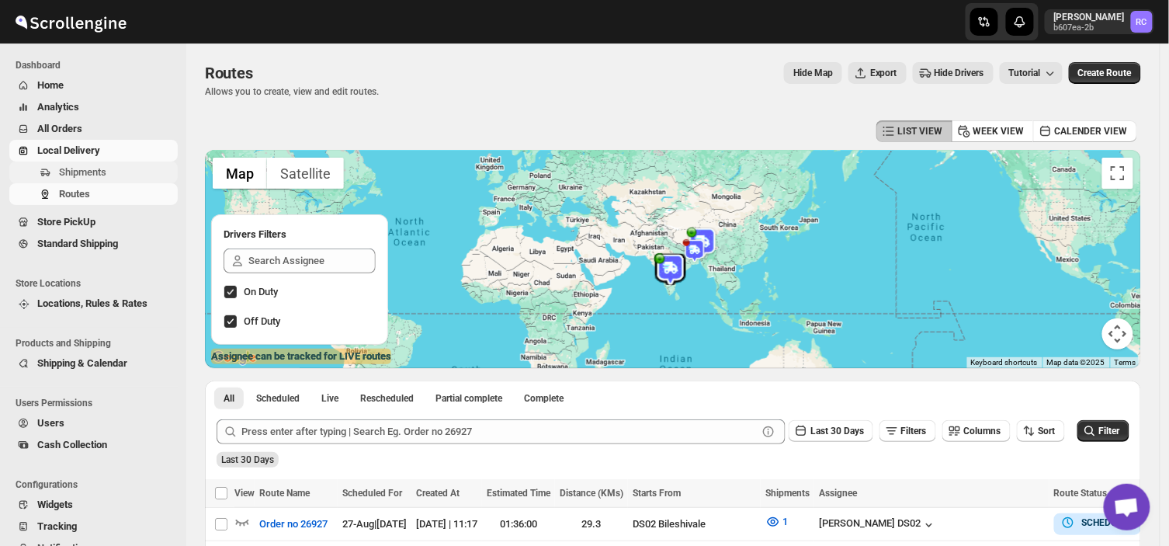
click at [96, 174] on span "Shipments" at bounding box center [82, 172] width 47 height 12
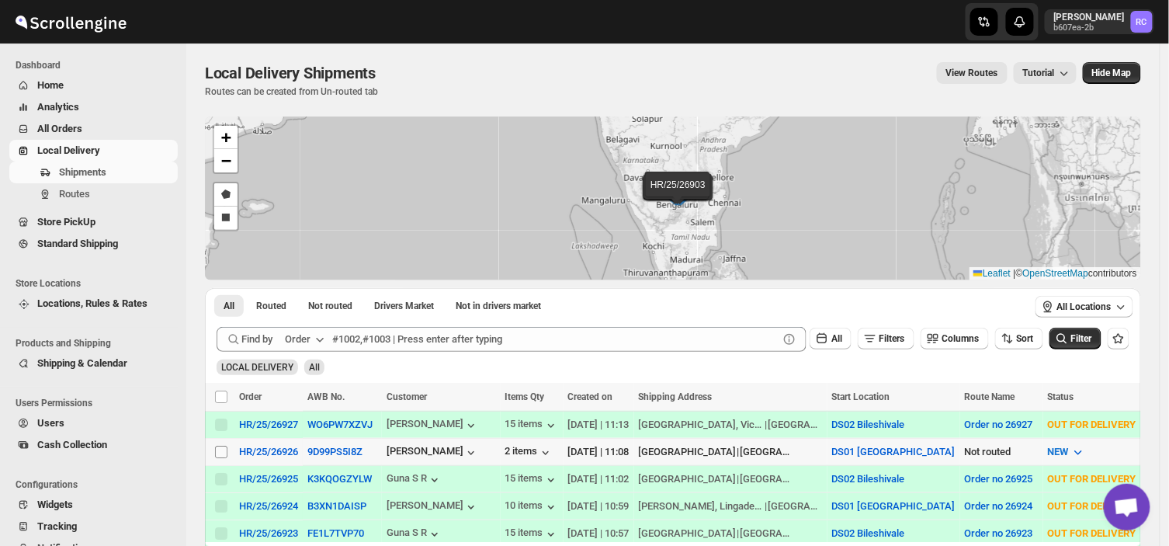
click at [220, 452] on input "Select shipment" at bounding box center [221, 451] width 12 height 12
checkbox input "true"
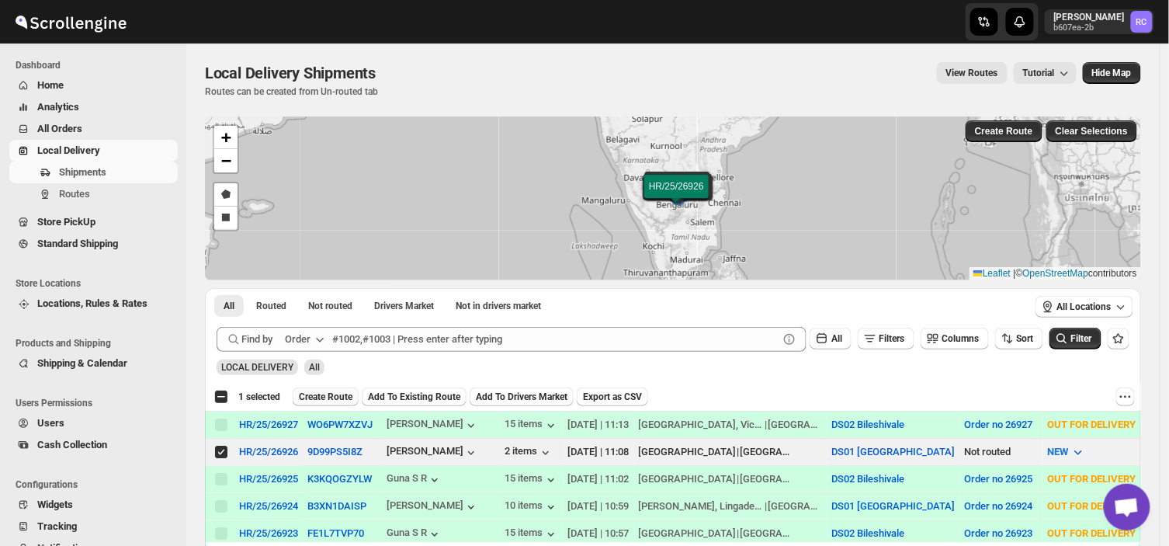
click at [337, 399] on span "Create Route" at bounding box center [326, 396] width 54 height 12
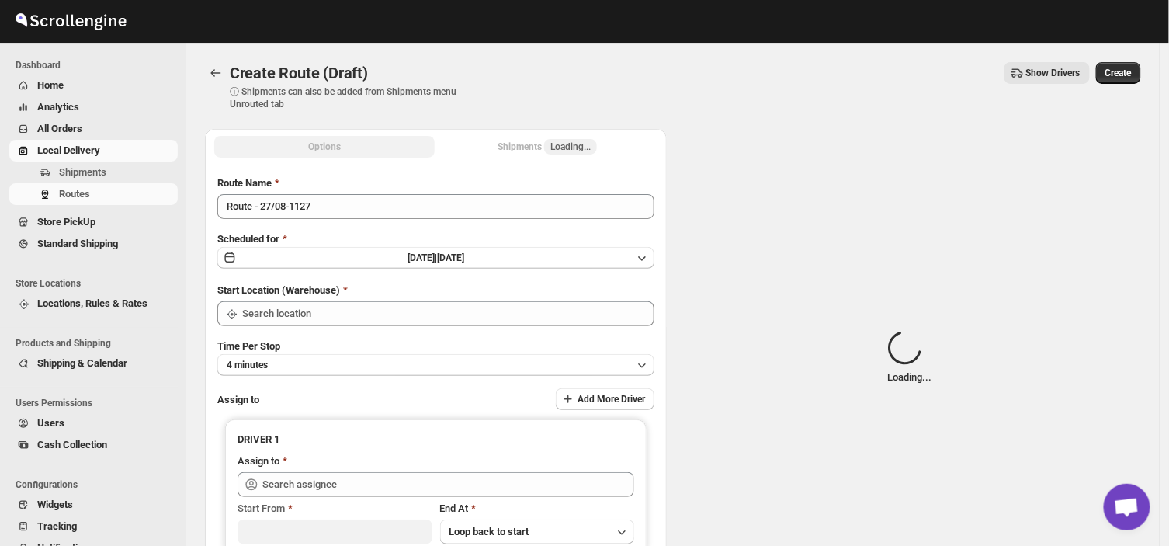
type input "DS01 [GEOGRAPHIC_DATA]"
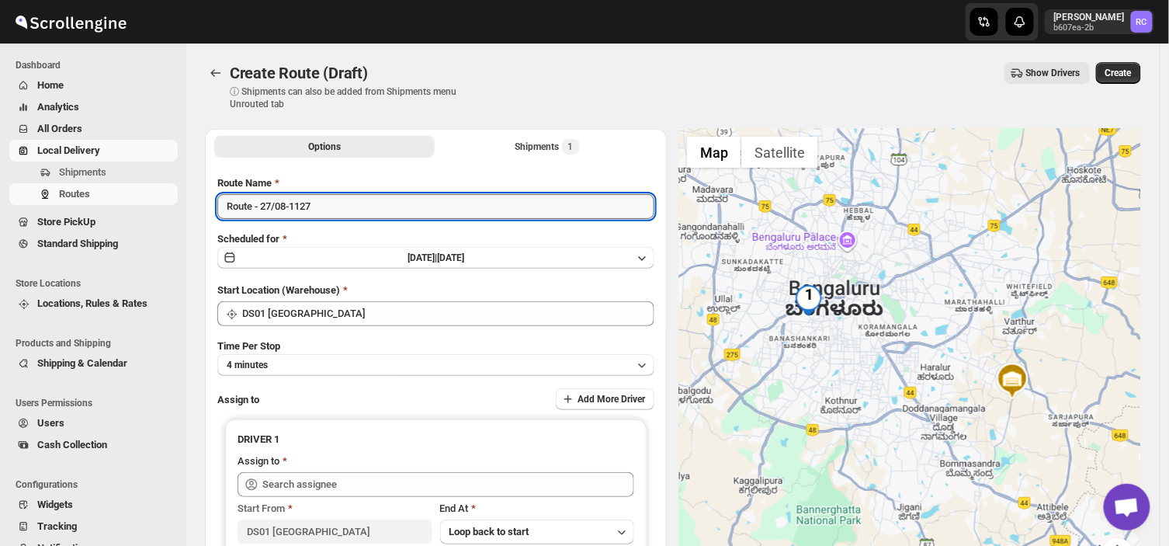
click at [323, 198] on input "Route - 27/08-1127" at bounding box center [435, 206] width 437 height 25
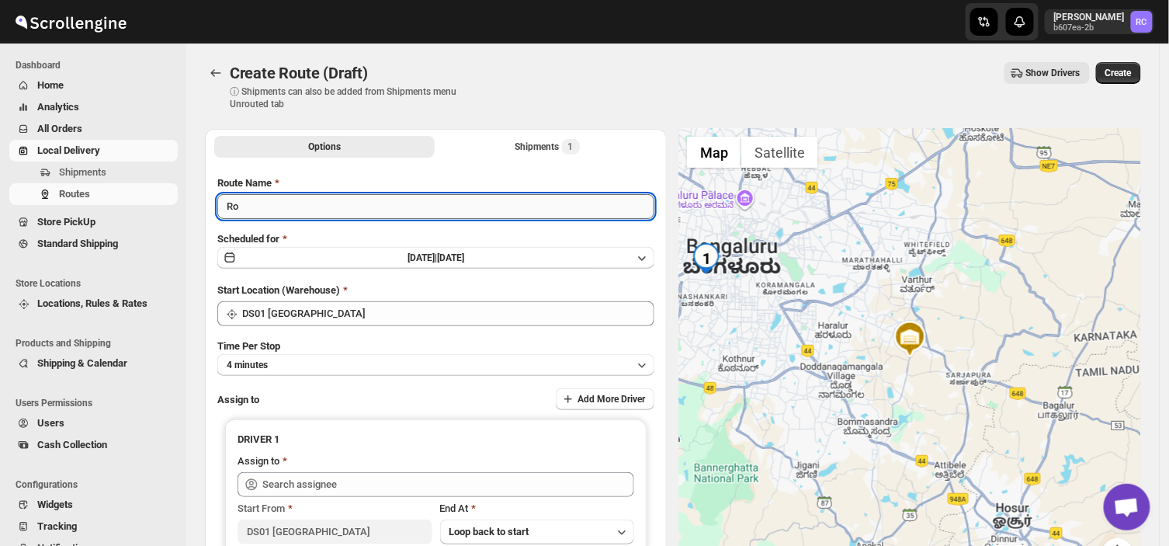
type input "R"
type input "Order no 26926"
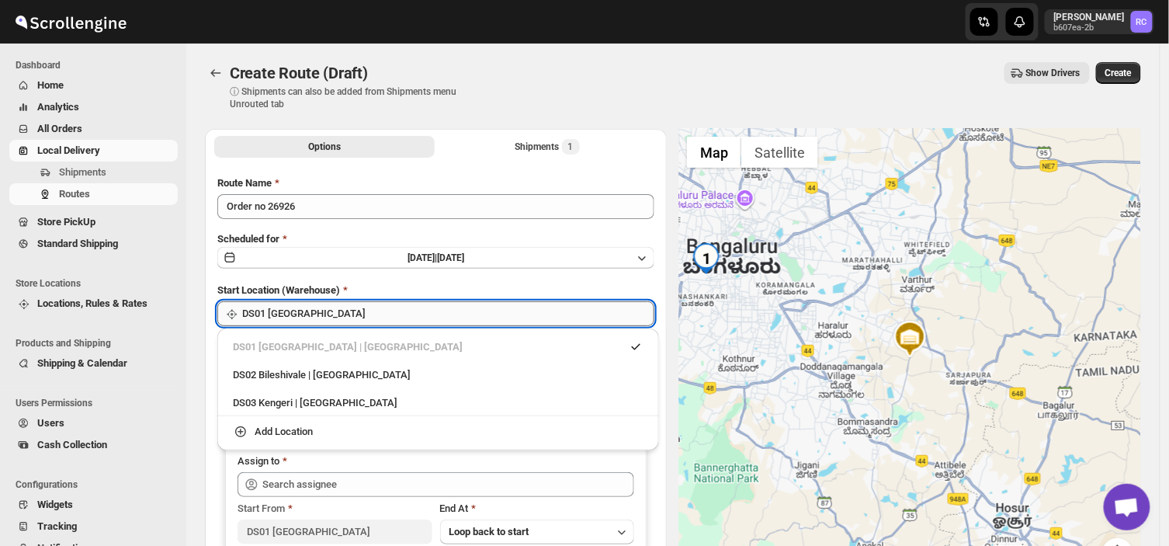
click at [319, 310] on input "DS01 [GEOGRAPHIC_DATA]" at bounding box center [448, 313] width 412 height 25
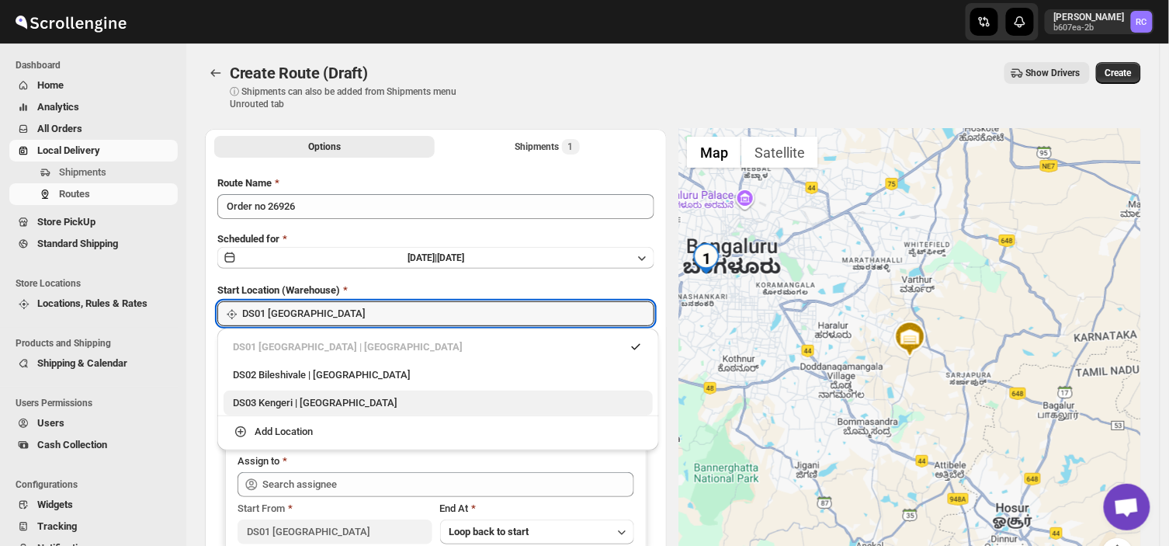
click at [278, 404] on div "DS03 Kengeri | Bengaluru" at bounding box center [438, 403] width 411 height 16
type input "DS03 Kengeri"
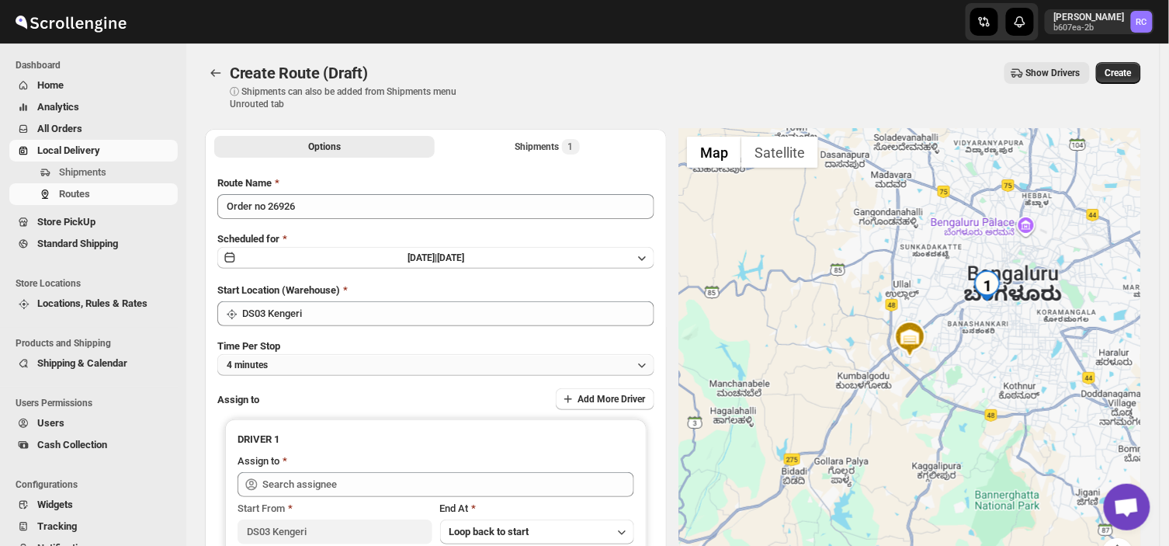
click at [284, 361] on button "4 minutes" at bounding box center [435, 365] width 437 height 22
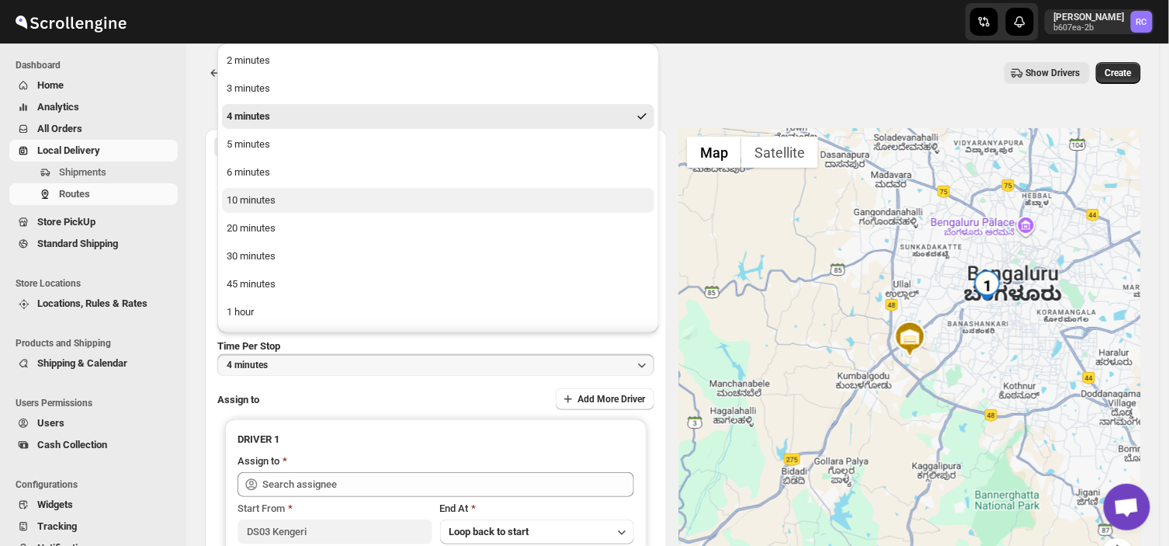
click at [255, 196] on div "10 minutes" at bounding box center [251, 200] width 49 height 16
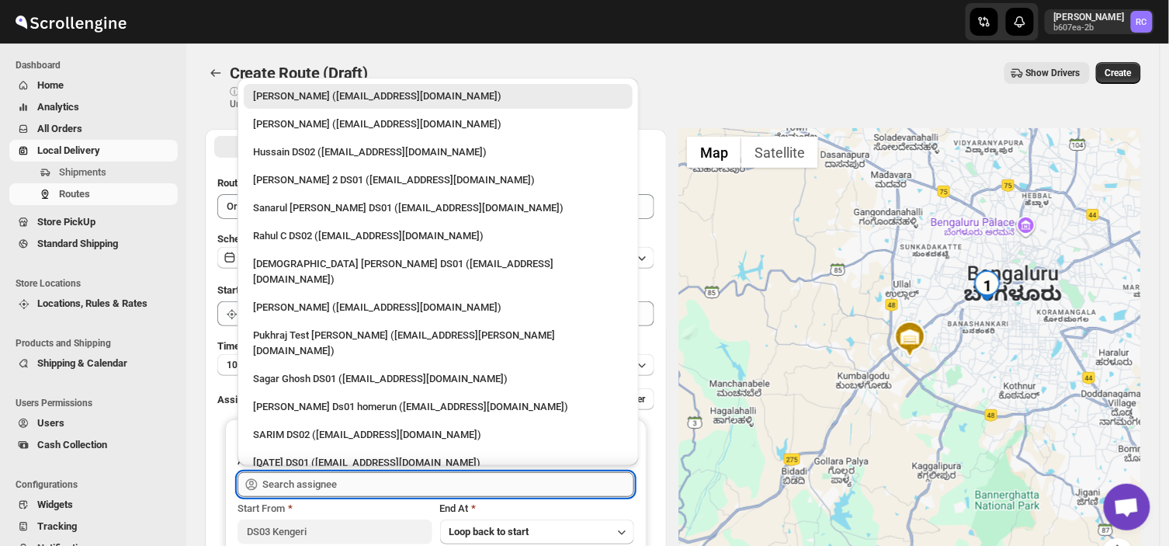
click at [343, 483] on input "text" at bounding box center [448, 484] width 372 height 25
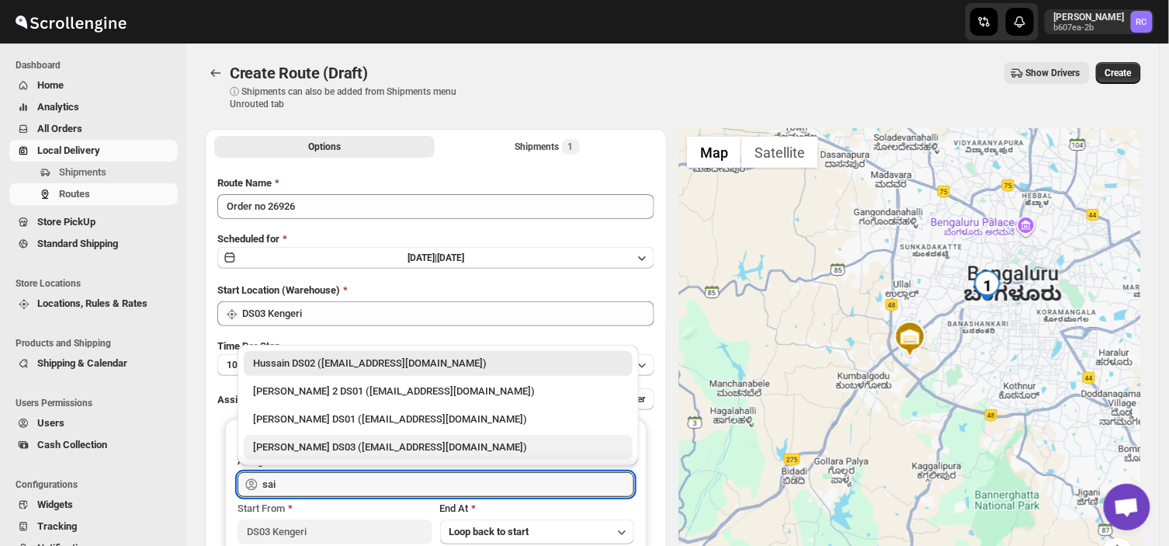
click at [299, 444] on div "Saibur Rahman DS03 (novenik154@ihnpo.com)" at bounding box center [438, 447] width 370 height 16
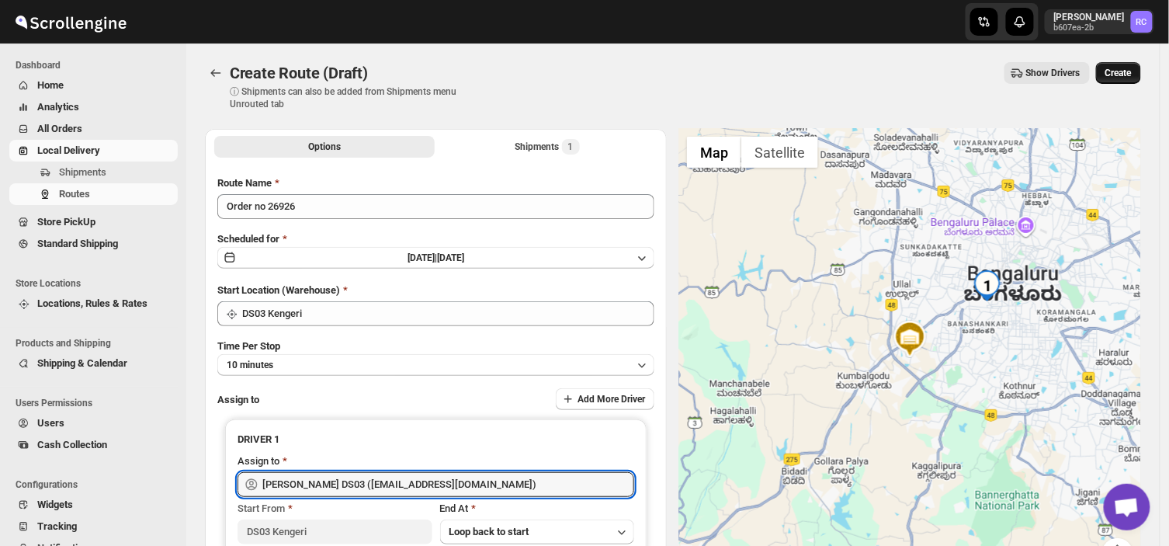
type input "Saibur Rahman DS03 (novenik154@ihnpo.com)"
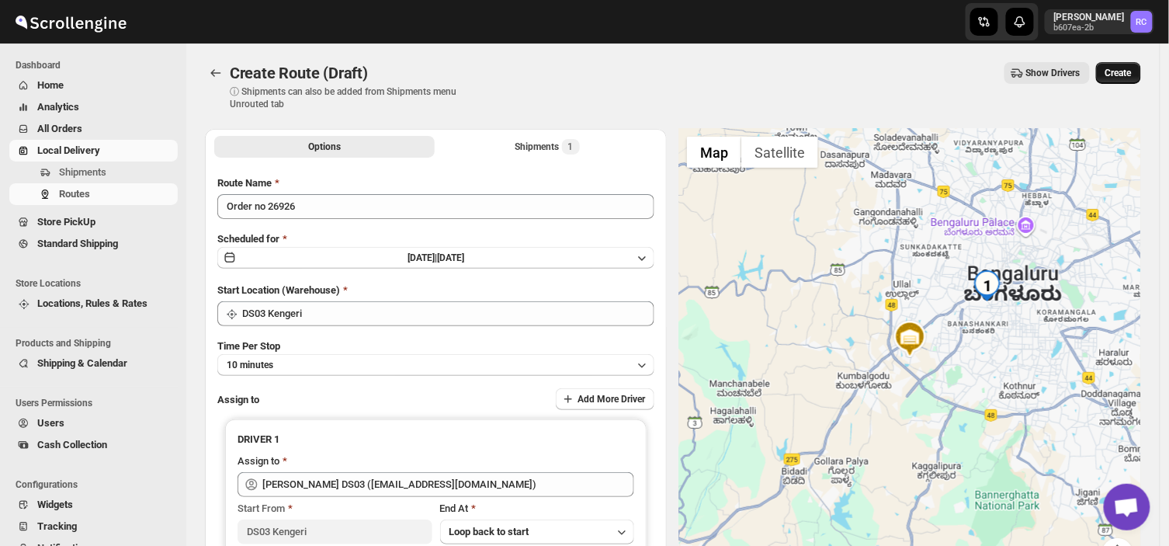
click at [1128, 73] on span "Create" at bounding box center [1118, 73] width 26 height 12
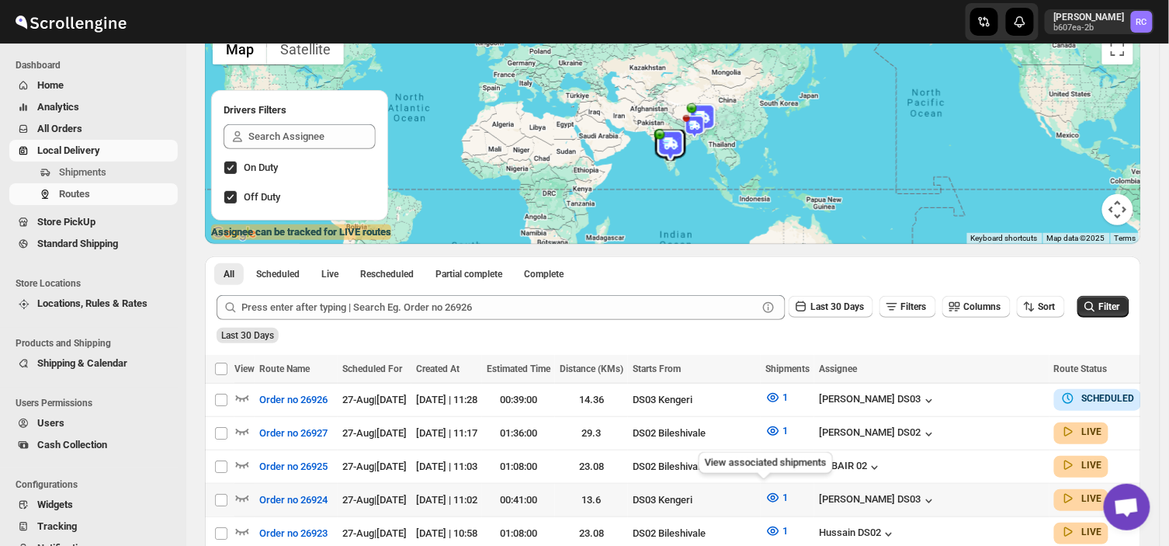
scroll to position [122, 0]
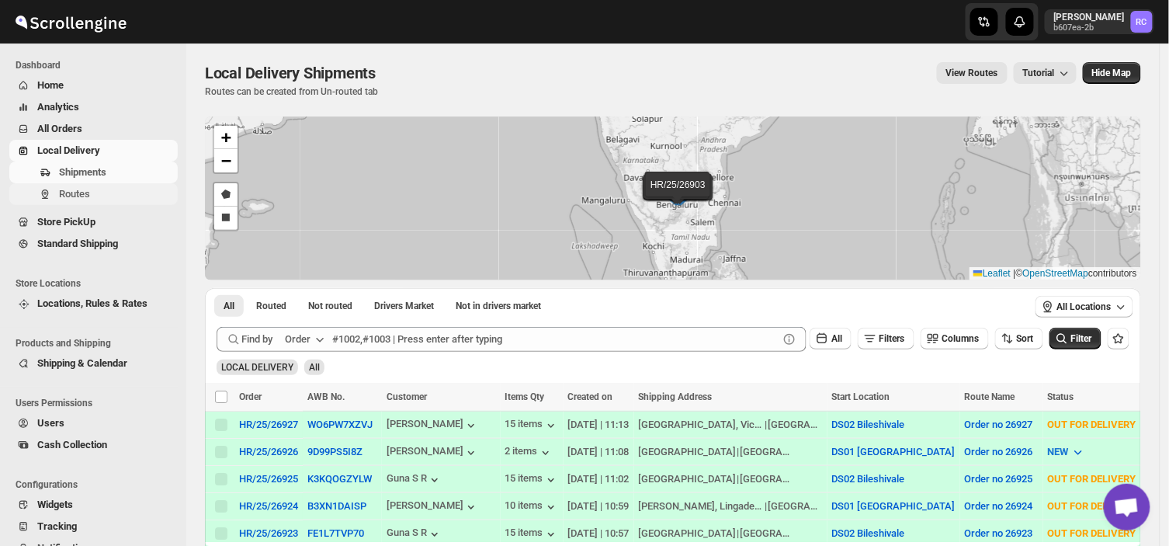
click at [81, 197] on span "Routes" at bounding box center [74, 194] width 31 height 12
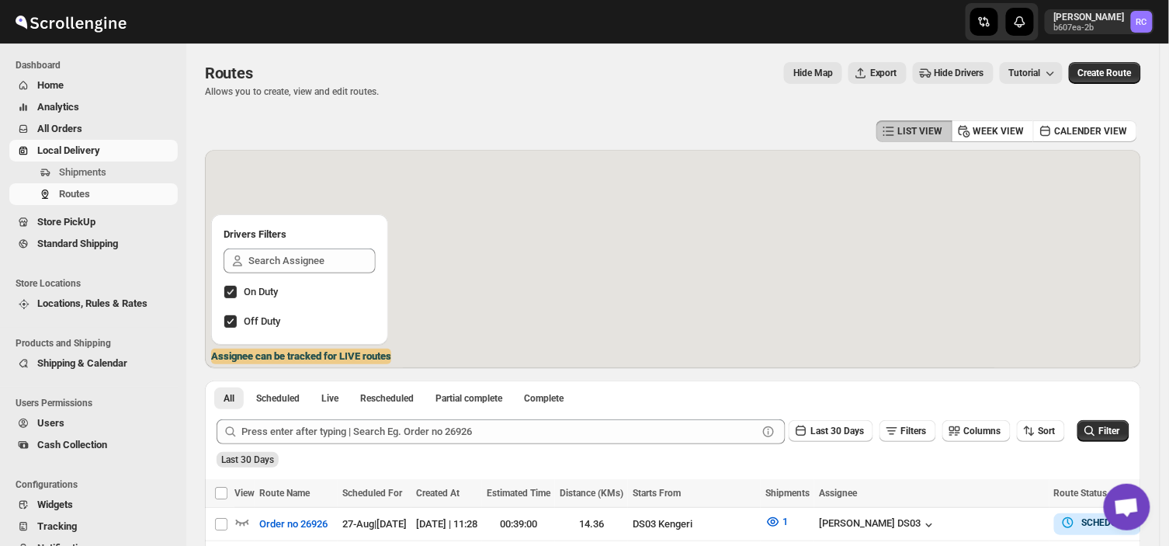
scroll to position [135, 0]
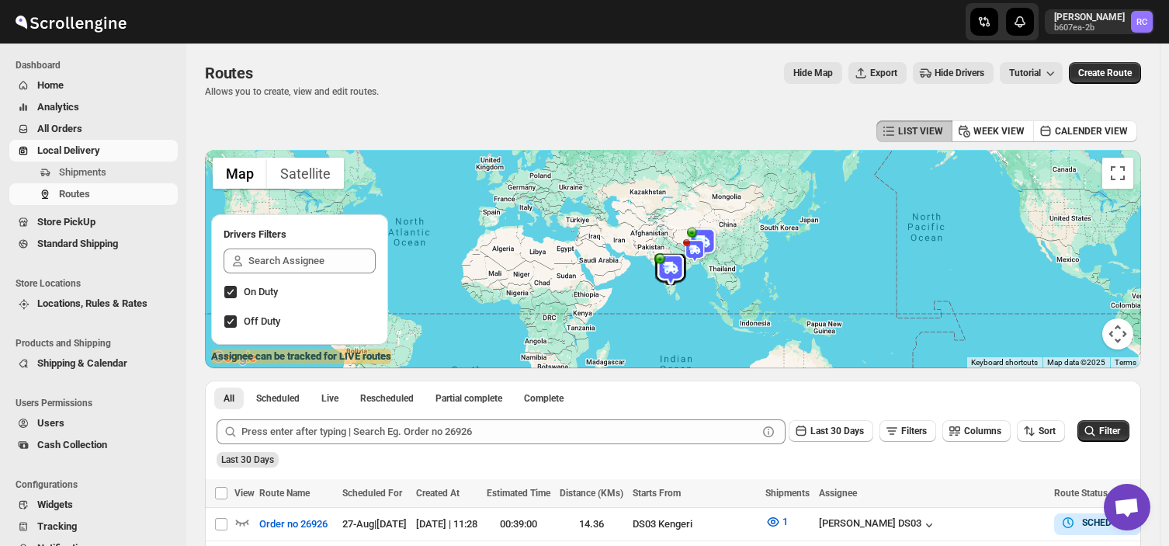
scroll to position [135, 0]
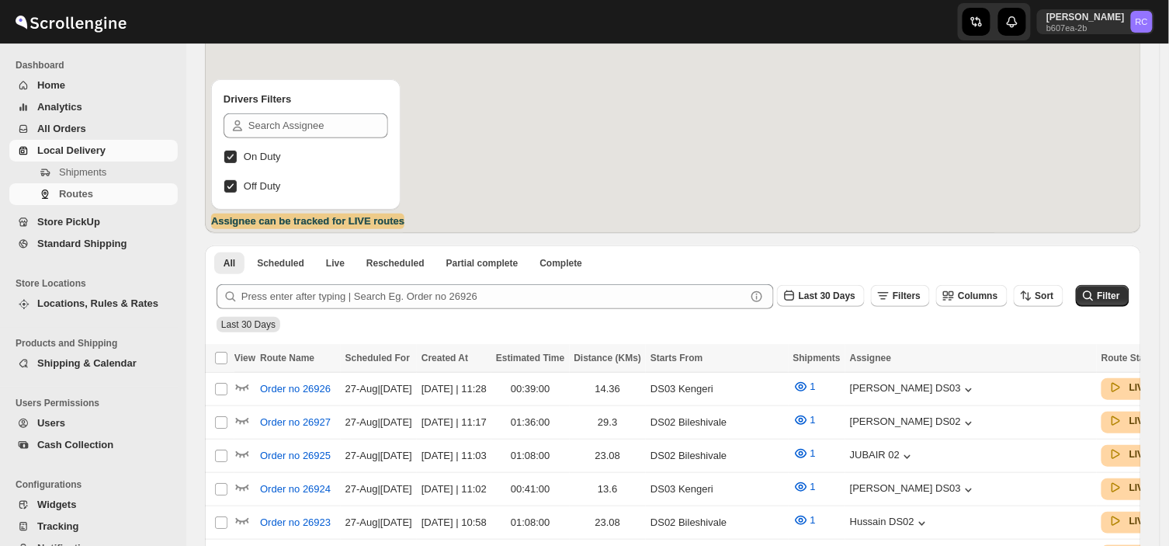
scroll to position [135, 0]
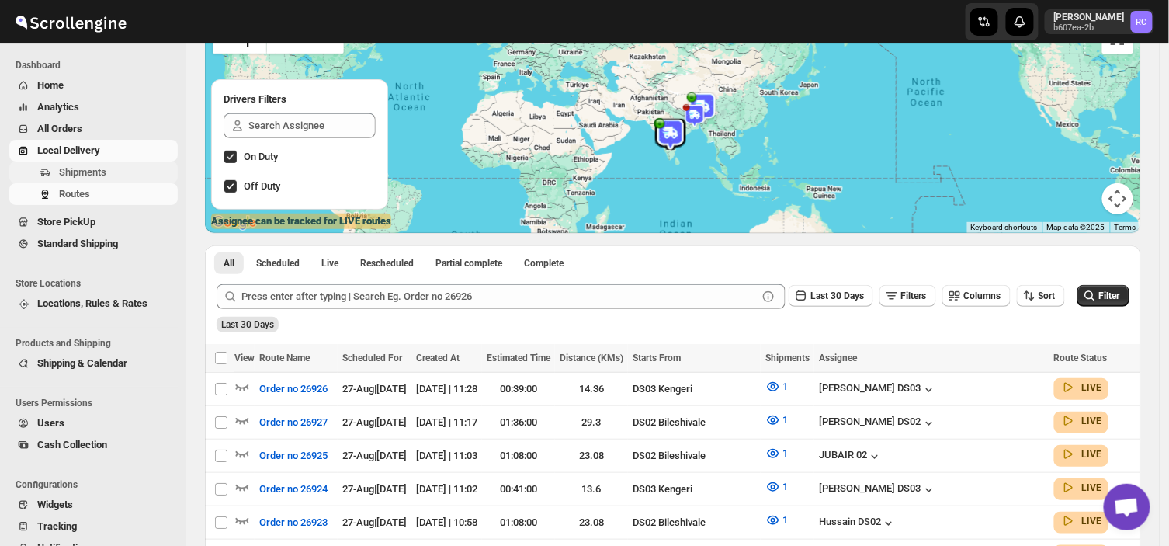
click at [92, 166] on span "Shipments" at bounding box center [82, 172] width 47 height 12
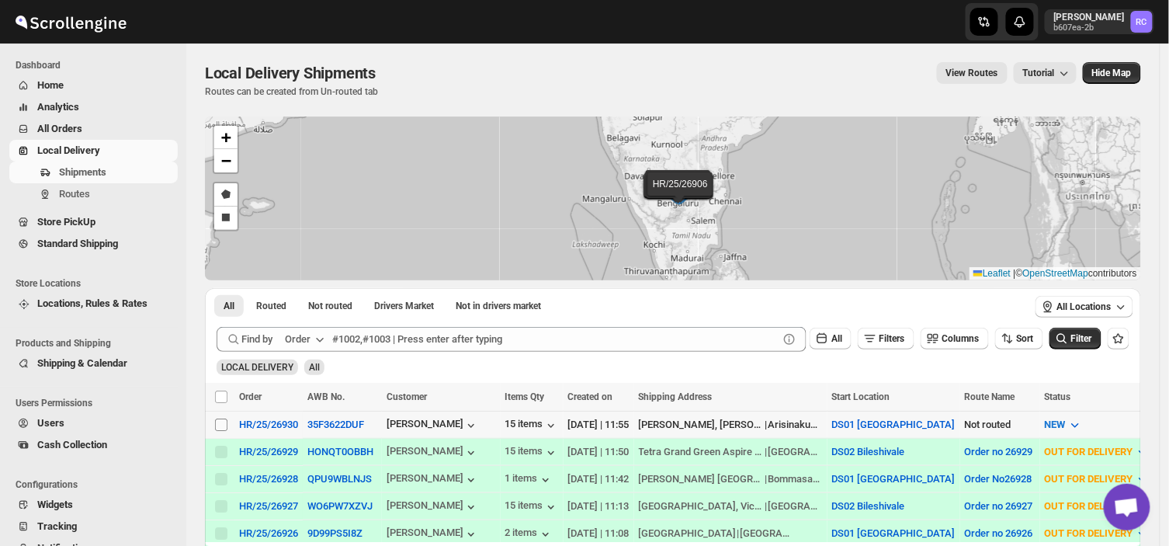
click at [219, 420] on input "Select shipment" at bounding box center [221, 424] width 12 height 12
checkbox input "true"
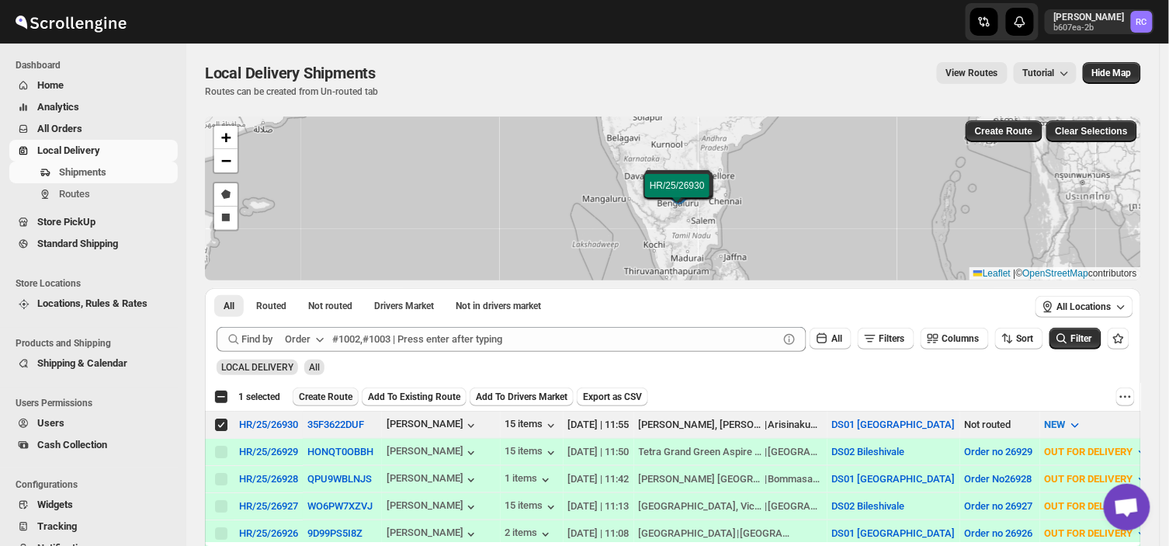
click at [330, 394] on span "Create Route" at bounding box center [326, 396] width 54 height 12
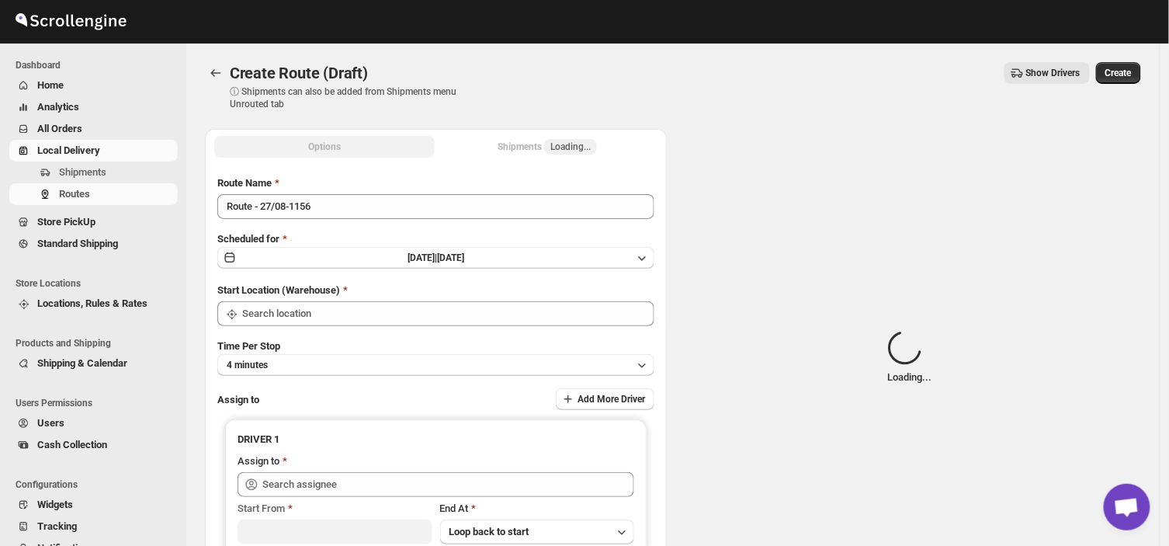
type input "DS01 [GEOGRAPHIC_DATA]"
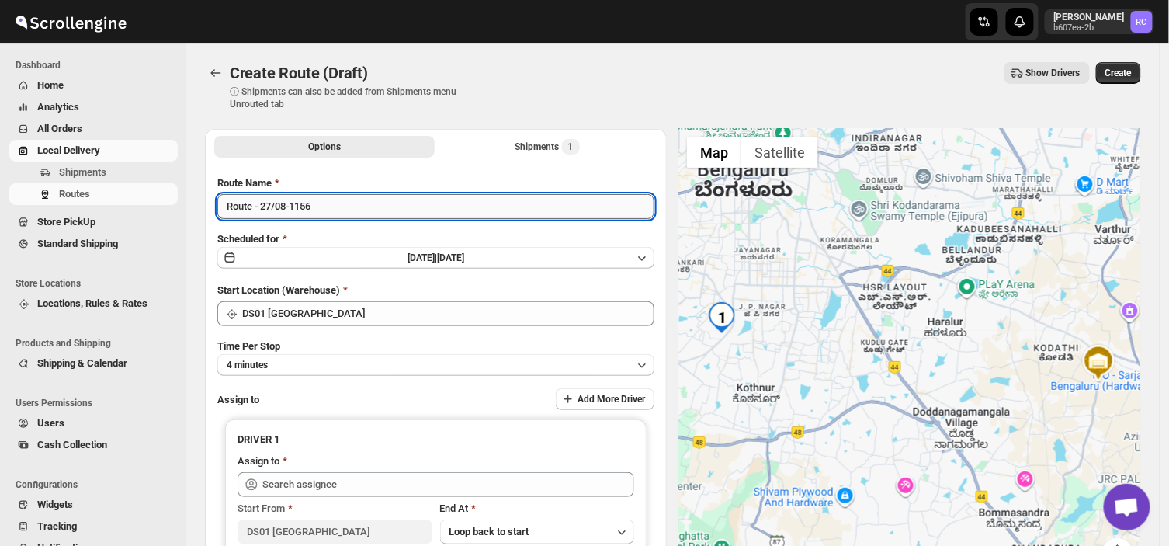
click at [319, 210] on input "Route - 27/08-1156" at bounding box center [435, 206] width 437 height 25
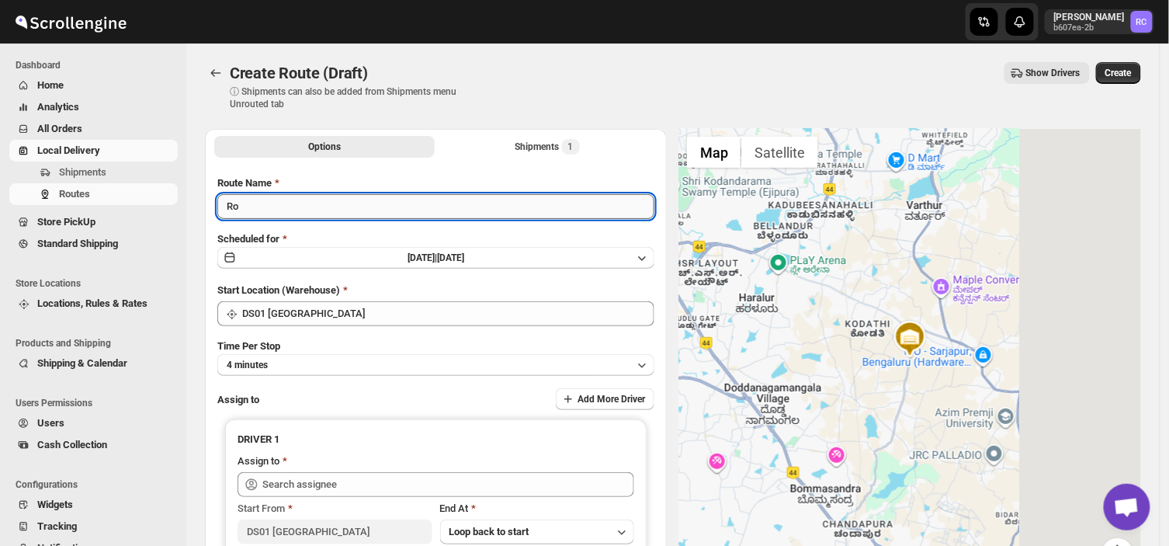
type input "R"
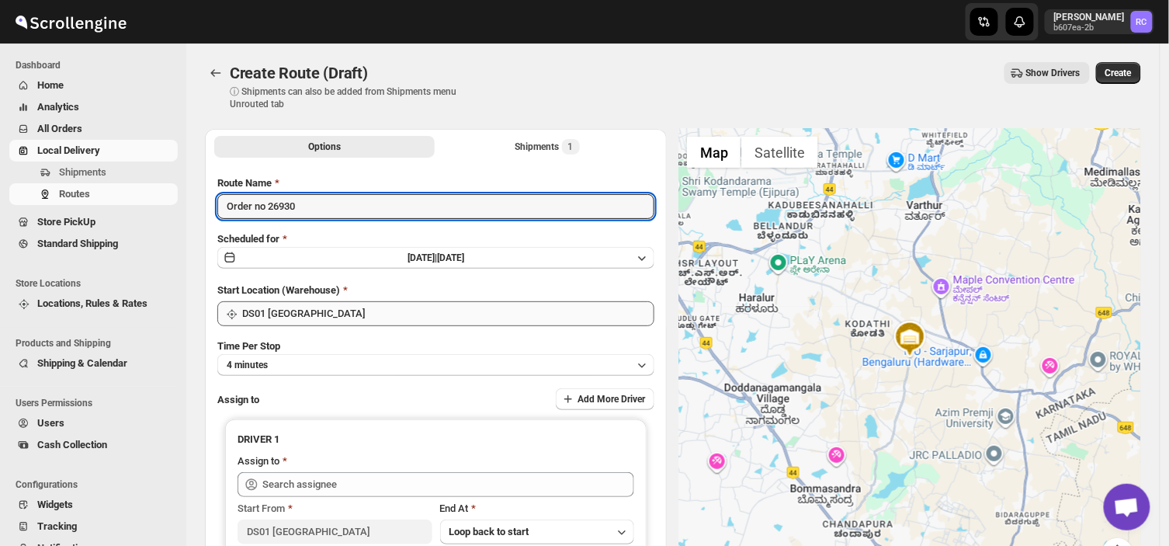
type input "Order no 26930"
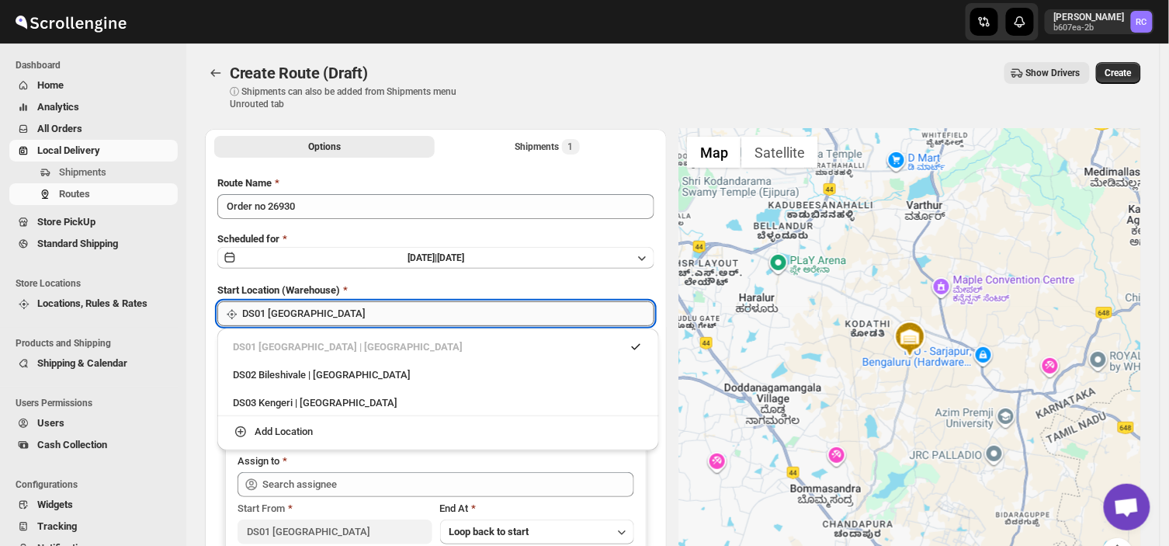
click at [336, 317] on input "DS01 [GEOGRAPHIC_DATA]" at bounding box center [448, 313] width 412 height 25
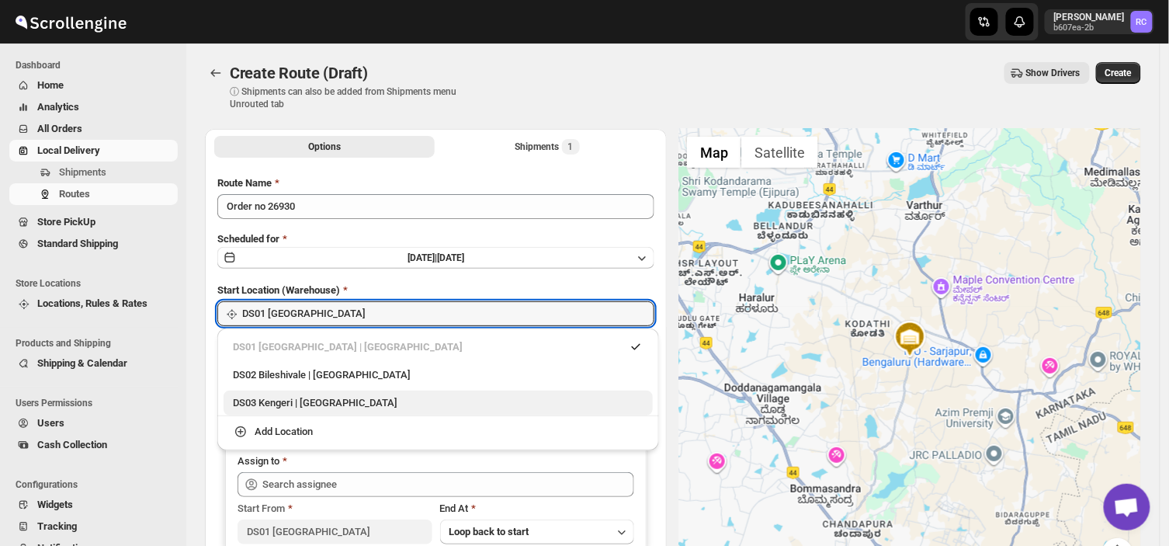
click at [287, 400] on div "DS03 Kengeri | Bengaluru" at bounding box center [438, 403] width 411 height 16
type input "DS03 Kengeri"
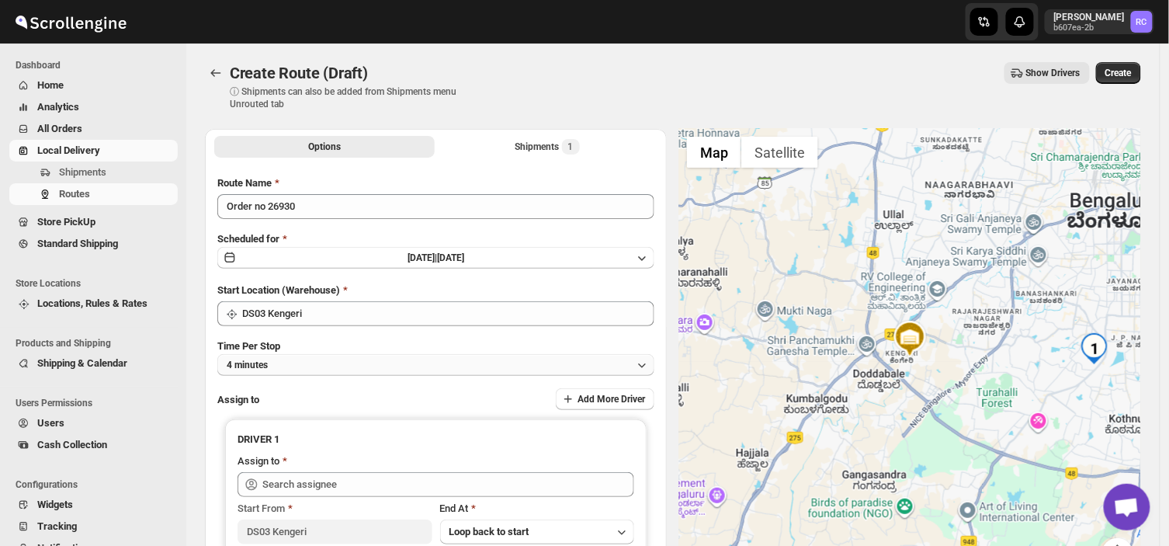
click at [293, 360] on button "4 minutes" at bounding box center [435, 365] width 437 height 22
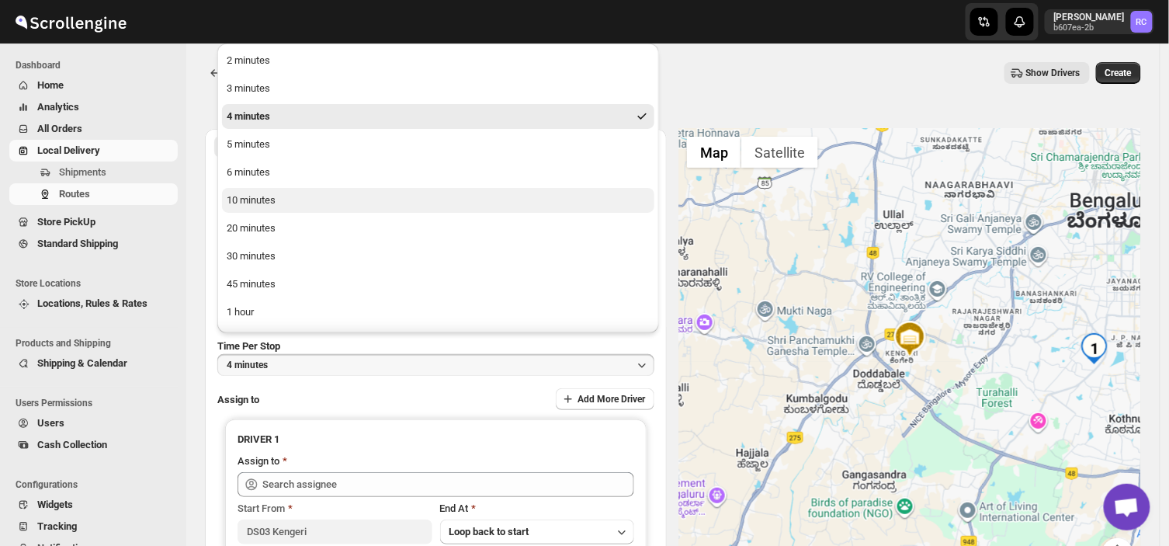
click at [258, 205] on div "10 minutes" at bounding box center [251, 200] width 49 height 16
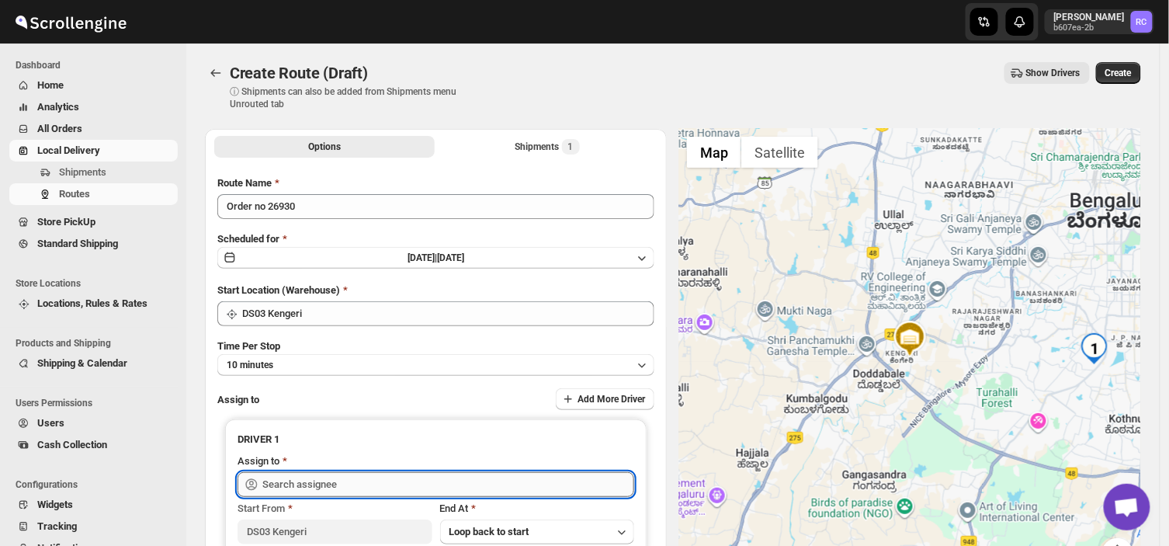
click at [340, 480] on input "text" at bounding box center [448, 484] width 372 height 25
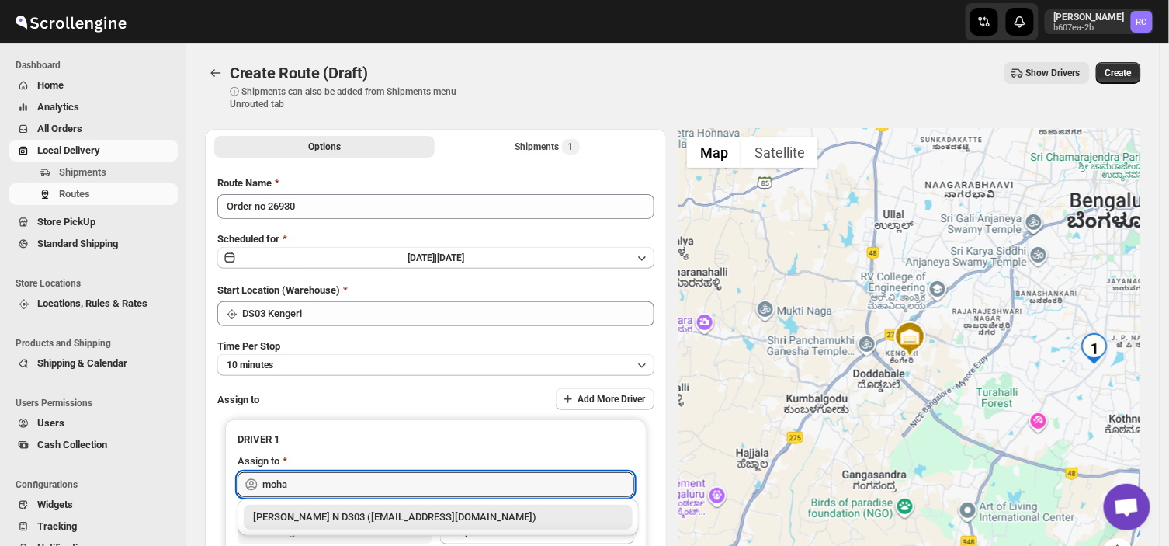
click at [366, 512] on div "Mohan Kumar N DS03 (tototi9961@ofacer.com)" at bounding box center [438, 517] width 370 height 16
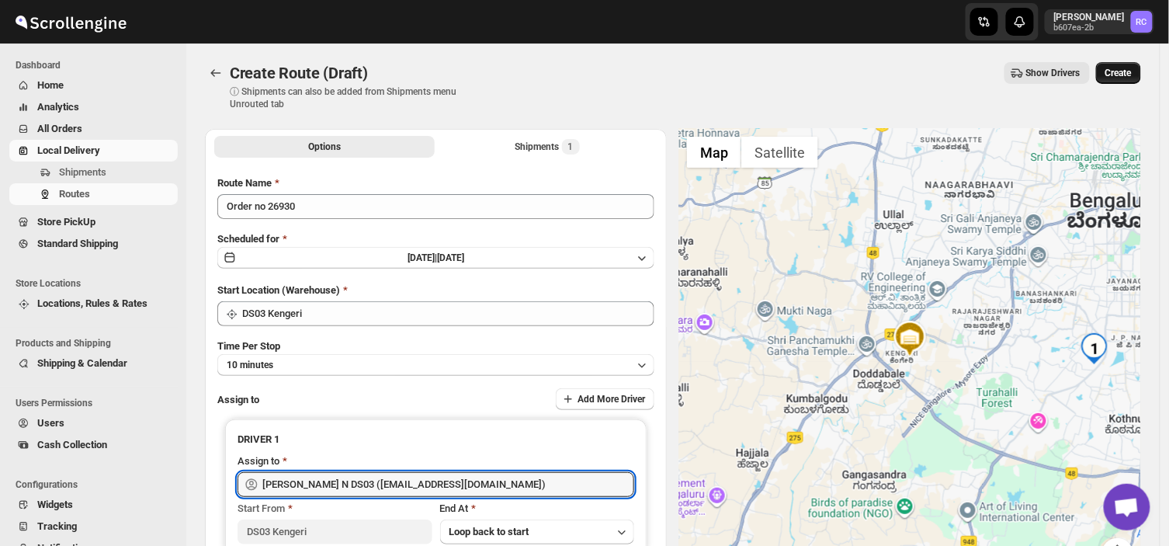
type input "Mohan Kumar N DS03 (tototi9961@ofacer.com)"
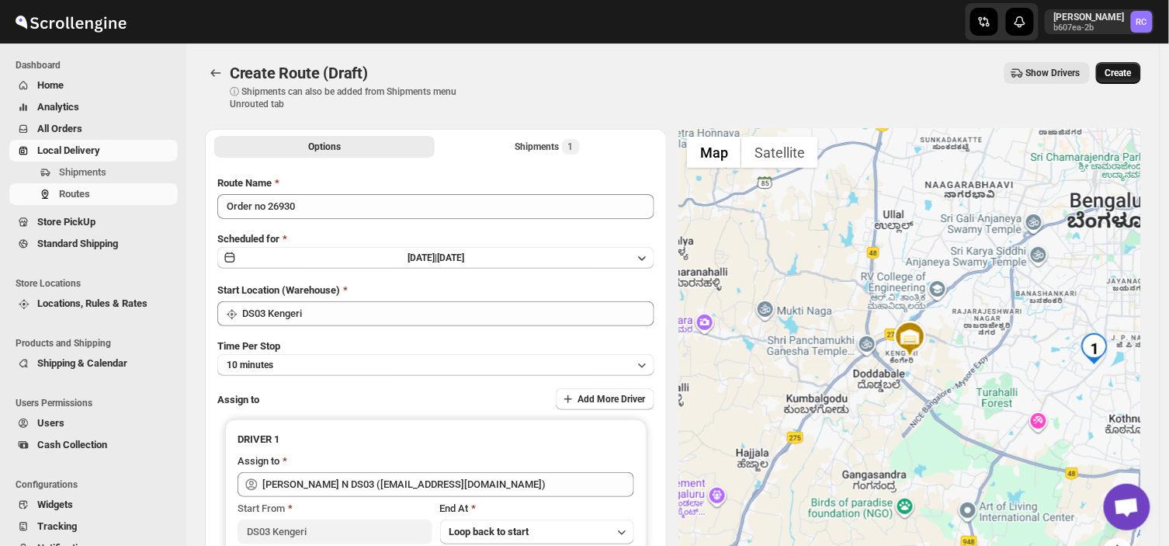
click at [1131, 71] on span "Create" at bounding box center [1118, 73] width 26 height 12
